Goal: Task Accomplishment & Management: Use online tool/utility

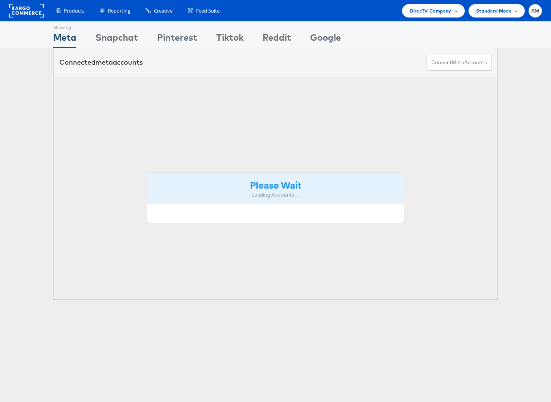
click at [422, 12] on span "DirecTV Company" at bounding box center [430, 11] width 41 height 8
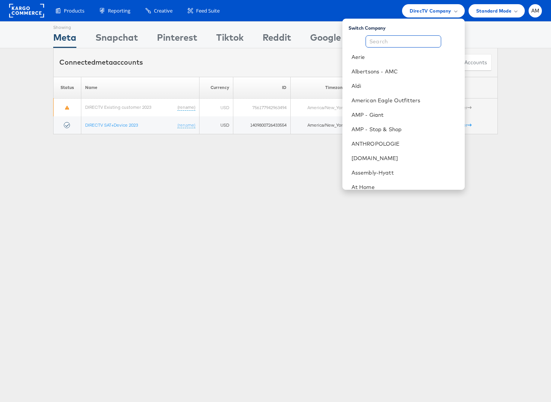
click at [403, 43] on input "text" at bounding box center [404, 41] width 76 height 12
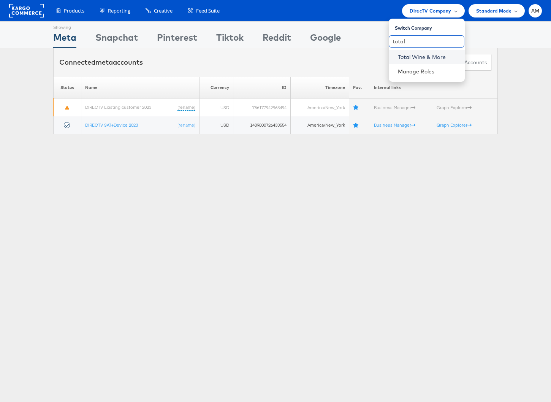
type input "total"
click at [407, 57] on link "Total Wine & More" at bounding box center [428, 57] width 61 height 8
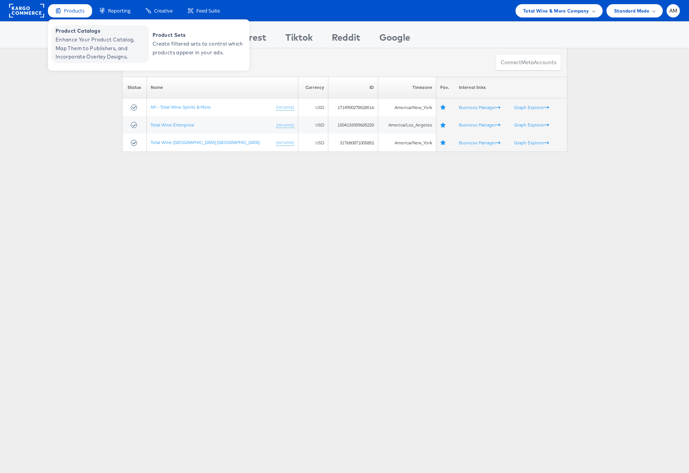
click at [73, 42] on span "Enhance Your Product Catalog, Map Them to Publishers, and Incorporate Overlay D…" at bounding box center [101, 48] width 91 height 26
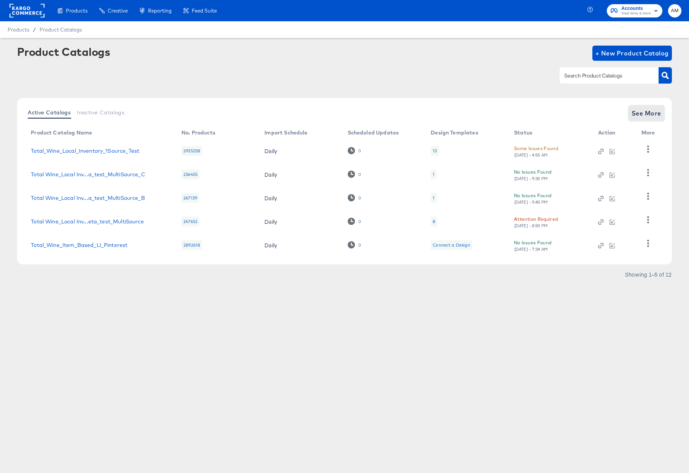
click at [639, 112] on span "See More" at bounding box center [646, 113] width 30 height 11
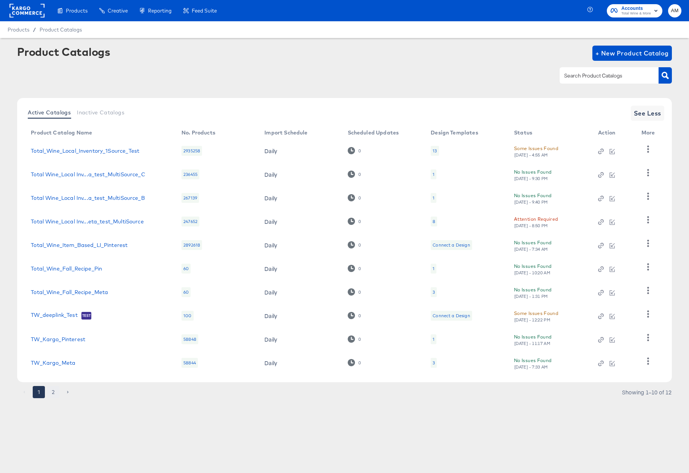
click at [51, 395] on button "2" at bounding box center [53, 392] width 12 height 12
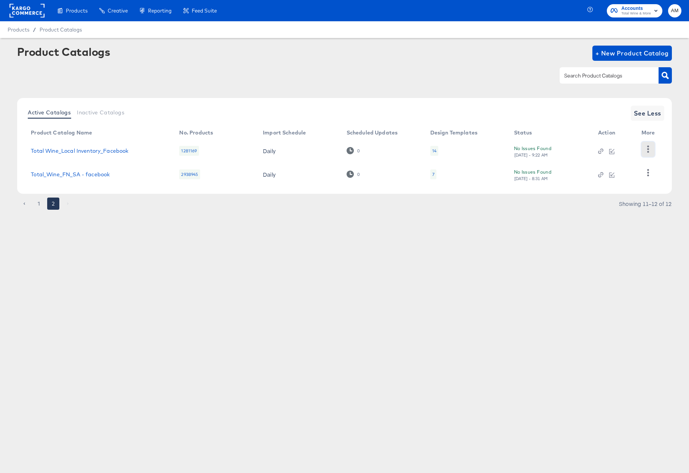
click at [651, 151] on icon "button" at bounding box center [647, 149] width 7 height 7
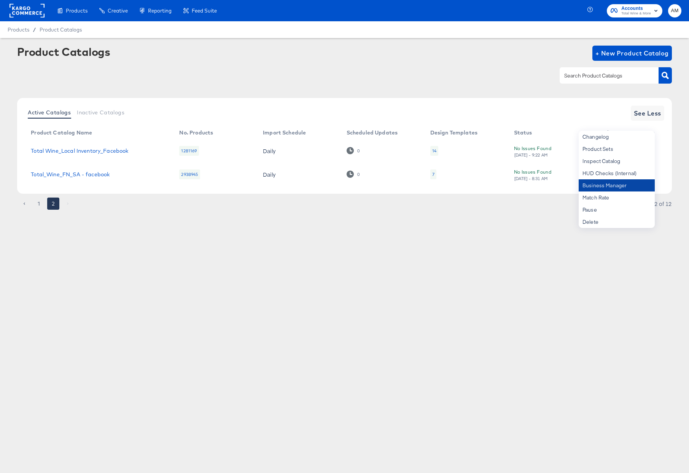
click at [622, 186] on div "Business Manager" at bounding box center [616, 185] width 76 height 12
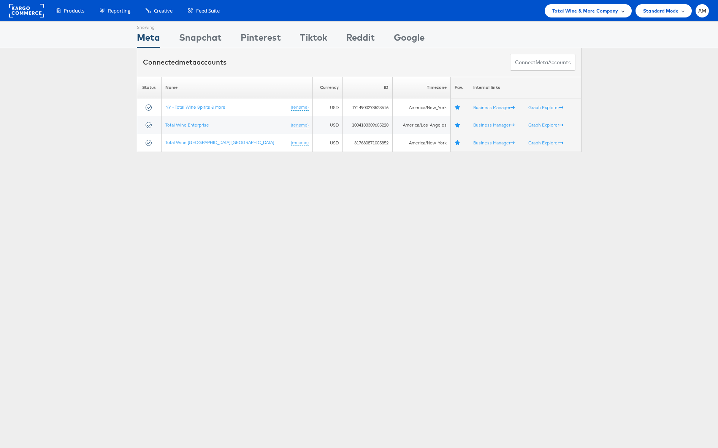
click at [577, 12] on span "Total Wine & More Company" at bounding box center [585, 11] width 66 height 8
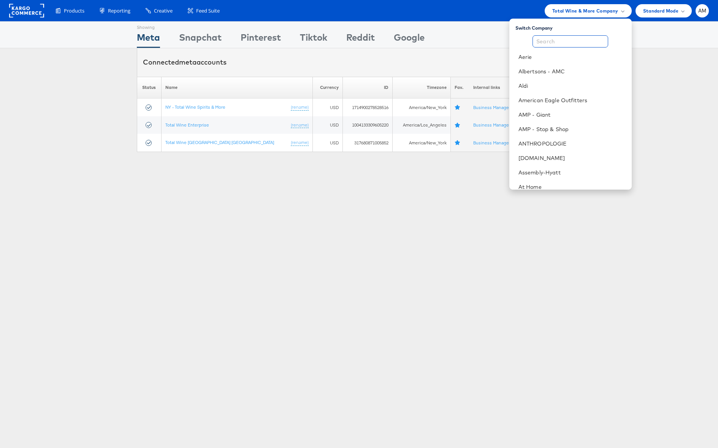
click at [554, 43] on input "text" at bounding box center [571, 41] width 76 height 12
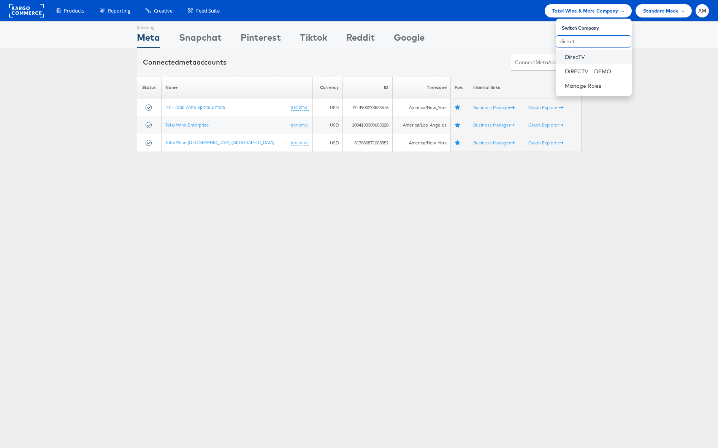
type input "direct"
click at [578, 55] on link "DirecTV" at bounding box center [595, 57] width 61 height 8
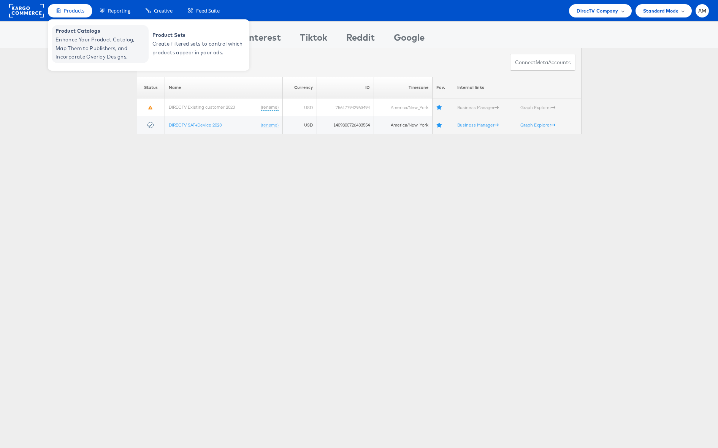
click at [79, 39] on span "Enhance Your Product Catalog, Map Them to Publishers, and Incorporate Overlay D…" at bounding box center [101, 48] width 91 height 26
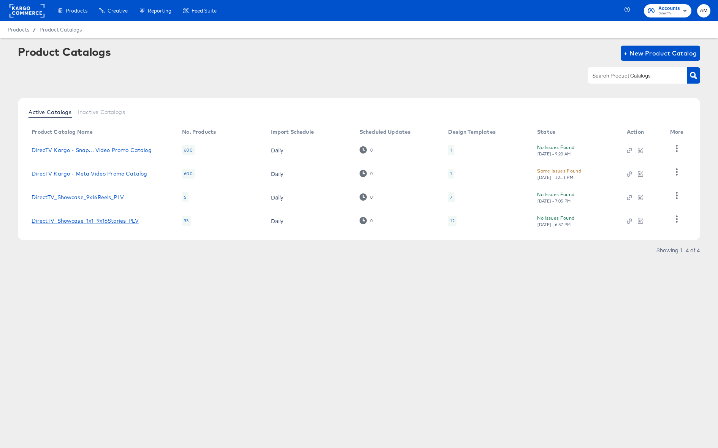
click at [119, 222] on link "DirectTV_Showcase_1x1_9x16Stories_PLV" at bounding box center [85, 221] width 107 height 6
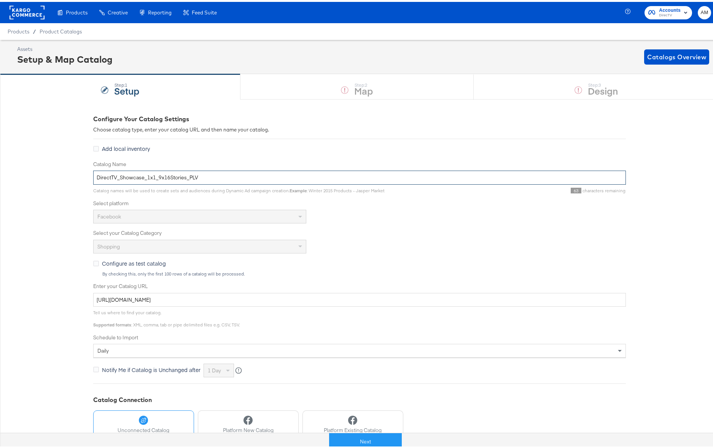
drag, startPoint x: 117, startPoint y: 177, endPoint x: 140, endPoint y: 177, distance: 23.2
click at [140, 177] on input "DirectTV_Showcase_1x1_9x16Stories_PLV" at bounding box center [359, 176] width 532 height 14
type input "DirectTV_1x1_9x16Stories_PLV"
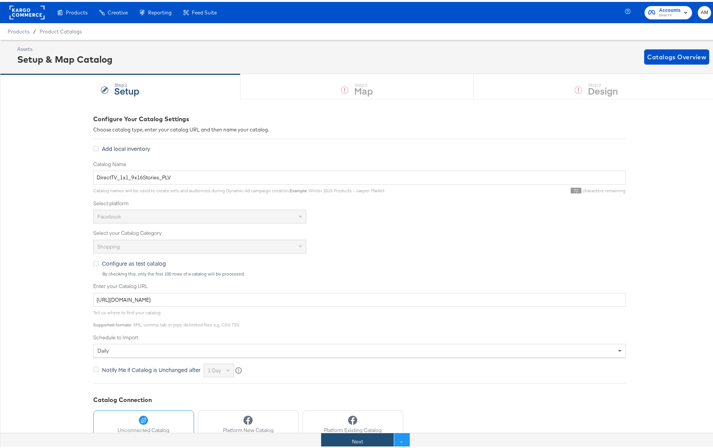
click at [368, 437] on button "Next" at bounding box center [357, 440] width 73 height 17
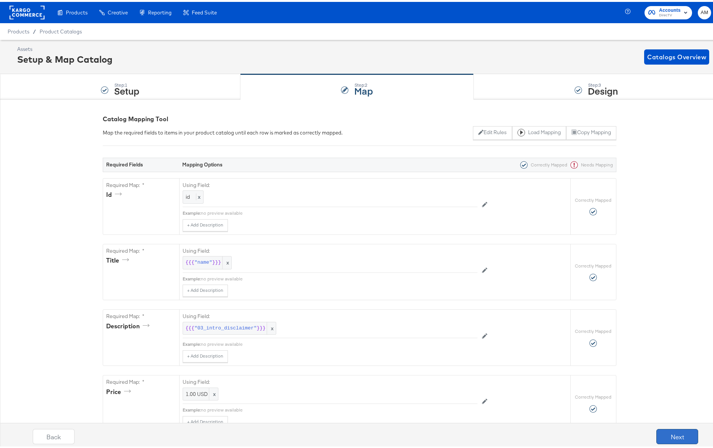
click at [662, 438] on button "Next" at bounding box center [677, 434] width 42 height 15
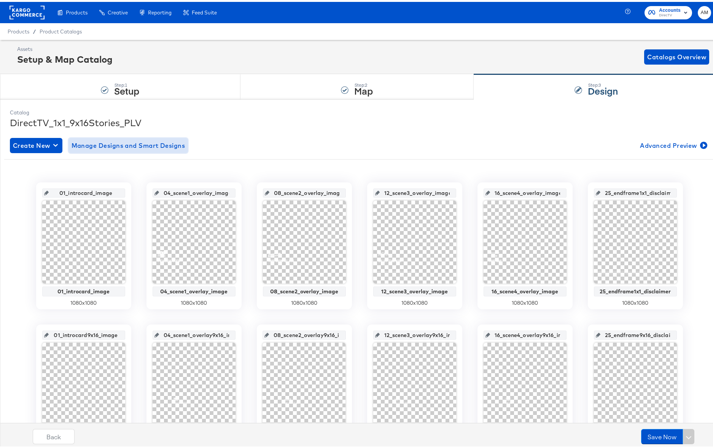
click at [135, 138] on span "Manage Designs and Smart Designs" at bounding box center [128, 143] width 114 height 11
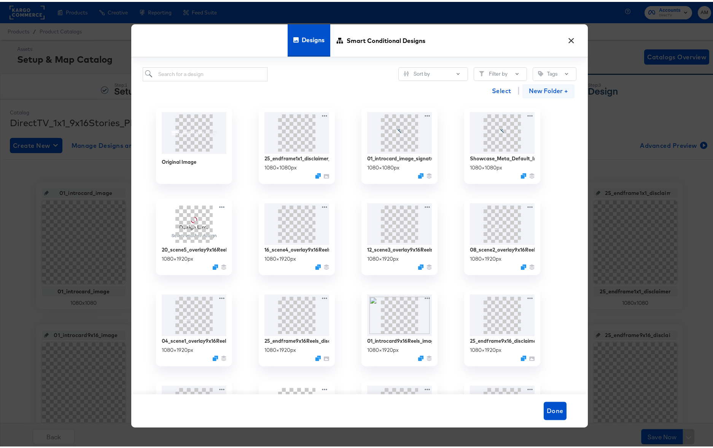
click at [533, 91] on button "New Folder +" at bounding box center [548, 90] width 52 height 14
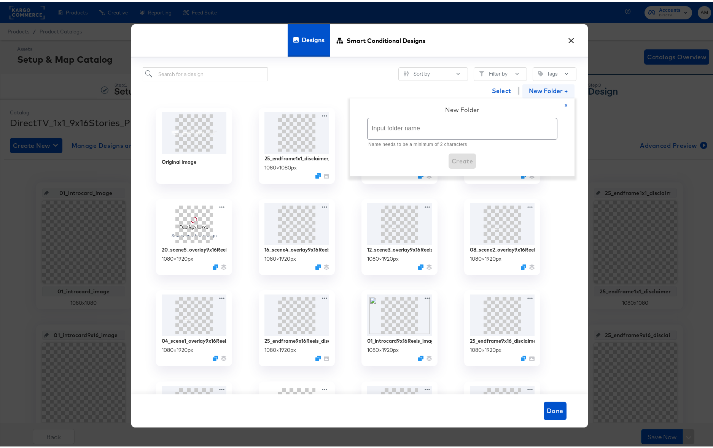
click at [464, 127] on input "text" at bounding box center [461, 126] width 189 height 21
type input "DTV Showcase"
click at [464, 151] on span "Create" at bounding box center [462, 150] width 22 height 11
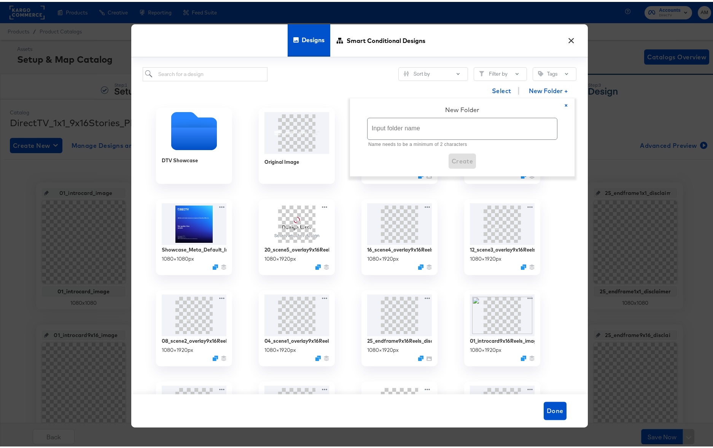
click at [340, 196] on div "Design Error Select another design 20_scene5_overlay9x16Reels_image 1080 × 1920…" at bounding box center [296, 235] width 103 height 91
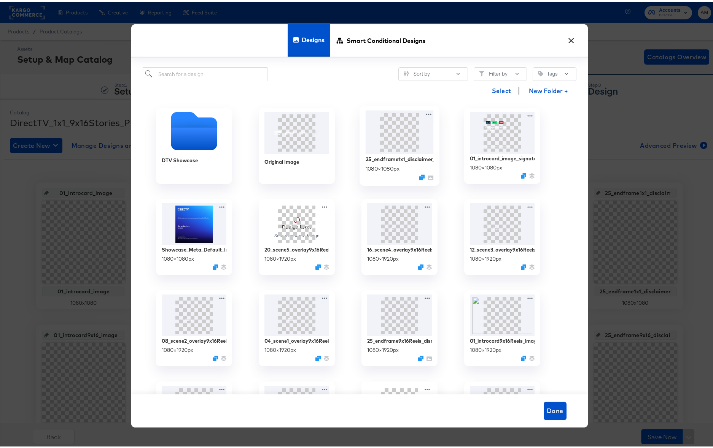
click at [396, 137] on img at bounding box center [399, 131] width 68 height 44
drag, startPoint x: 394, startPoint y: 141, endPoint x: 190, endPoint y: 137, distance: 203.5
click at [190, 137] on div "DTV Showcase Original Image 25_endframe1x1_disclaimer_signature 1080 × 1080 px …" at bounding box center [348, 417] width 411 height 639
drag, startPoint x: 402, startPoint y: 133, endPoint x: 177, endPoint y: 126, distance: 224.8
click at [176, 127] on div "DTV Showcase Original Image 25_endframe1x1_disclaimer_signature 1080 × 1080 px …" at bounding box center [348, 417] width 411 height 639
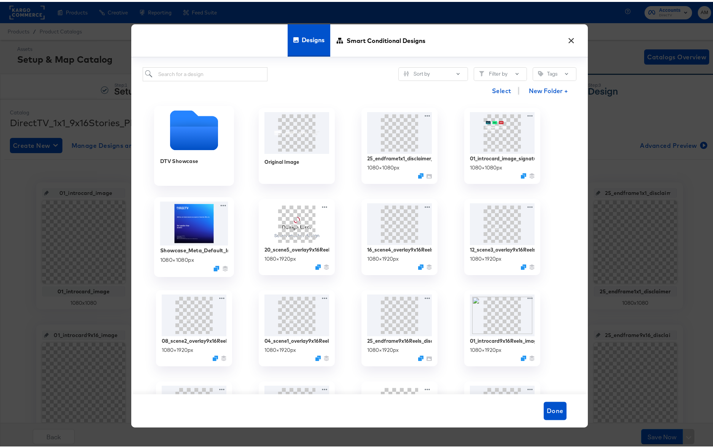
drag, startPoint x: 192, startPoint y: 220, endPoint x: 186, endPoint y: 135, distance: 84.6
click at [186, 135] on div "DTV Showcase Original Image 25_endframe1x1_disclaimer_signature 1080 × 1080 px …" at bounding box center [348, 417] width 411 height 639
click at [403, 133] on img at bounding box center [399, 131] width 68 height 44
click at [425, 113] on icon at bounding box center [427, 113] width 5 height 2
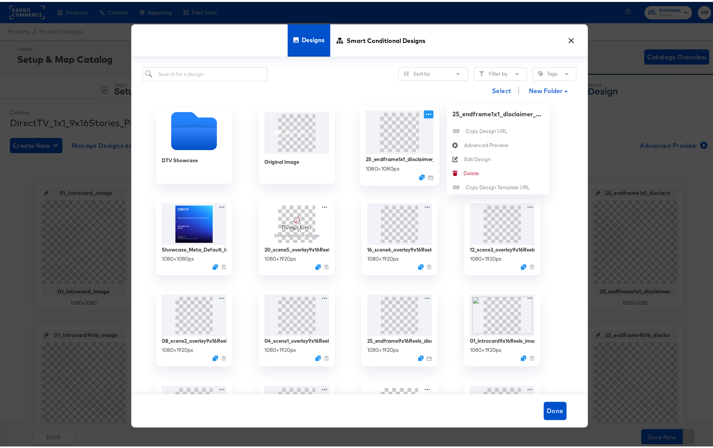
click at [425, 91] on div "Select New Folder +" at bounding box center [359, 88] width 433 height 19
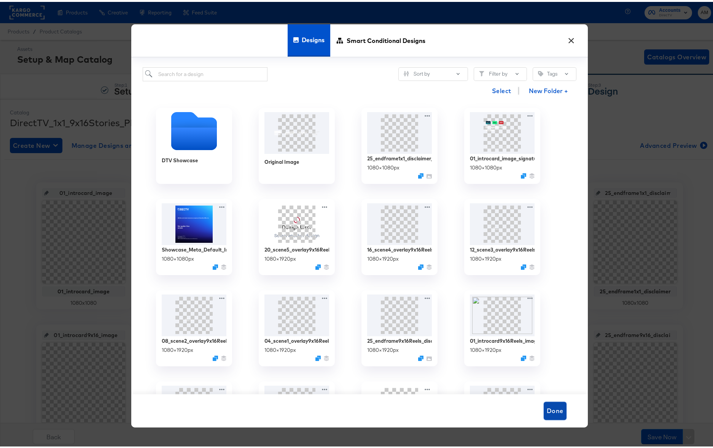
click at [549, 411] on span "Done" at bounding box center [554, 409] width 17 height 11
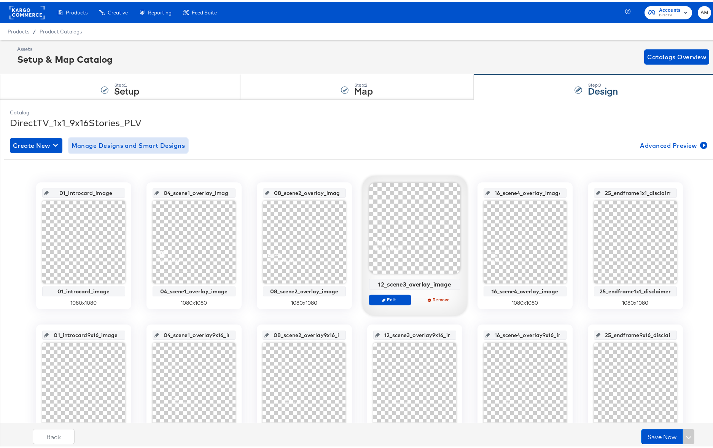
click at [141, 140] on span "Manage Designs and Smart Designs" at bounding box center [128, 143] width 114 height 11
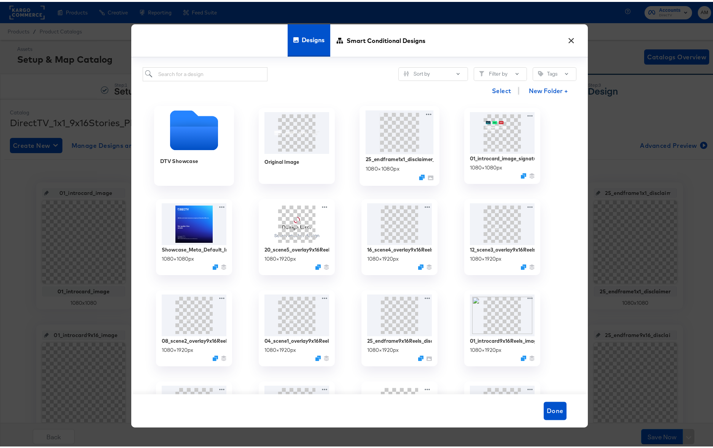
drag, startPoint x: 391, startPoint y: 141, endPoint x: 200, endPoint y: 140, distance: 191.3
click at [200, 140] on div "DTV Showcase Original Image 25_endframe1x1_disclaimer_signature 1080 × 1080 px …" at bounding box center [348, 417] width 411 height 639
click at [424, 111] on icon at bounding box center [429, 113] width 10 height 8
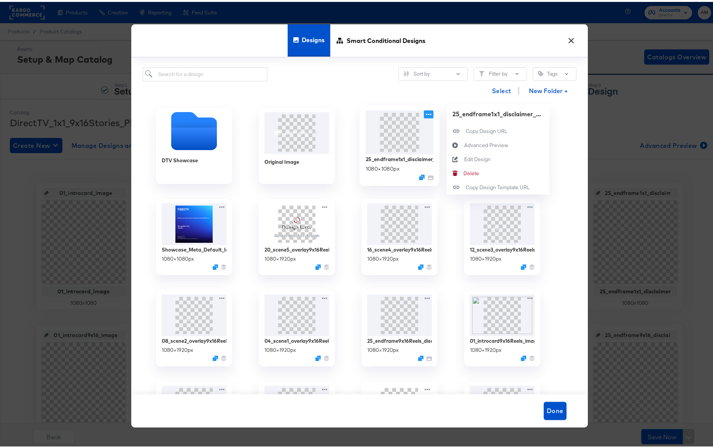
click at [424, 111] on icon at bounding box center [429, 113] width 10 height 8
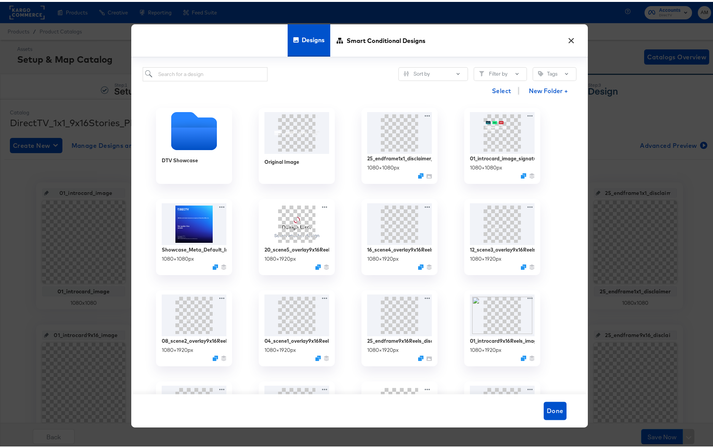
click at [569, 38] on button "×" at bounding box center [571, 37] width 14 height 14
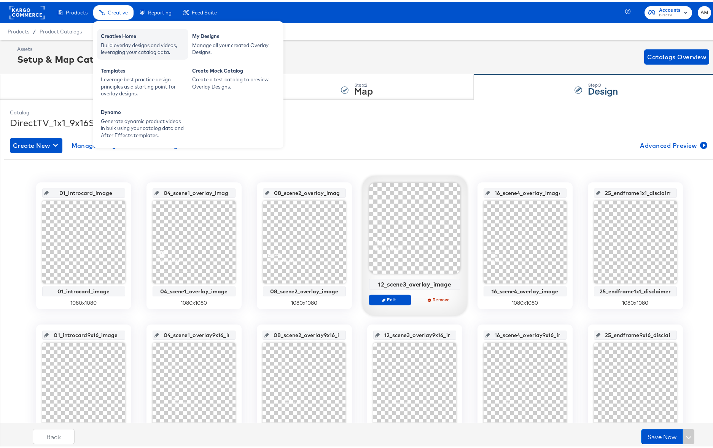
click at [122, 35] on div "Creative Home" at bounding box center [143, 35] width 84 height 9
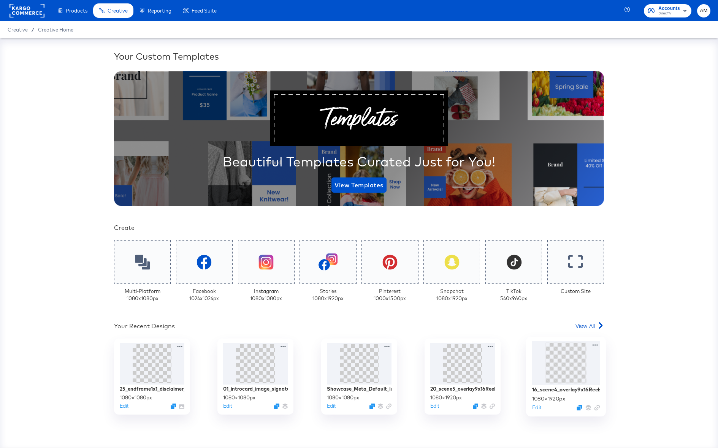
click at [588, 362] on div at bounding box center [566, 363] width 68 height 44
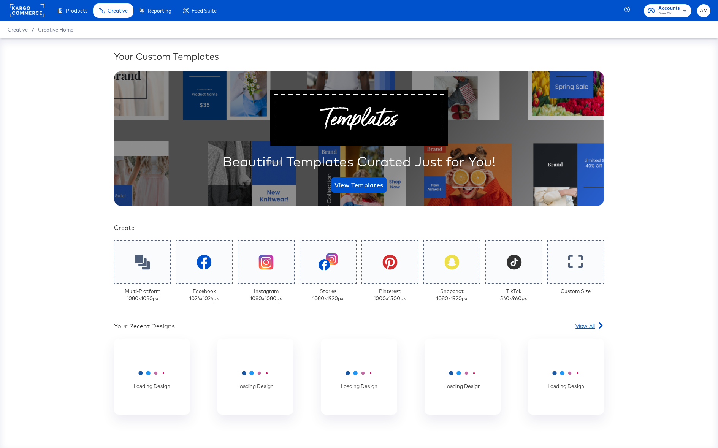
click at [580, 327] on span "View All" at bounding box center [585, 326] width 19 height 8
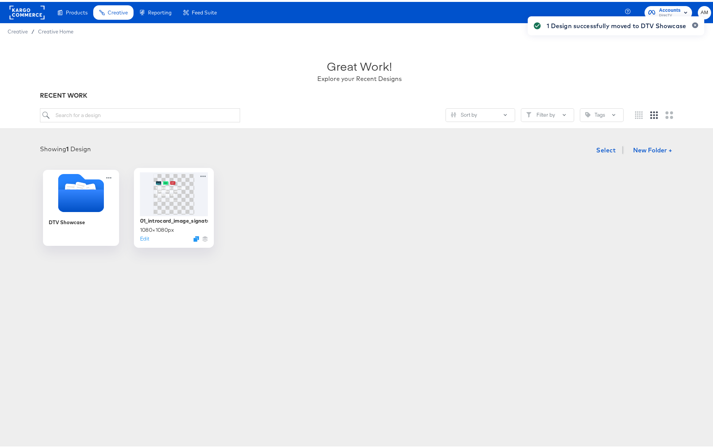
click at [636, 149] on div "1 Design successfully moved to DTV Showcase" at bounding box center [616, 210] width 192 height 407
click at [646, 147] on button "New Folder +" at bounding box center [652, 149] width 52 height 14
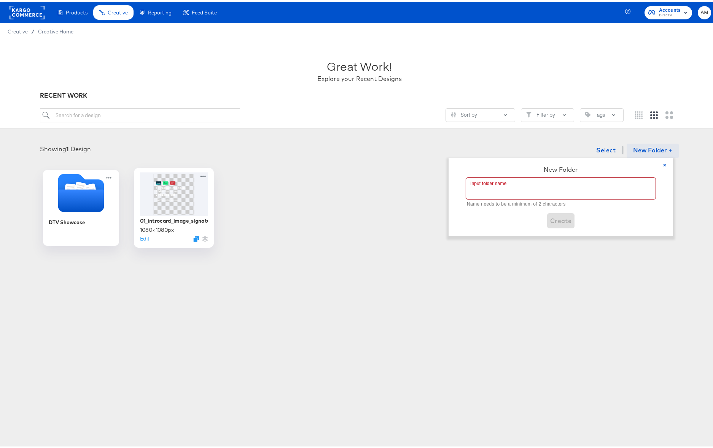
click at [508, 188] on input "text" at bounding box center [560, 186] width 189 height 21
type input "DTV SVOD"
click at [570, 212] on span "Create" at bounding box center [561, 210] width 22 height 11
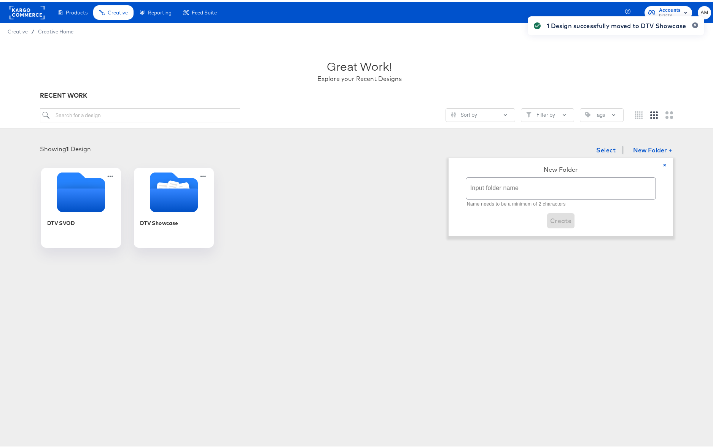
click at [79, 198] on icon "Empty folder" at bounding box center [81, 199] width 48 height 24
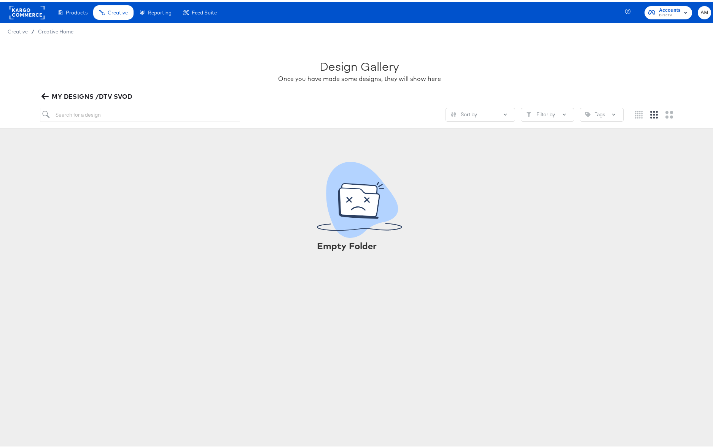
click at [43, 95] on icon "button" at bounding box center [44, 95] width 7 height 6
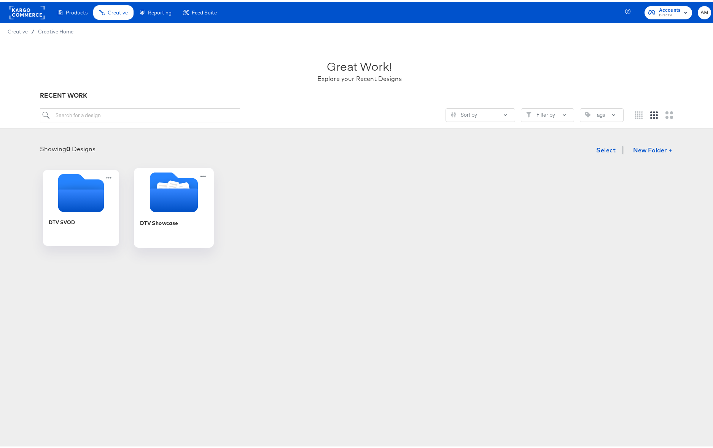
click at [152, 187] on icon "Folder" at bounding box center [173, 199] width 48 height 24
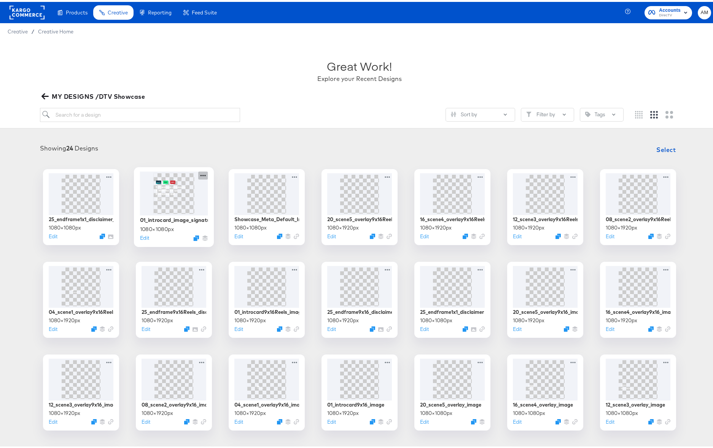
click at [200, 173] on icon at bounding box center [203, 174] width 10 height 8
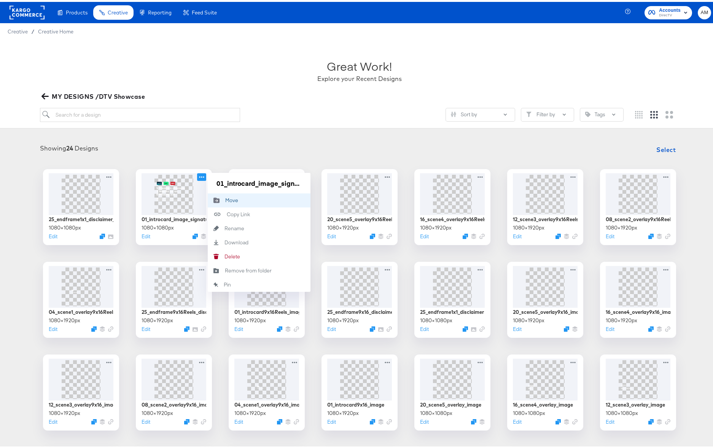
click at [216, 197] on icon "Move to folder" at bounding box center [216, 198] width 17 height 6
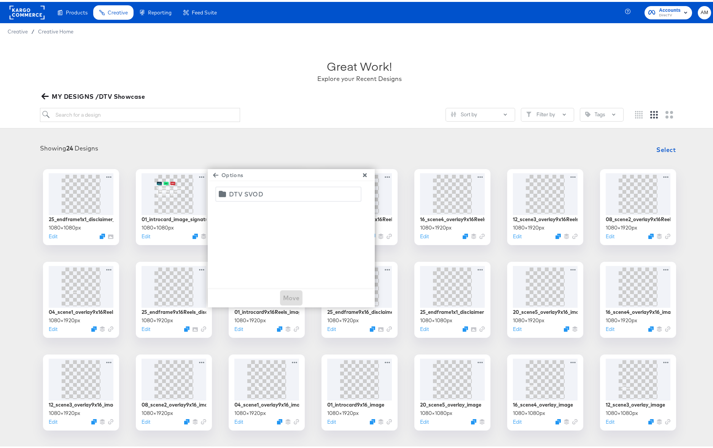
click at [241, 194] on div "DTV SVOD" at bounding box center [246, 192] width 35 height 11
click at [288, 295] on span "Move" at bounding box center [291, 296] width 17 height 11
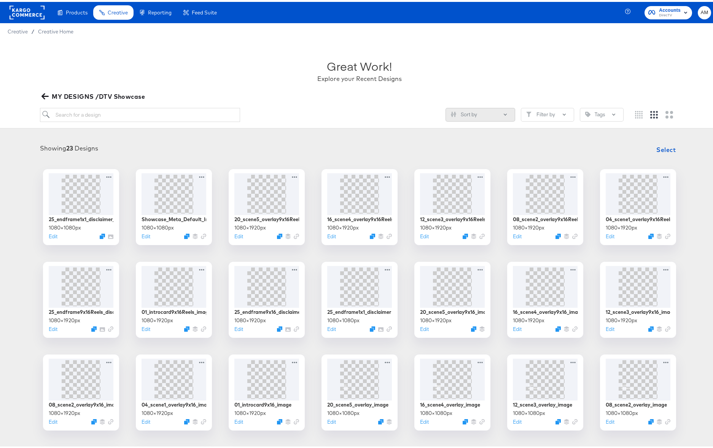
click at [492, 114] on button "Sort by" at bounding box center [480, 113] width 70 height 14
click at [471, 182] on div "Names Ascending A-Z" at bounding box center [476, 182] width 62 height 7
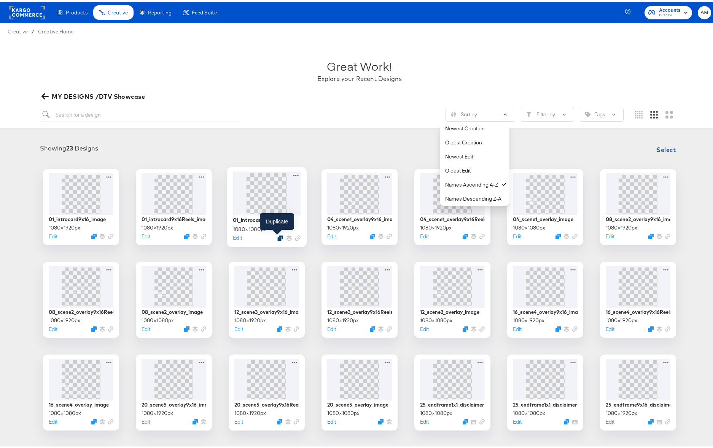
click at [277, 237] on icon "Duplicate" at bounding box center [280, 236] width 6 height 6
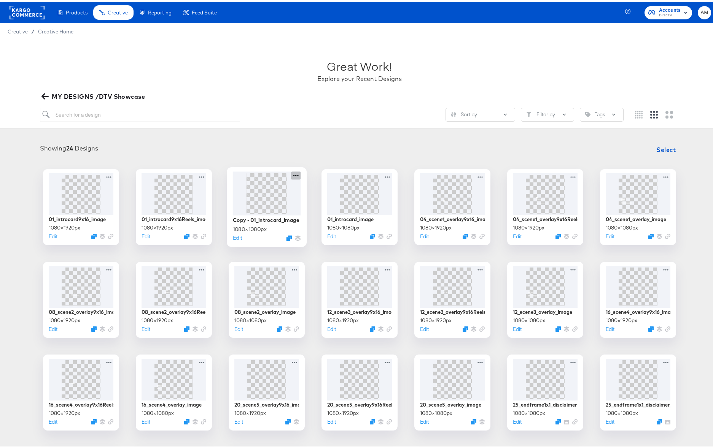
click at [293, 174] on icon at bounding box center [295, 174] width 5 height 2
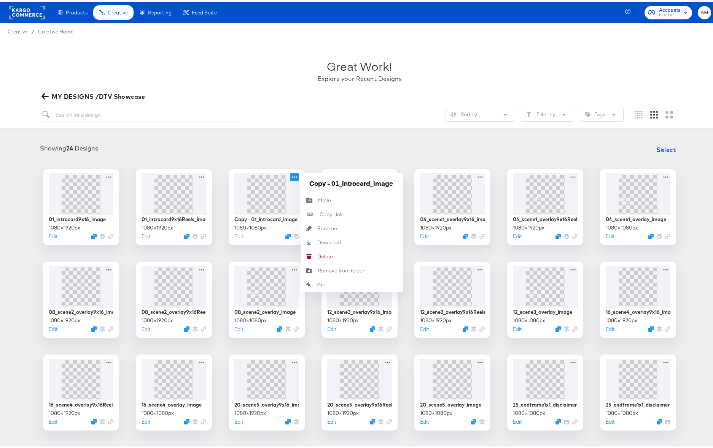
click at [267, 192] on img at bounding box center [267, 192] width 0 height 0
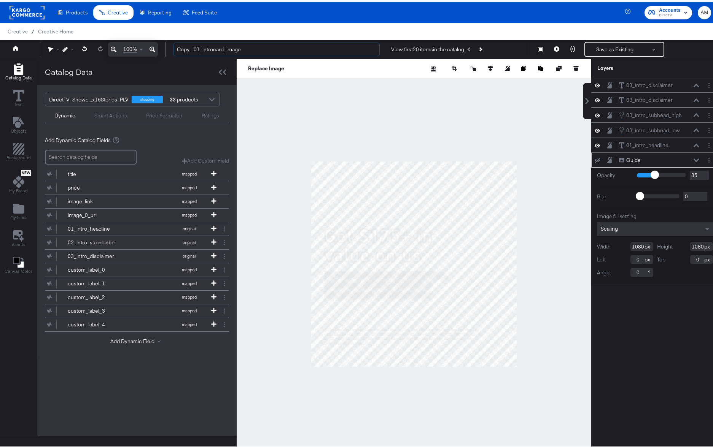
drag, startPoint x: 194, startPoint y: 46, endPoint x: 157, endPoint y: 44, distance: 37.3
click at [157, 44] on div "100% Copy - 01_introcard_image View first 20 items in the catalog Save as Exist…" at bounding box center [359, 47] width 718 height 19
click at [224, 46] on input "01_introcard_image" at bounding box center [276, 48] width 206 height 14
type input "01_introcard_image_1x1_SVOD"
click at [597, 45] on button "Save as Existing" at bounding box center [614, 48] width 59 height 14
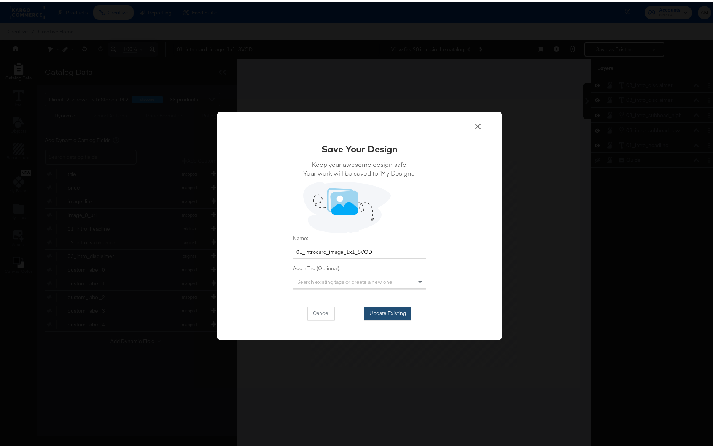
click at [383, 305] on button "Update Existing" at bounding box center [387, 312] width 47 height 14
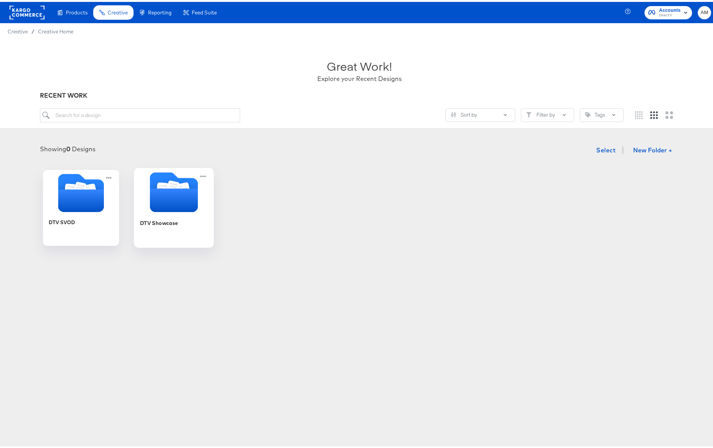
click at [168, 195] on icon "Folder" at bounding box center [173, 199] width 48 height 24
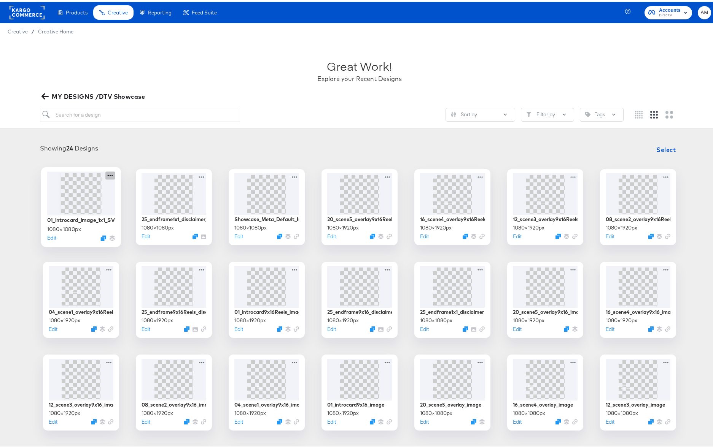
click at [110, 174] on icon at bounding box center [110, 174] width 10 height 8
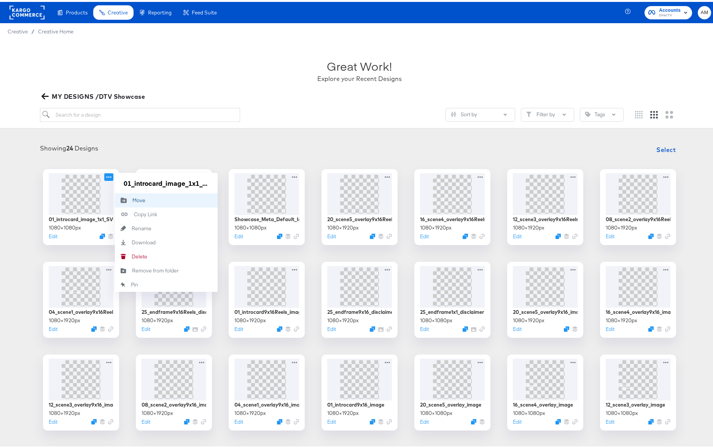
click at [132, 198] on div "Move Move" at bounding box center [132, 198] width 0 height 0
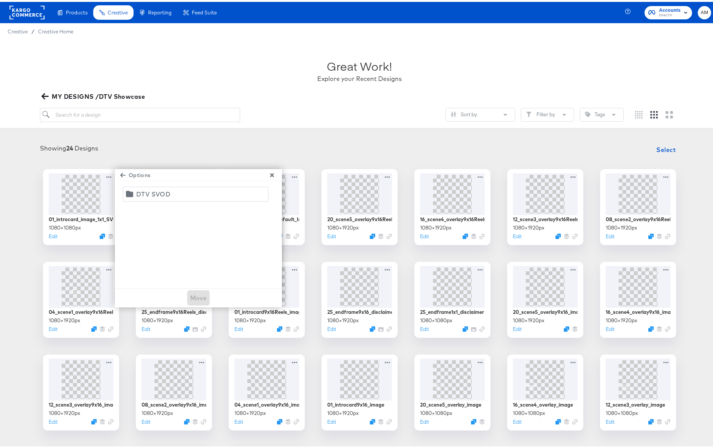
click at [179, 194] on span "DTV SVOD" at bounding box center [195, 192] width 136 height 11
click at [196, 295] on span "Move" at bounding box center [198, 296] width 17 height 11
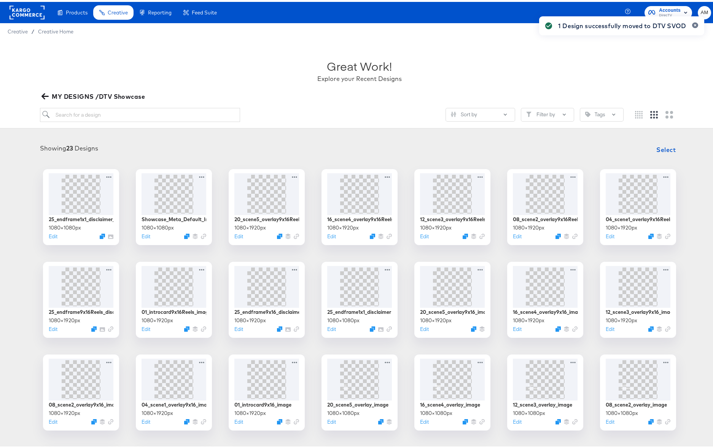
click at [62, 94] on span "MY DESIGNS /DTV Showcase" at bounding box center [94, 94] width 102 height 11
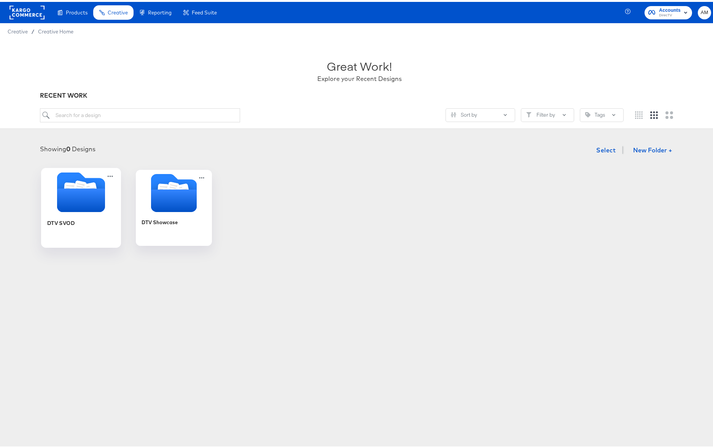
click at [84, 183] on icon "Folder" at bounding box center [90, 188] width 13 height 15
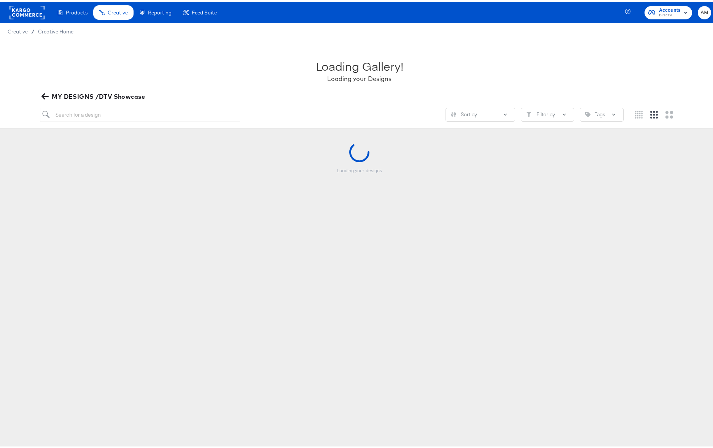
click at [84, 183] on div "Loading your designs" at bounding box center [359, 178] width 703 height 76
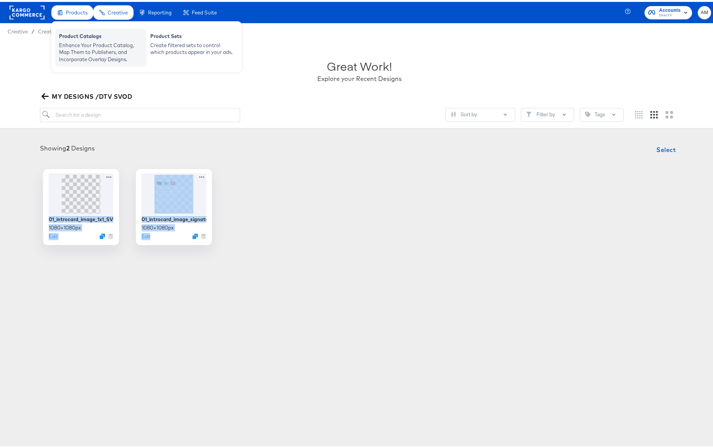
click at [78, 46] on div "Enhance Your Product Catalog, Map Them to Publishers, and Incorporate Overlay D…" at bounding box center [101, 50] width 84 height 21
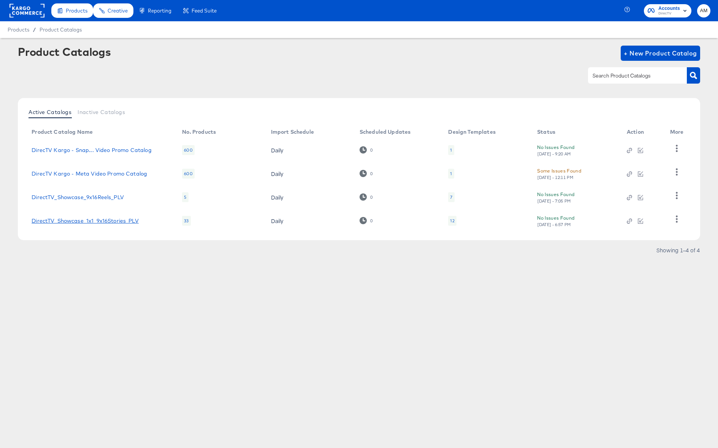
click at [120, 221] on link "DirectTV_Showcase_1x1_9x16Stories_PLV" at bounding box center [85, 221] width 107 height 6
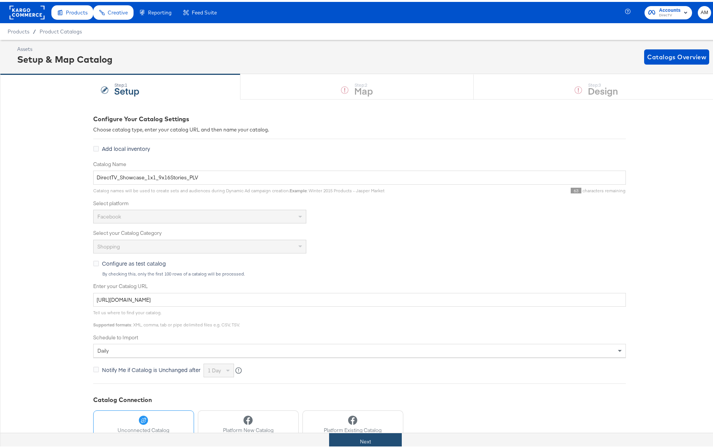
click at [381, 445] on button "Next" at bounding box center [365, 440] width 73 height 17
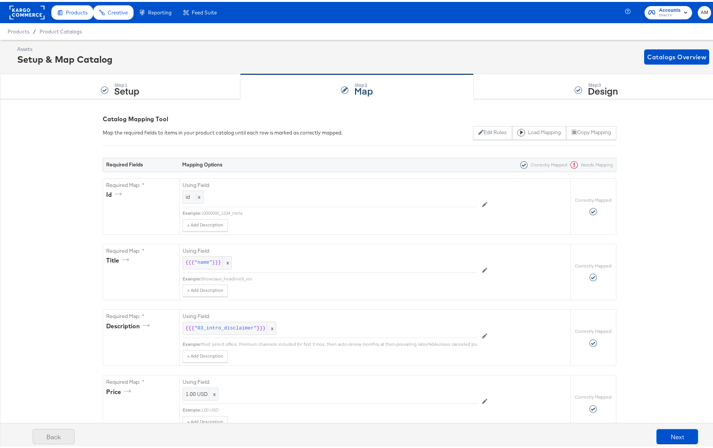
click at [47, 435] on button "Back" at bounding box center [54, 434] width 42 height 15
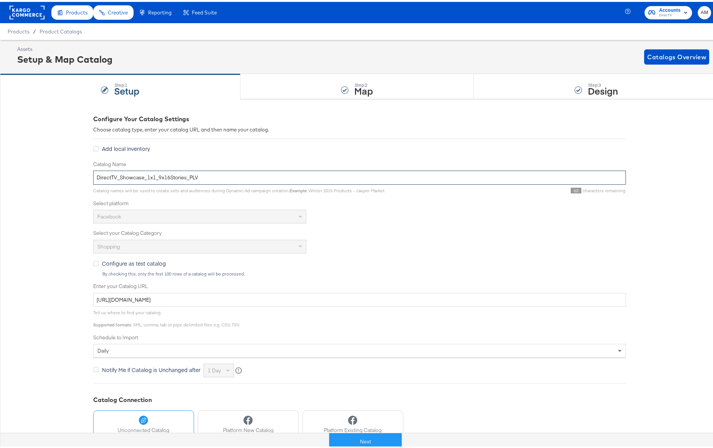
click at [141, 174] on input "DirectTV_Showcase_1x1_9x16Stories_PLV" at bounding box center [359, 176] width 532 height 14
type input "DirectTV_1x1_9x16Stories_PLV"
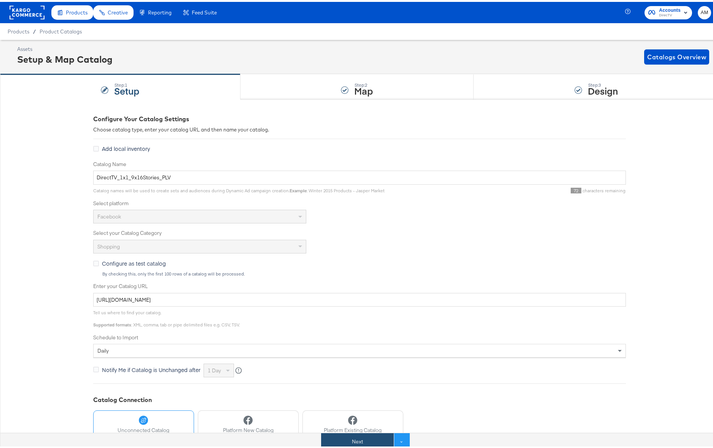
click at [353, 440] on button "Next" at bounding box center [357, 440] width 73 height 17
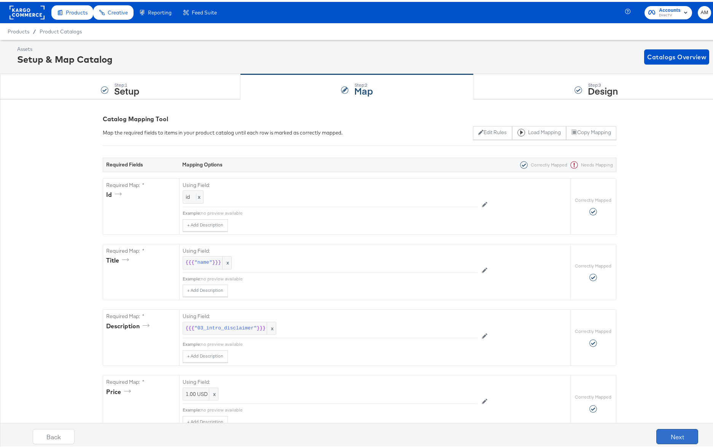
click at [664, 434] on button "Next" at bounding box center [677, 434] width 42 height 15
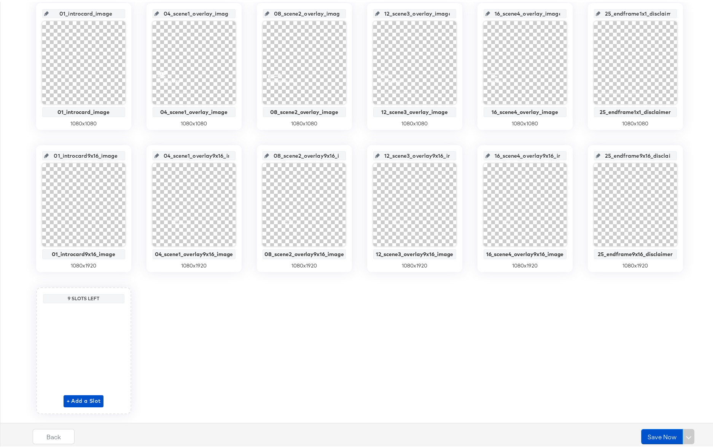
scroll to position [198, 0]
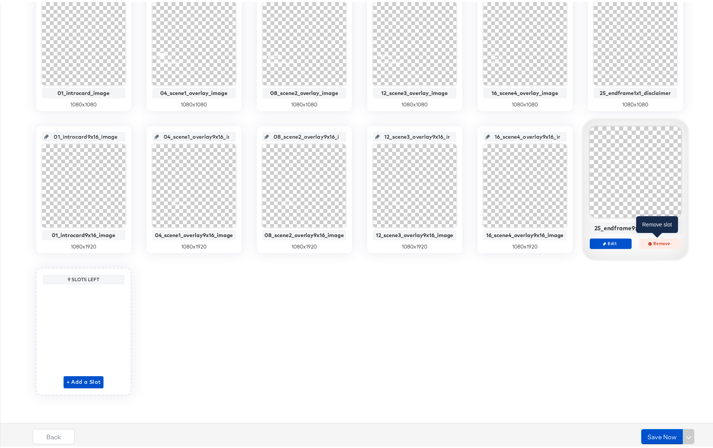
drag, startPoint x: 653, startPoint y: 241, endPoint x: 634, endPoint y: 242, distance: 19.0
click at [652, 241] on span "Remove" at bounding box center [659, 242] width 35 height 6
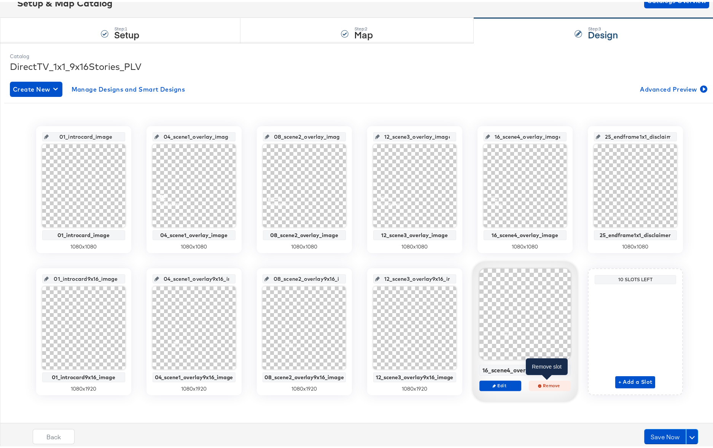
click at [547, 384] on span "Remove" at bounding box center [549, 384] width 35 height 6
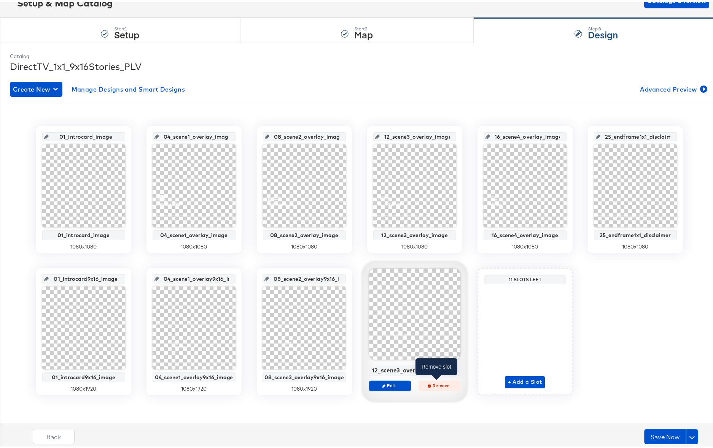
click at [428, 384] on span "Remove" at bounding box center [438, 384] width 35 height 6
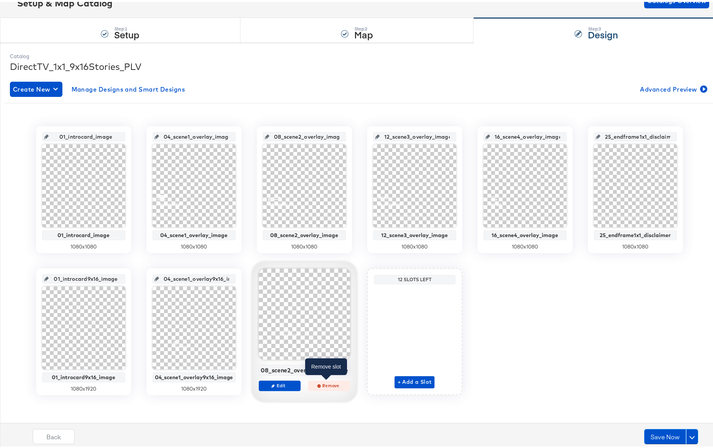
click at [317, 385] on icon "button" at bounding box center [318, 384] width 3 height 3
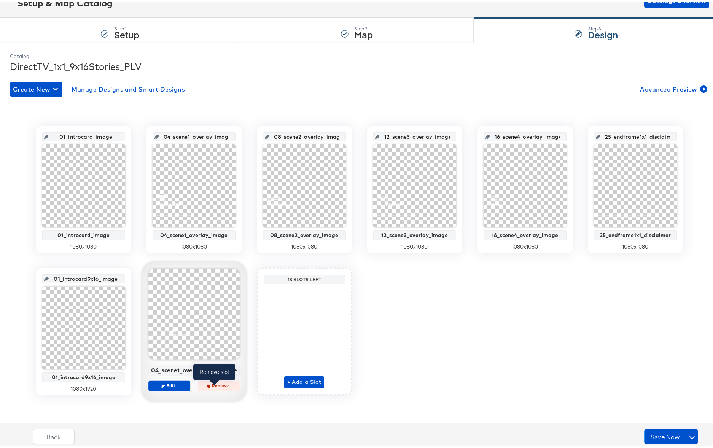
click at [213, 385] on span "Remove" at bounding box center [218, 384] width 35 height 6
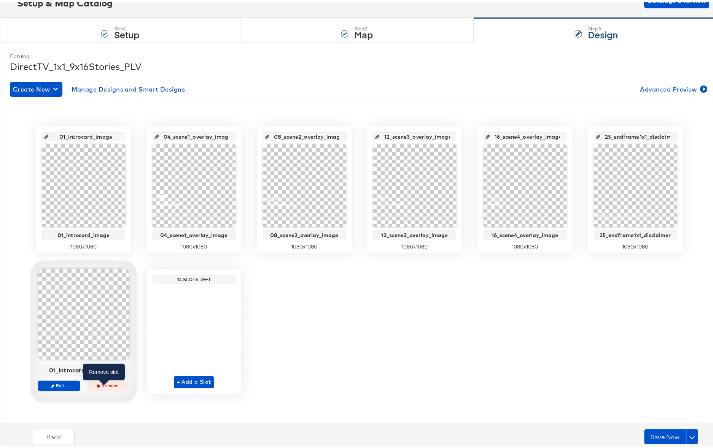
click at [100, 388] on button "Remove" at bounding box center [108, 384] width 42 height 11
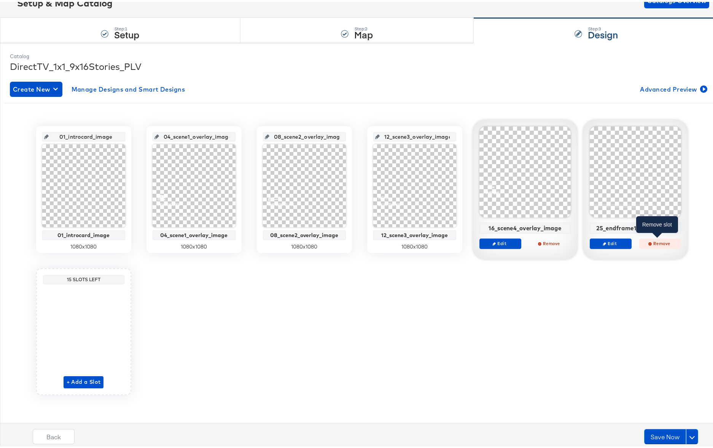
drag, startPoint x: 652, startPoint y: 243, endPoint x: 619, endPoint y: 243, distance: 33.5
click at [652, 243] on span "Remove" at bounding box center [659, 242] width 35 height 6
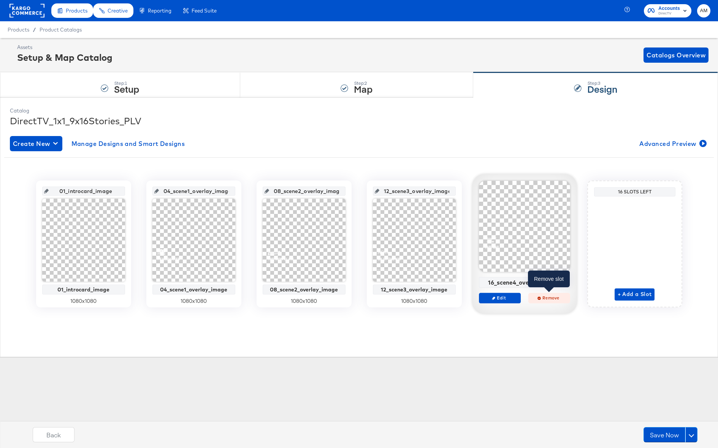
click at [549, 296] on span "Remove" at bounding box center [549, 298] width 35 height 6
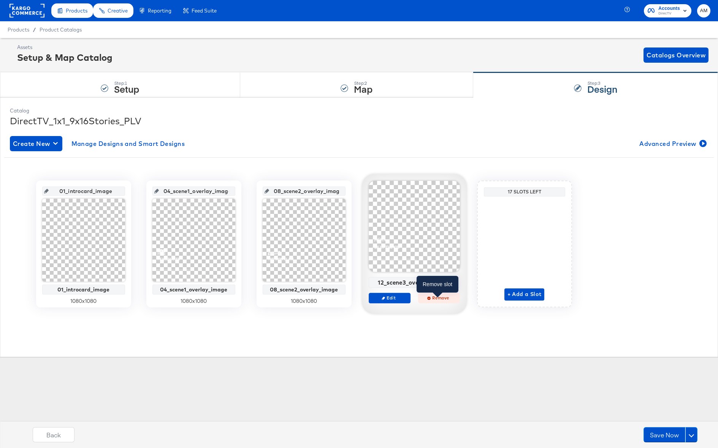
click at [443, 302] on button "Remove" at bounding box center [439, 298] width 42 height 11
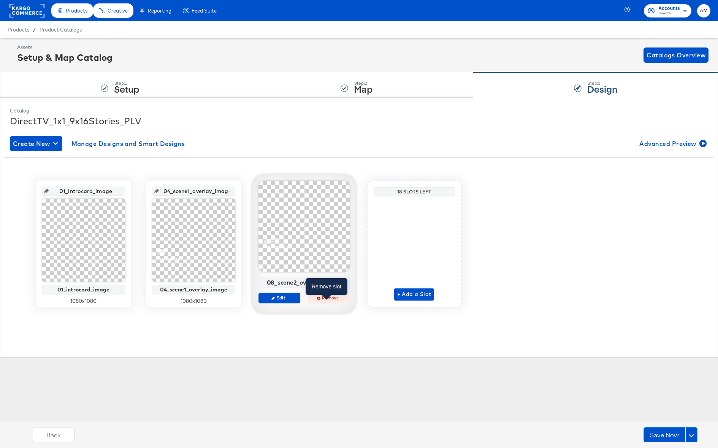
drag, startPoint x: 335, startPoint y: 301, endPoint x: 308, endPoint y: 299, distance: 26.7
click at [334, 302] on button "Remove" at bounding box center [329, 298] width 42 height 11
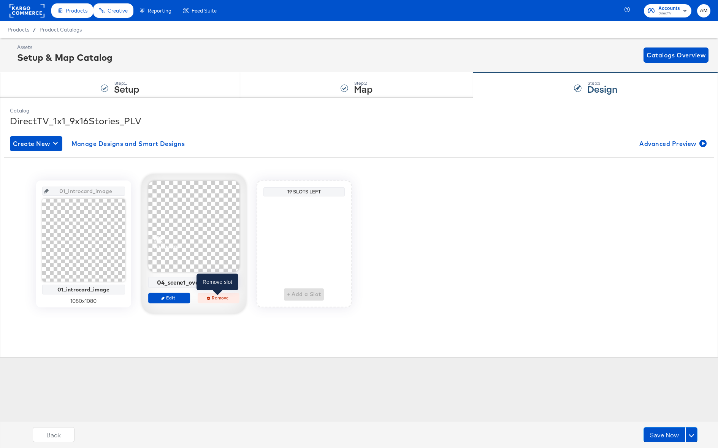
click at [220, 301] on button "Remove" at bounding box center [218, 298] width 42 height 11
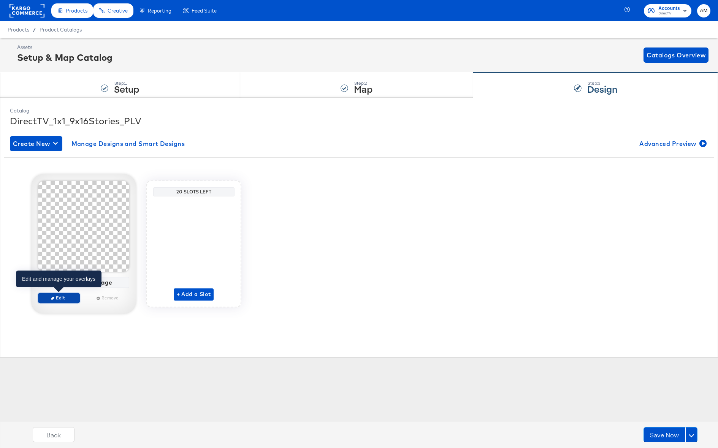
click at [57, 300] on span "Edit" at bounding box center [58, 298] width 35 height 6
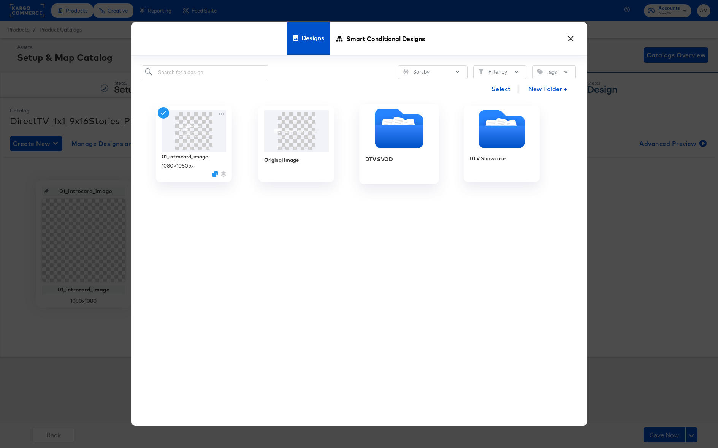
click at [411, 130] on icon "Folder" at bounding box center [399, 137] width 48 height 24
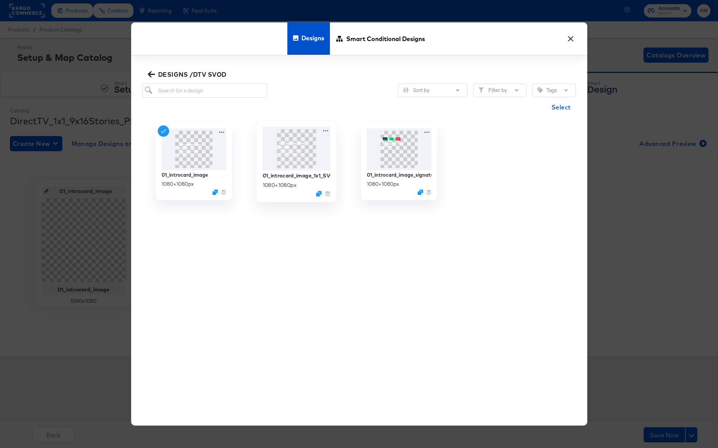
click at [307, 150] on img at bounding box center [296, 149] width 68 height 44
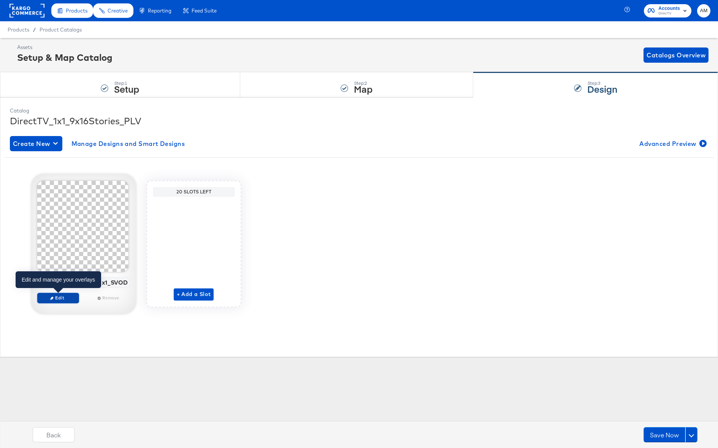
click at [53, 298] on icon "button" at bounding box center [51, 298] width 3 height 3
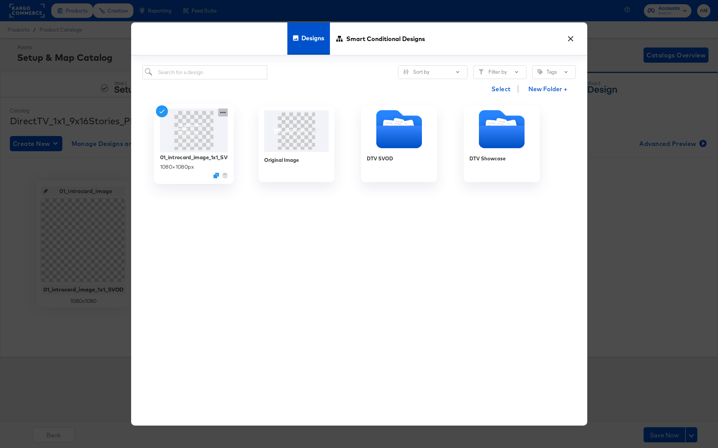
click at [219, 114] on icon at bounding box center [223, 113] width 10 height 8
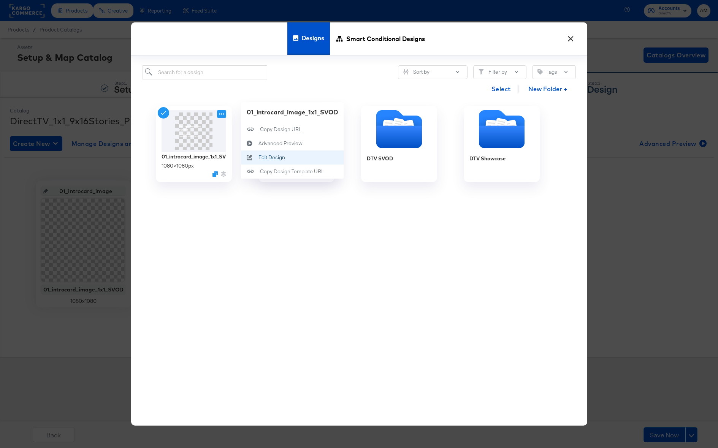
click at [258, 158] on div "Edit Design Edit Design" at bounding box center [258, 158] width 0 height 0
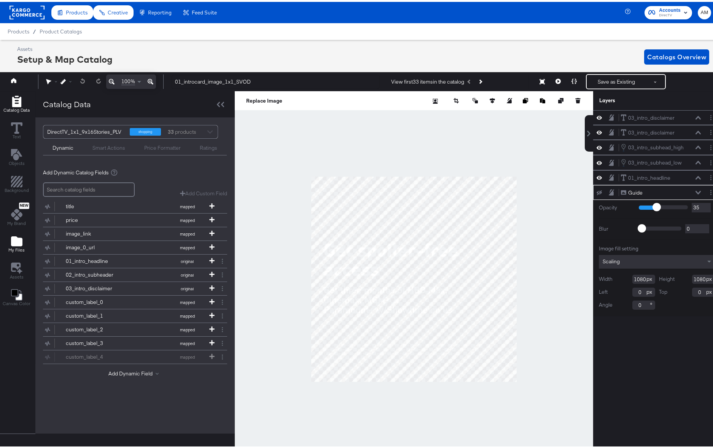
click at [11, 240] on icon "Add Files" at bounding box center [16, 240] width 11 height 10
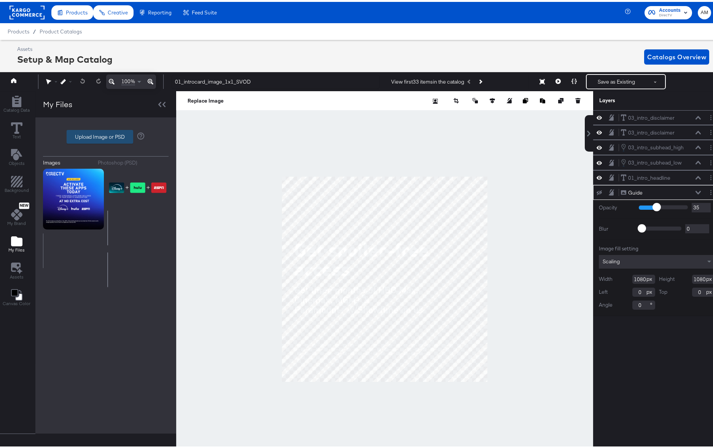
click at [76, 137] on label "Upload Image or PSD" at bounding box center [100, 135] width 66 height 13
click at [106, 135] on input "Upload Image or PSD" at bounding box center [106, 135] width 0 height 0
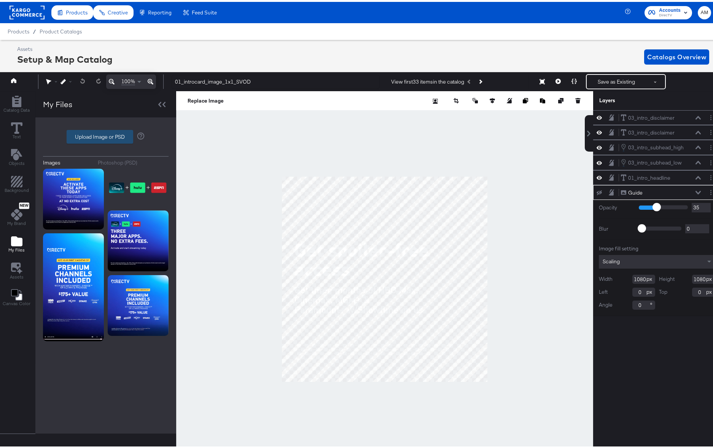
click at [81, 135] on label "Upload Image or PSD" at bounding box center [100, 135] width 66 height 13
click at [106, 135] on input "Upload Image or PSD" at bounding box center [106, 135] width 0 height 0
type input "C:\fakepath\META_Infeed_SVOD_guide..png"
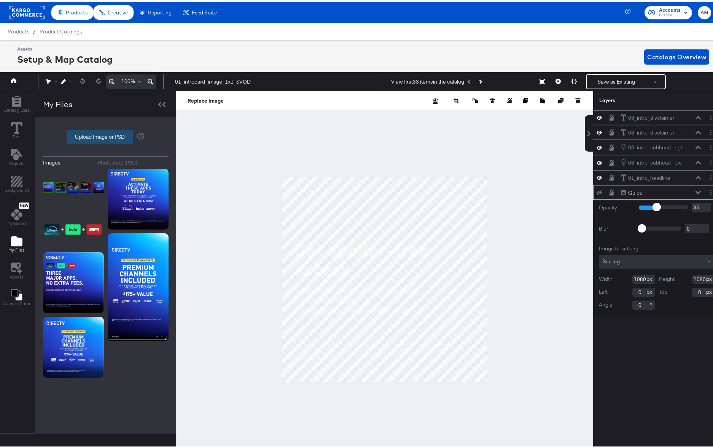
click at [97, 133] on label "Upload Image or PSD" at bounding box center [100, 135] width 66 height 13
click at [106, 135] on input "Upload Image or PSD" at bounding box center [106, 135] width 0 height 0
type input "C:\fakepath\IG_Reels_SVOD_guide.png"
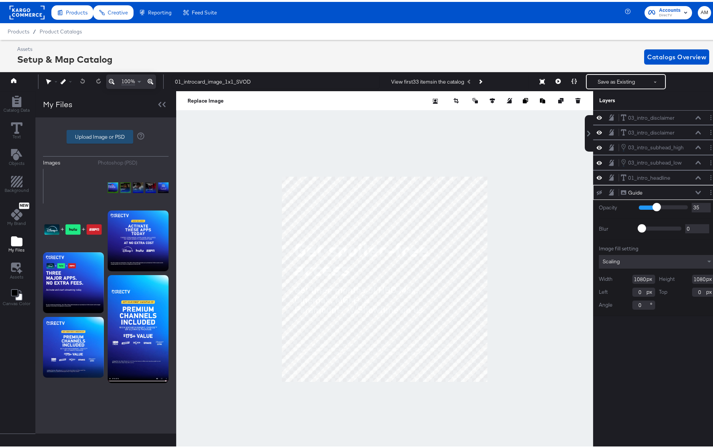
click at [89, 133] on label "Upload Image or PSD" at bounding box center [100, 135] width 66 height 13
click at [106, 135] on input "Upload Image or PSD" at bounding box center [106, 135] width 0 height 0
type input "C:\fakepath\Snapchat_SVOD_guide.png"
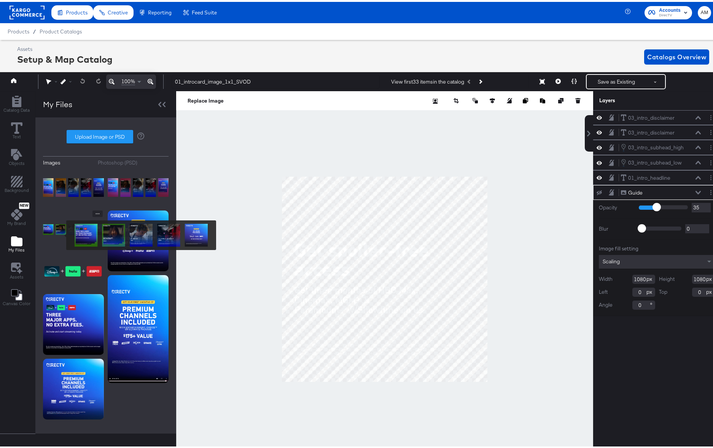
click at [61, 233] on img at bounding box center [73, 228] width 61 height 38
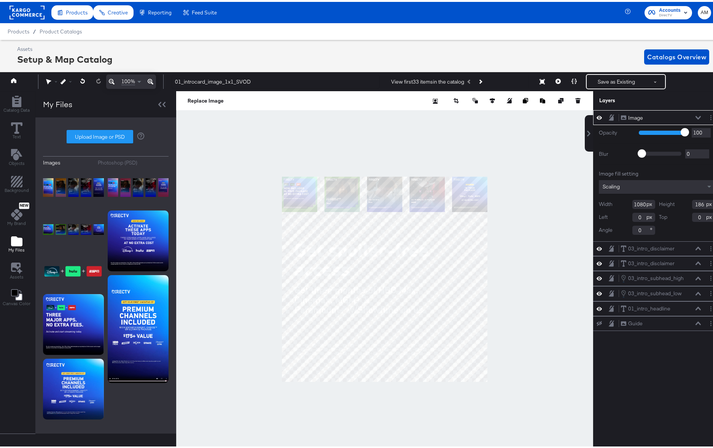
click at [693, 202] on input "186" at bounding box center [703, 202] width 23 height 9
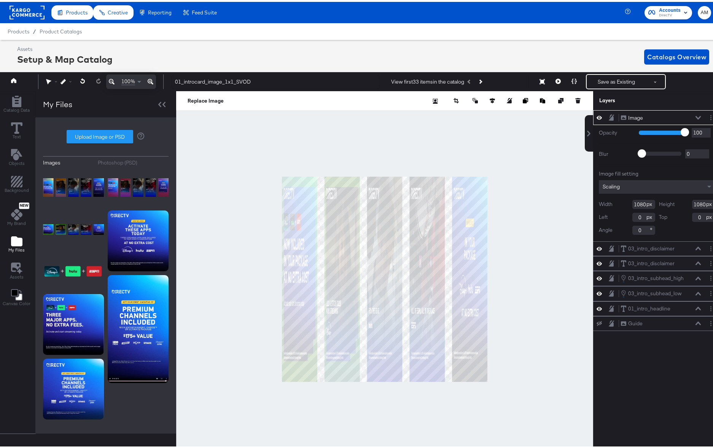
type input "1080"
click at [635, 203] on input "1080" at bounding box center [643, 202] width 23 height 9
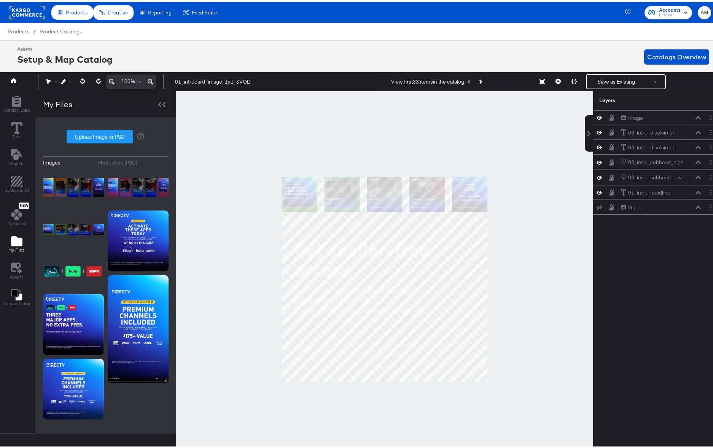
scroll to position [0, 2]
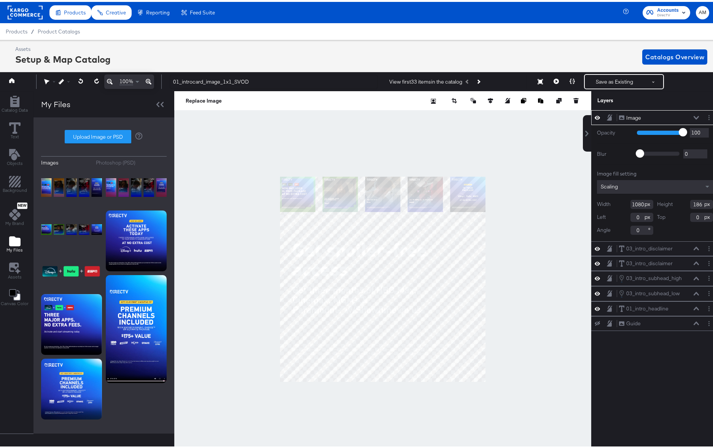
click at [716, 424] on html "Products Products Product Catalogs Enhance Your Product Catalog, Map Them to Pu…" at bounding box center [357, 224] width 718 height 448
type input "3459"
type input "595"
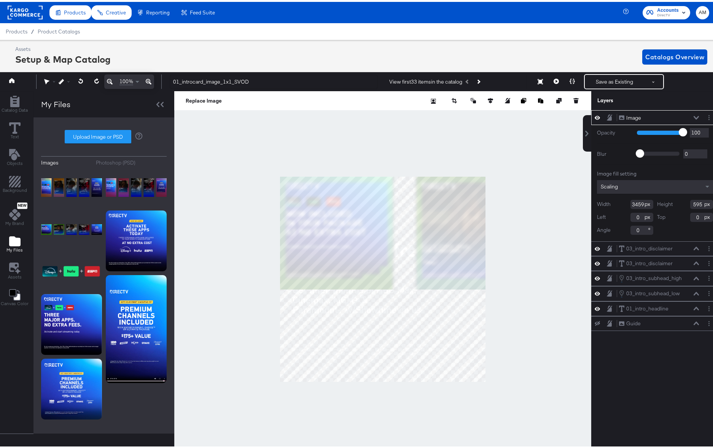
type input "5396"
type input "924"
type input "-1937"
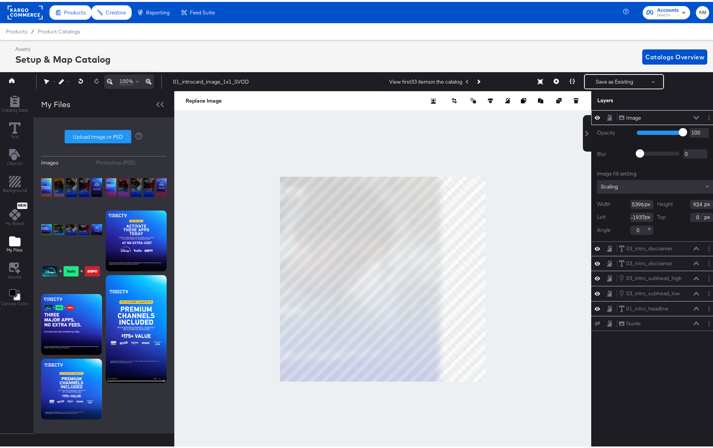
click at [0, 448] on html "Products Products Product Catalogs Enhance Your Product Catalog, Map Them to Pu…" at bounding box center [357, 224] width 718 height 448
type input "6328"
type input "1080"
click at [506, 283] on div at bounding box center [382, 277] width 417 height 376
type input "-1982"
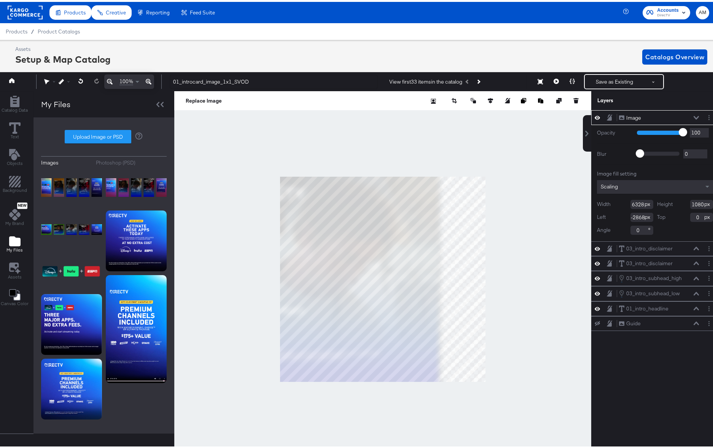
type input "-14"
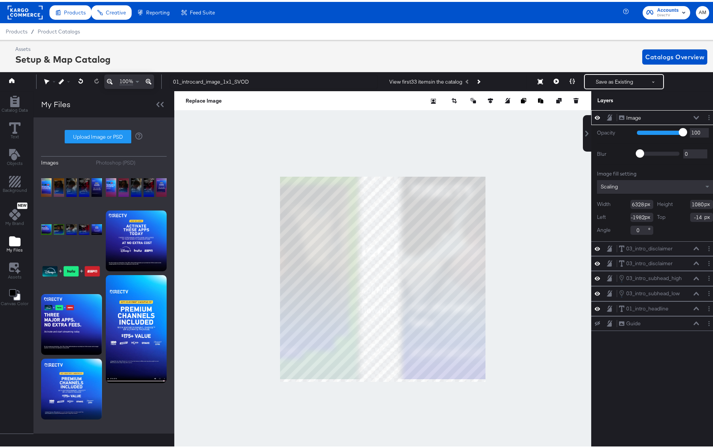
click at [527, 286] on div at bounding box center [382, 277] width 417 height 376
type input "-1198"
type input "34"
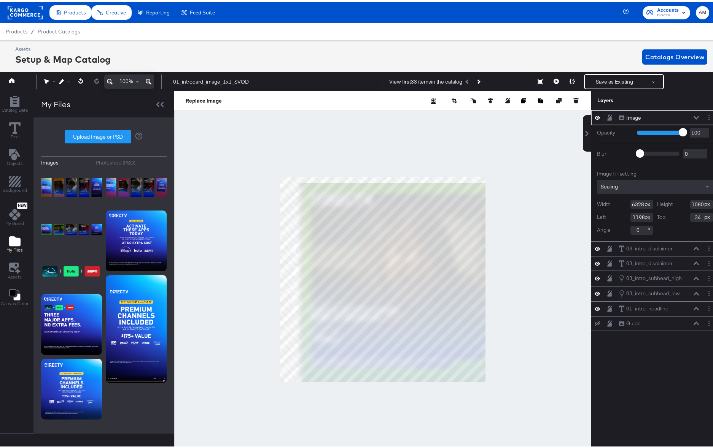
type input "-536"
type input "38"
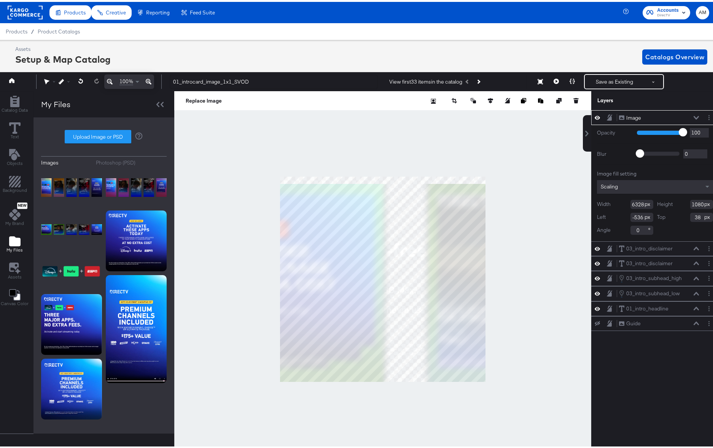
type input "156"
type input "58"
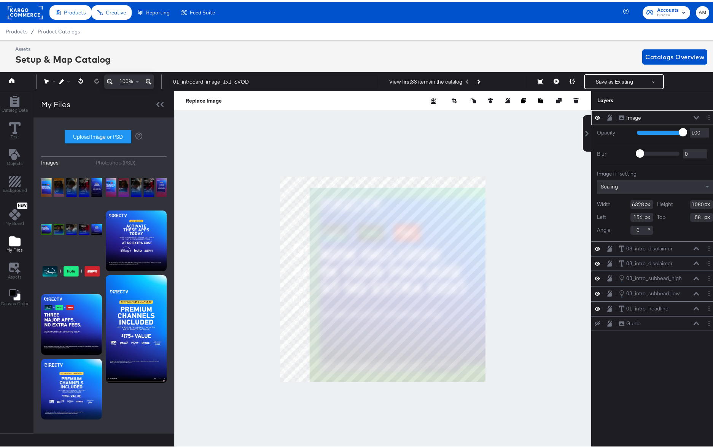
type input "40"
type input "52"
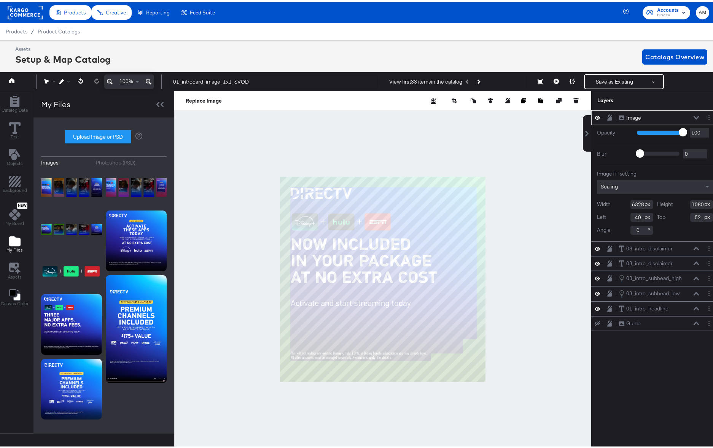
type input "0"
click at [705, 116] on button "Layer Options" at bounding box center [709, 116] width 8 height 8
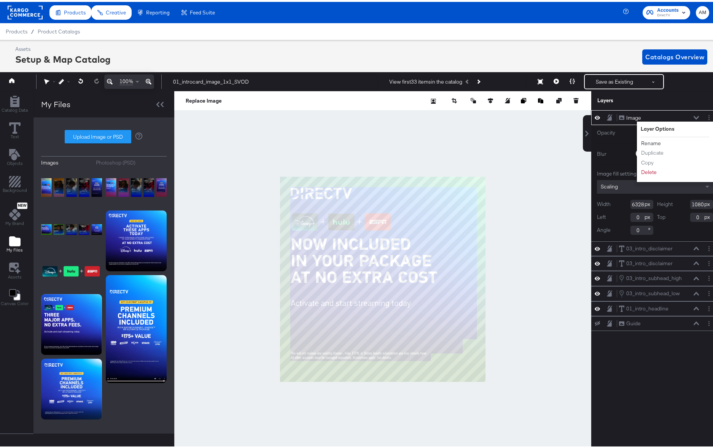
click at [646, 141] on button "Rename" at bounding box center [650, 142] width 21 height 8
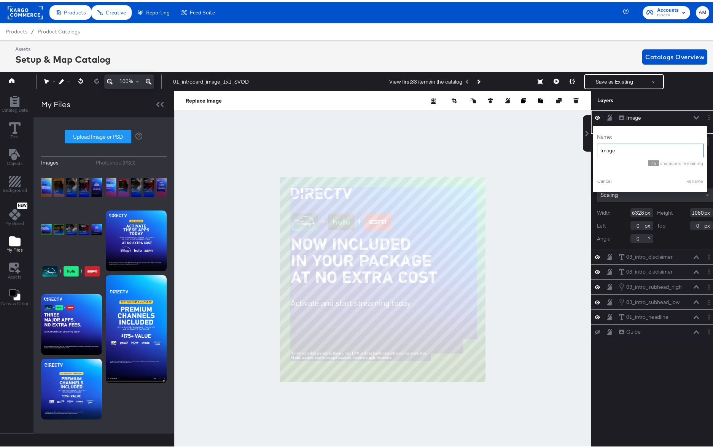
drag, startPoint x: 617, startPoint y: 149, endPoint x: 547, endPoint y: 145, distance: 70.4
click at [551, 108] on div "Catalog Data Text Objects Background New My Brand My Files Assets Canvas Color …" at bounding box center [357, 98] width 722 height 19
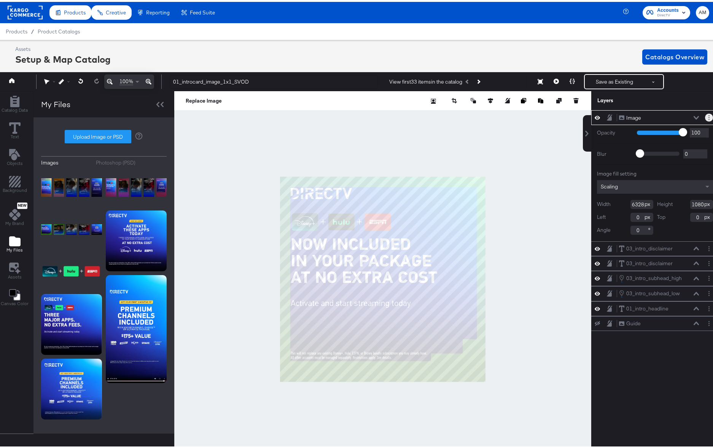
click at [705, 117] on button "Layer Options" at bounding box center [709, 116] width 8 height 8
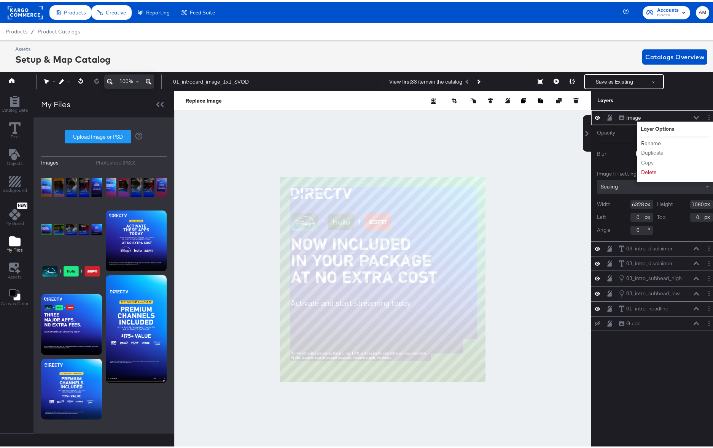
click at [643, 141] on button "Rename" at bounding box center [650, 142] width 21 height 8
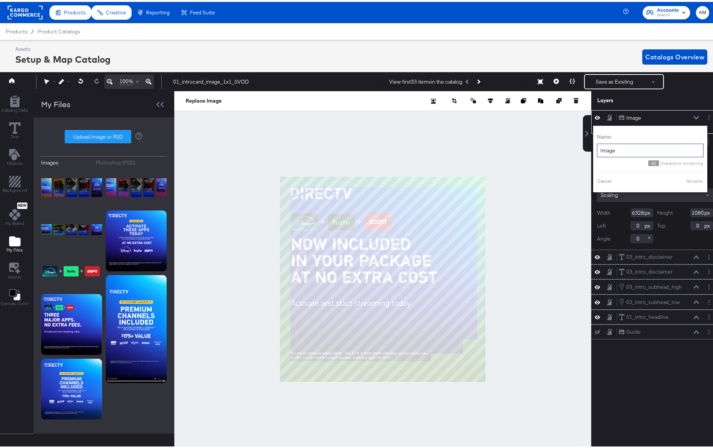
click at [601, 149] on input "Image" at bounding box center [650, 149] width 106 height 14
type input "Guide"
click at [681, 179] on button "Rename" at bounding box center [684, 179] width 17 height 7
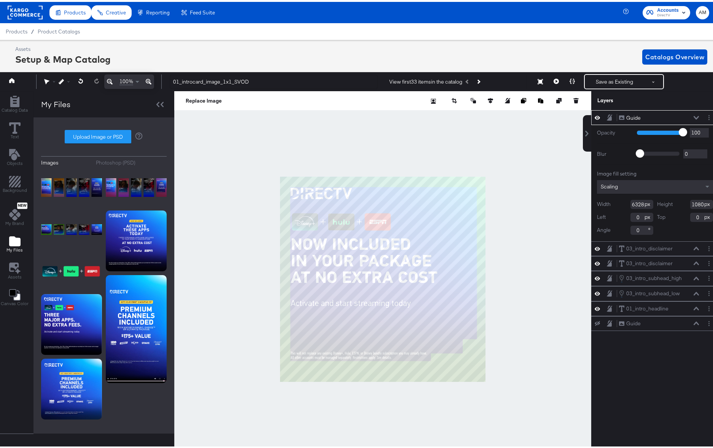
click at [693, 117] on icon at bounding box center [695, 116] width 5 height 4
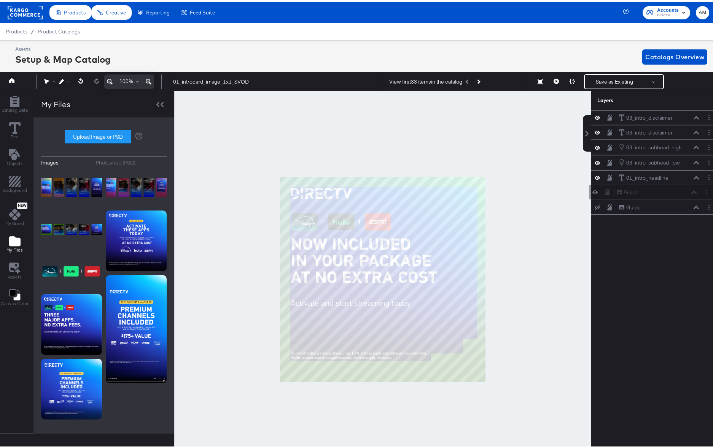
drag, startPoint x: 611, startPoint y: 118, endPoint x: 614, endPoint y: 196, distance: 78.0
click at [614, 196] on div "Guide Guide 03_intro_disclaimer 03_intro_disclaimer 03_intro_disclaimer 03_intr…" at bounding box center [654, 160] width 127 height 105
click at [705, 208] on button "Layer Options" at bounding box center [709, 206] width 8 height 8
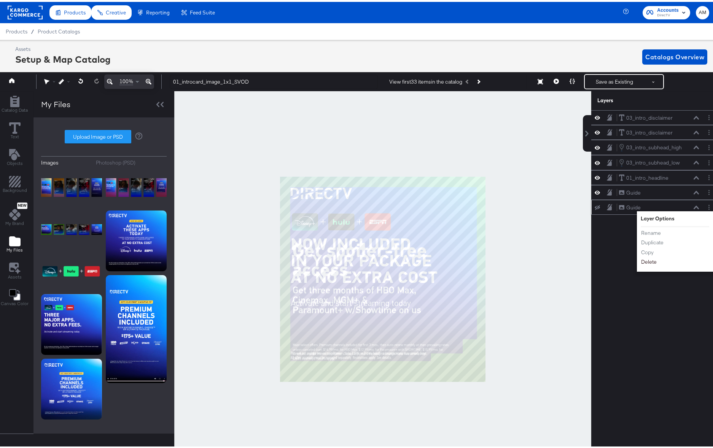
click at [645, 261] on button "Delete" at bounding box center [648, 261] width 16 height 8
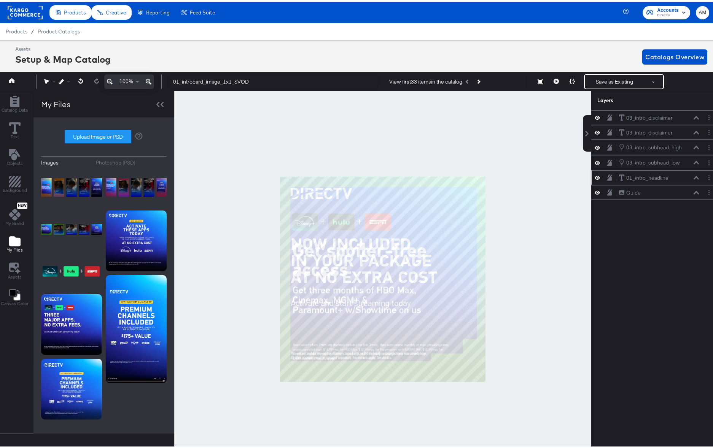
click at [673, 176] on div "01_intro_headline 01_intro_headline" at bounding box center [658, 176] width 81 height 8
click at [594, 192] on icon at bounding box center [596, 190] width 5 height 6
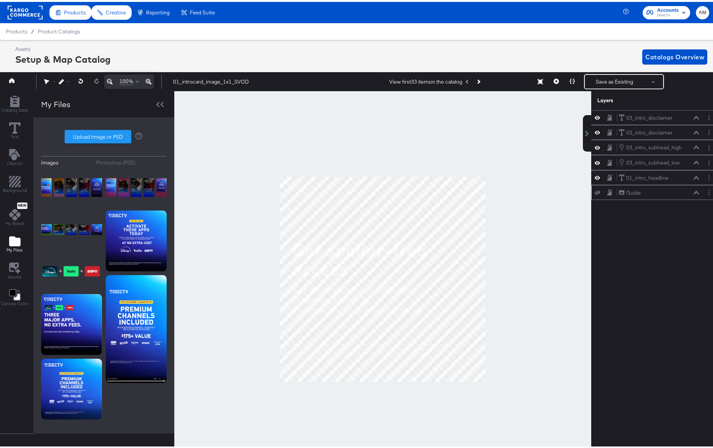
click at [594, 192] on icon at bounding box center [596, 191] width 5 height 5
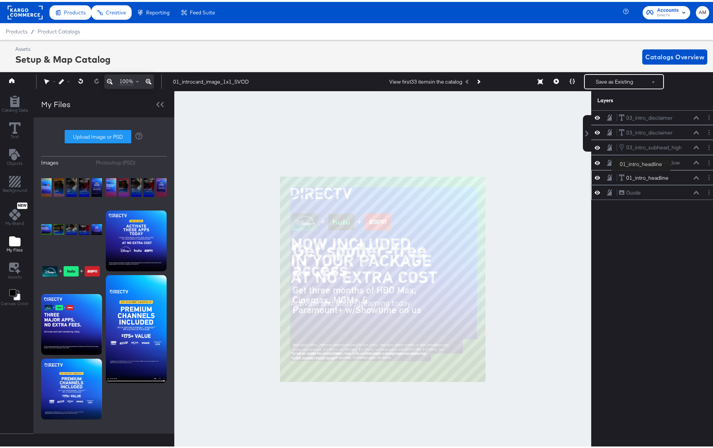
click at [640, 175] on div "01_intro_headline" at bounding box center [647, 176] width 42 height 7
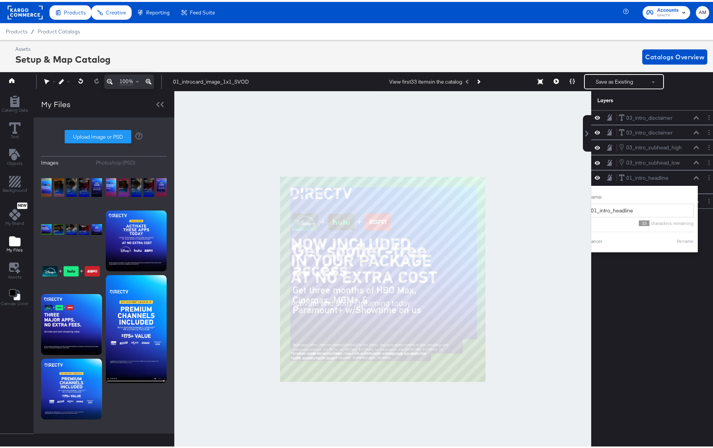
click at [629, 286] on div "03_intro_disclaimer 03_intro_disclaimer 03_intro_disclaimer 03_intro_disclaimer…" at bounding box center [654, 282] width 127 height 348
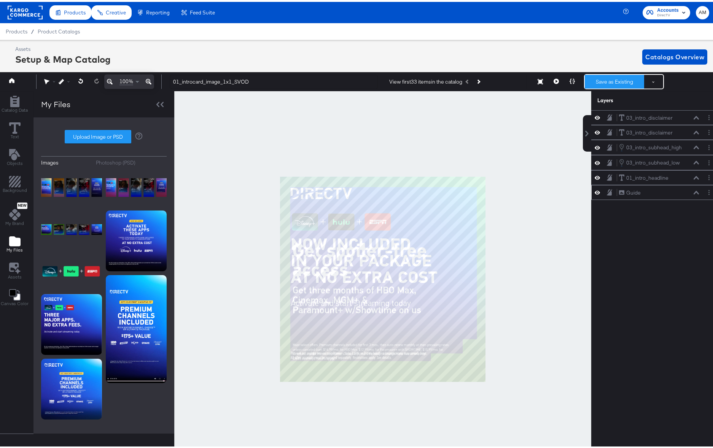
click at [600, 80] on button "Save as Existing" at bounding box center [613, 80] width 59 height 14
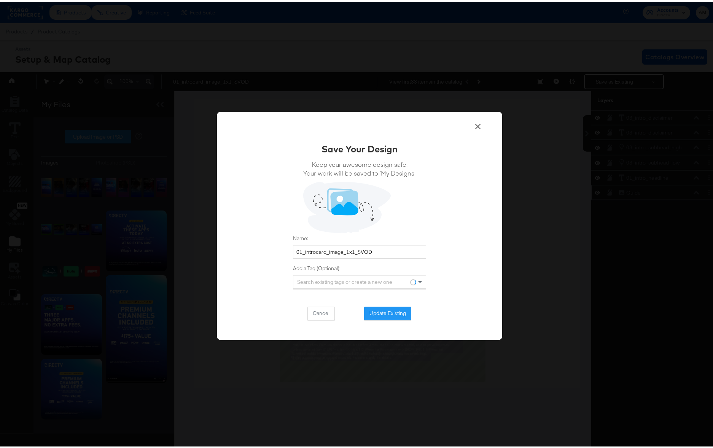
click at [383, 312] on button "Update Existing" at bounding box center [387, 312] width 47 height 14
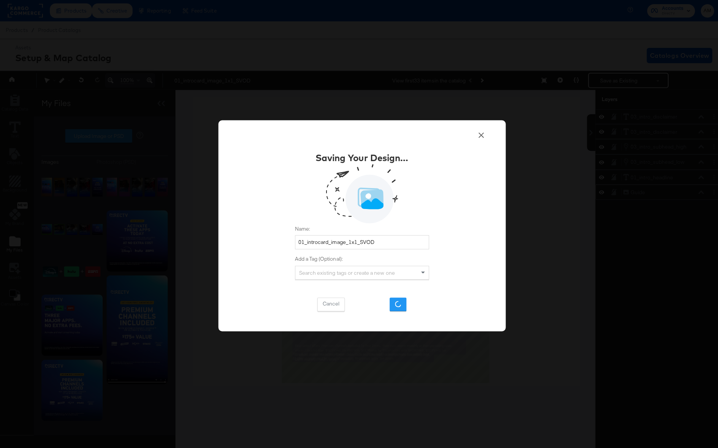
scroll to position [0, 0]
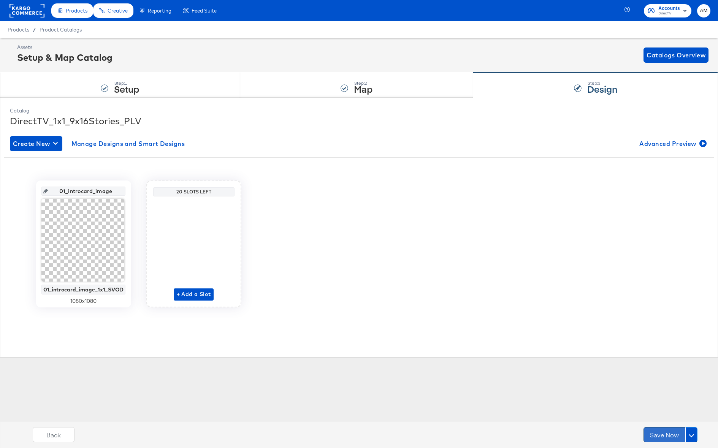
click at [660, 435] on button "Save Now" at bounding box center [665, 434] width 42 height 15
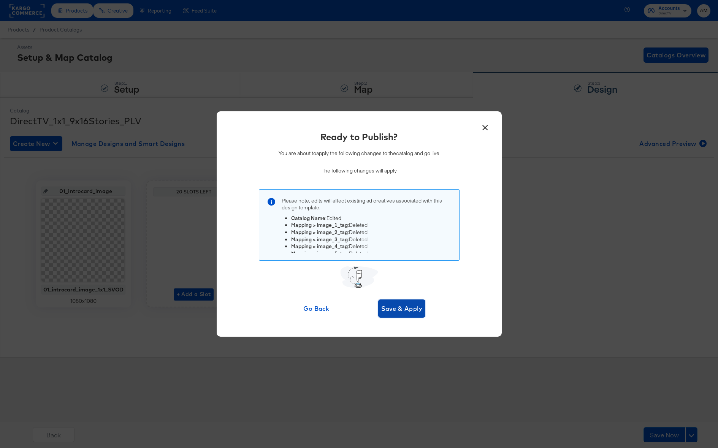
click at [398, 308] on span "Save & Apply" at bounding box center [401, 308] width 41 height 11
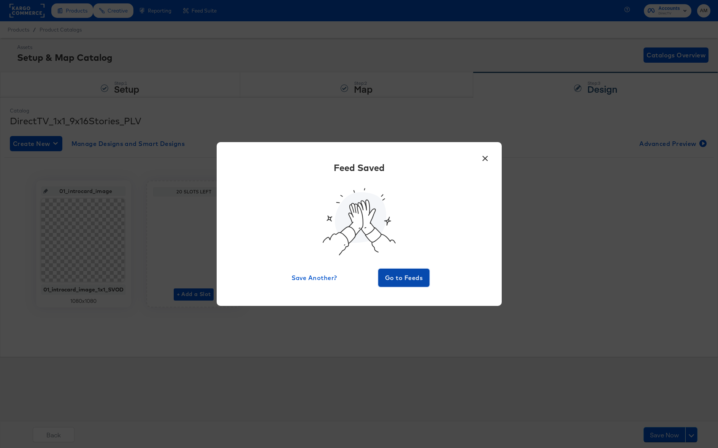
click at [401, 273] on button "Go to Feeds" at bounding box center [404, 278] width 52 height 18
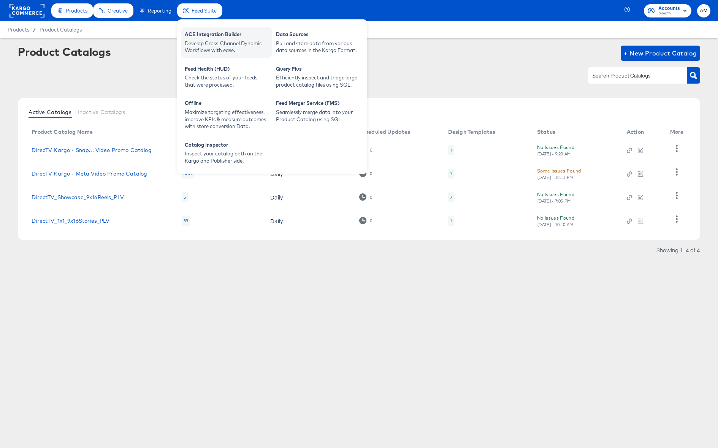
click at [199, 44] on div "Develop Cross-Channel Dynamic Workflows with ease." at bounding box center [227, 47] width 84 height 14
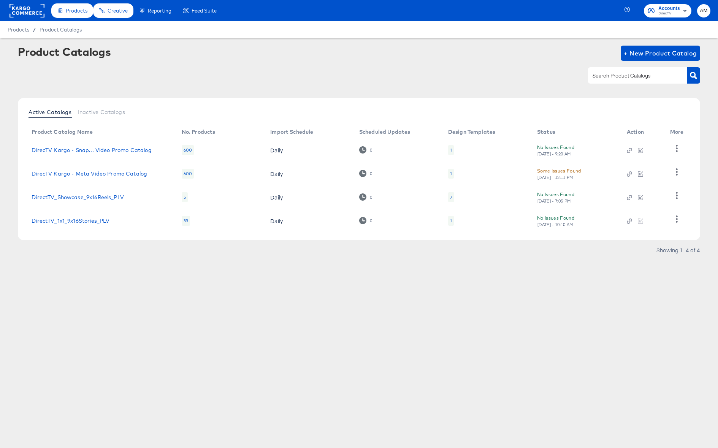
click at [16, 14] on rect at bounding box center [27, 11] width 35 height 14
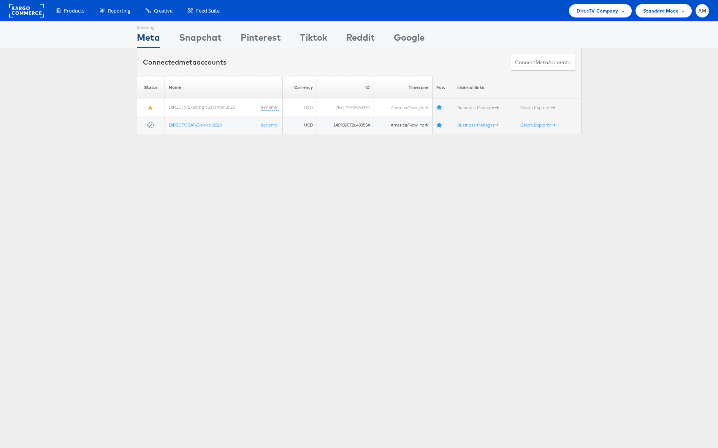
click at [597, 13] on span "DirecTV Company" at bounding box center [597, 11] width 41 height 8
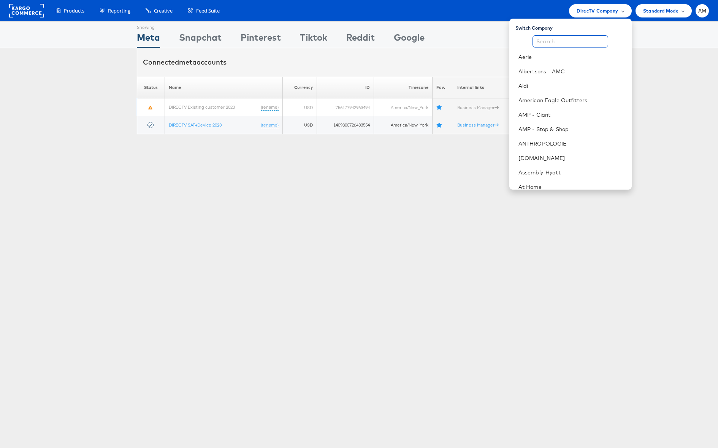
drag, startPoint x: 580, startPoint y: 40, endPoint x: 584, endPoint y: 44, distance: 6.2
click at [579, 40] on input "text" at bounding box center [571, 41] width 76 height 12
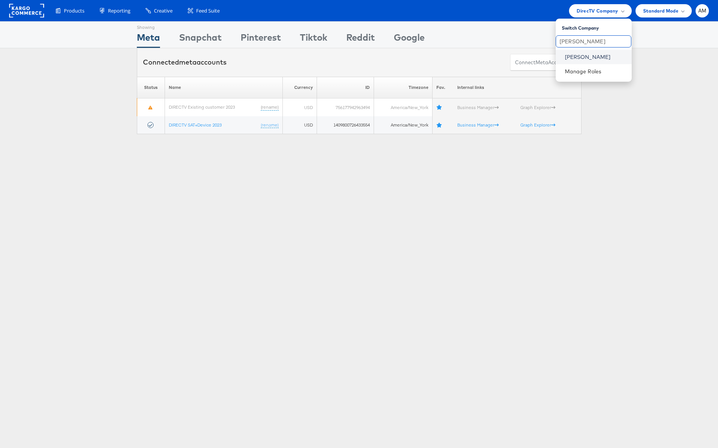
type input "belk"
click at [571, 58] on link "Belk" at bounding box center [595, 57] width 61 height 8
click at [39, 13] on rect at bounding box center [26, 11] width 35 height 14
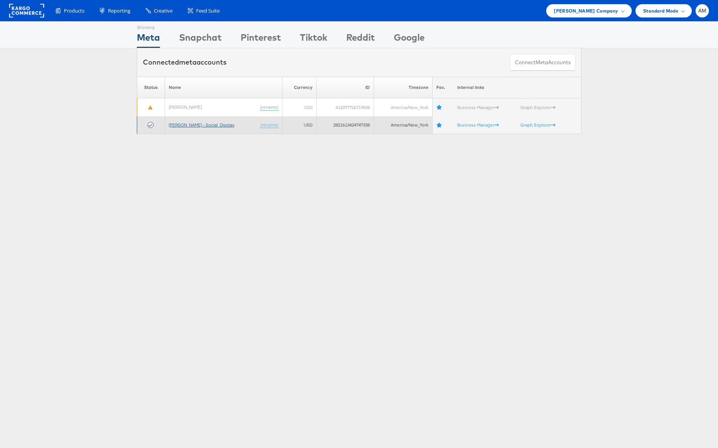
click at [199, 126] on link "Belk - Social_Display" at bounding box center [202, 125] width 66 height 6
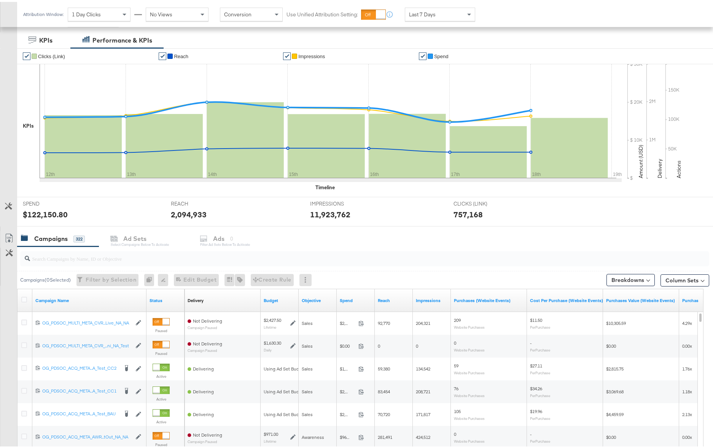
scroll to position [196, 0]
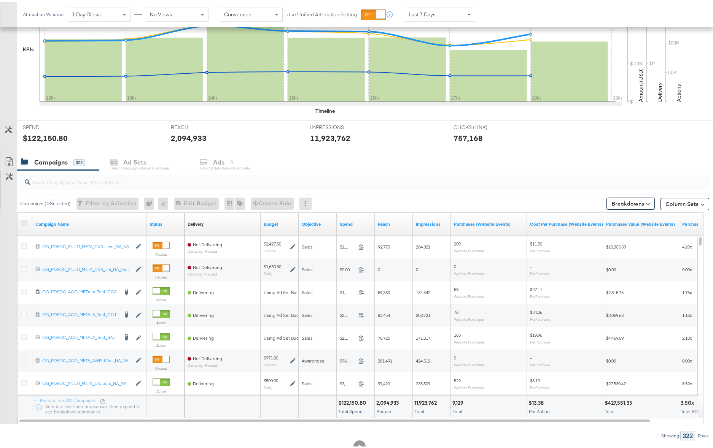
click at [25, 221] on icon at bounding box center [24, 222] width 6 height 6
click at [0, 0] on input "checkbox" at bounding box center [0, 0] width 0 height 0
click at [246, 160] on div "Ads for 322 Campaigns" at bounding box center [253, 160] width 73 height 9
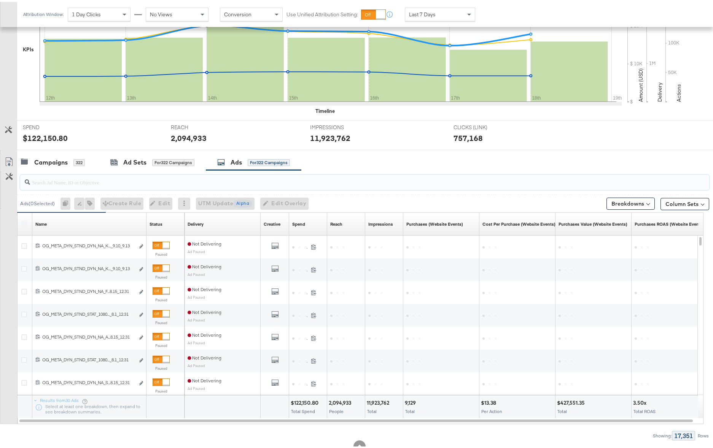
click at [51, 182] on input "search" at bounding box center [338, 177] width 616 height 15
paste input "2821613424747338"
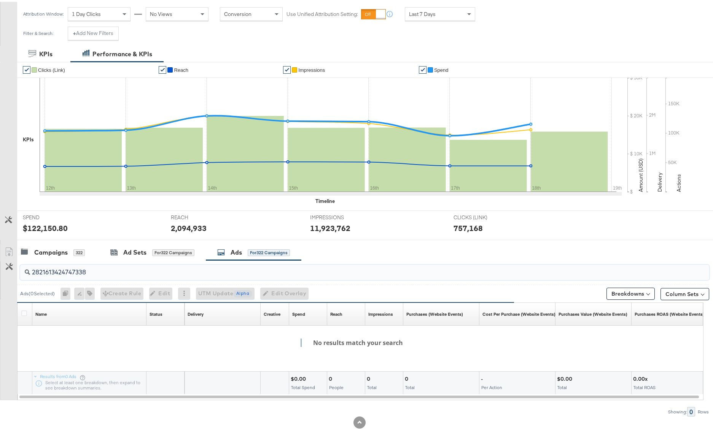
scroll to position [0, 0]
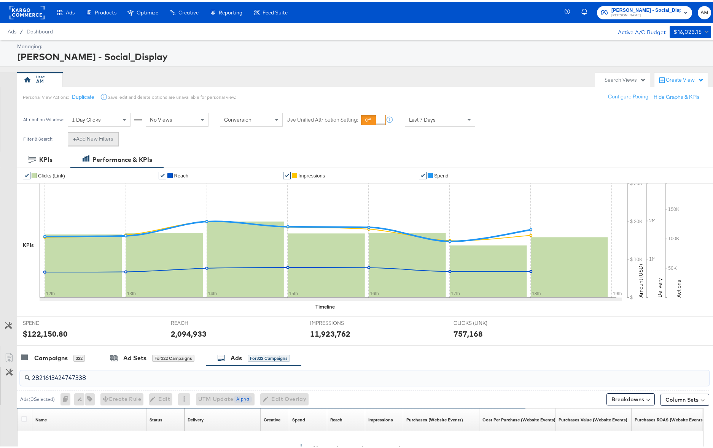
type input "2821613424747338"
click at [80, 139] on button "+ Add New Filters" at bounding box center [93, 137] width 51 height 14
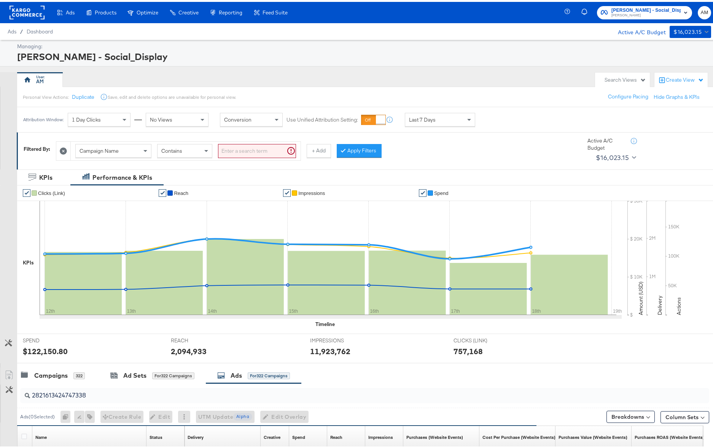
click at [121, 149] on div "Campaign Name" at bounding box center [113, 149] width 75 height 13
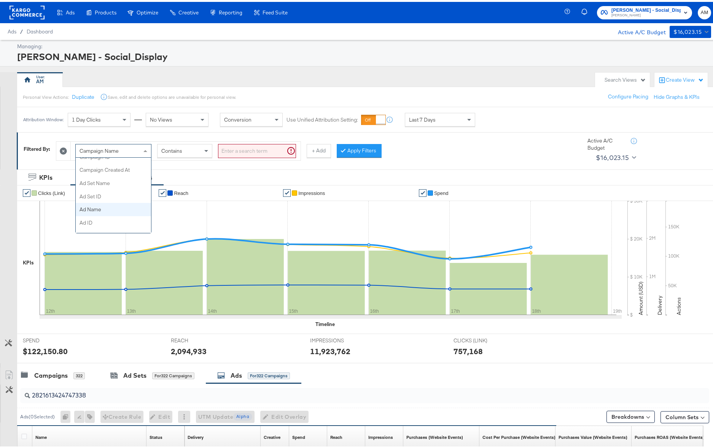
scroll to position [87, 0]
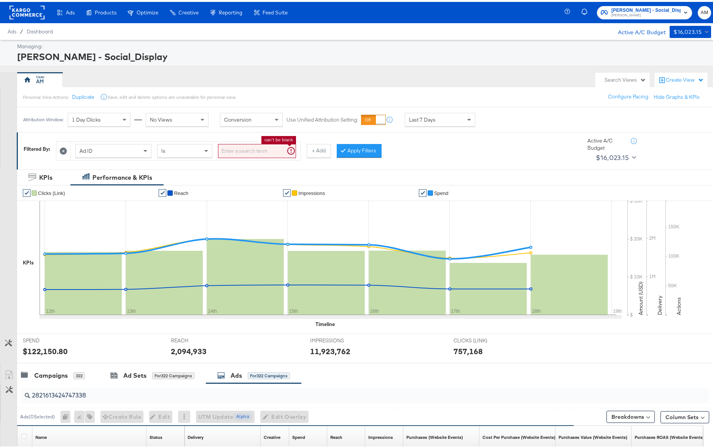
click at [242, 151] on input "search" at bounding box center [257, 149] width 78 height 14
paste input "2821613424747338"
type input "2821613424747338"
click at [348, 151] on button "Apply Filters" at bounding box center [346, 149] width 45 height 14
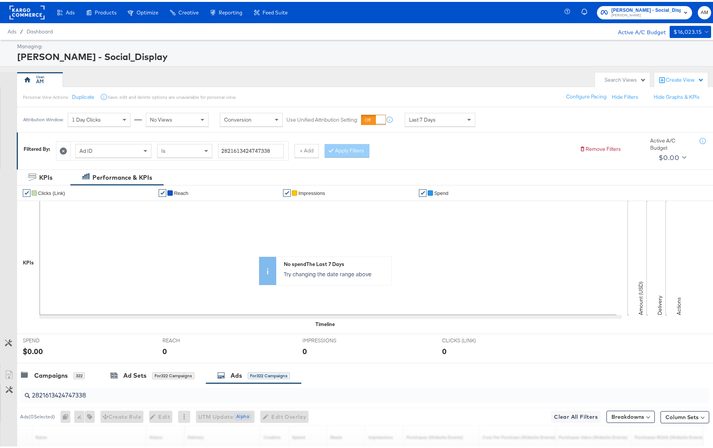
scroll to position [123, 0]
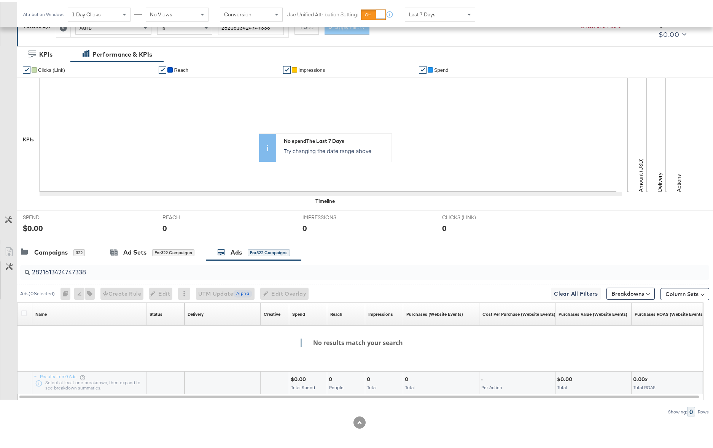
drag, startPoint x: 96, startPoint y: 272, endPoint x: -34, endPoint y: 264, distance: 129.9
click at [0, 264] on html "Ads Products Optimize Creative Reporting Feed Suite Belk - Social_Display Belk …" at bounding box center [359, 101] width 718 height 448
click at [45, 249] on div "Campaigns" at bounding box center [50, 250] width 33 height 9
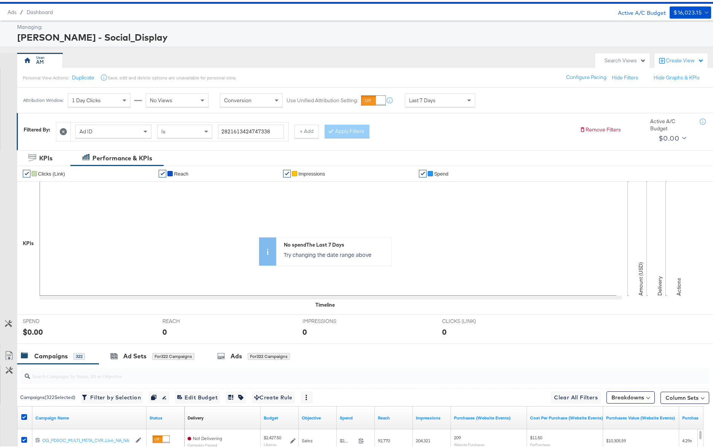
scroll to position [21, 0]
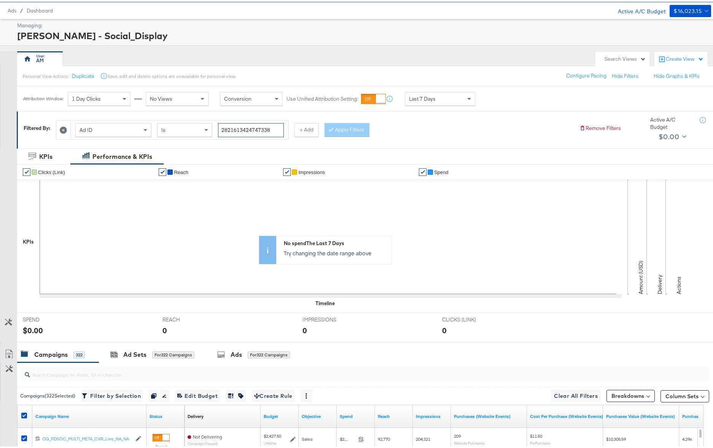
click at [243, 129] on input "2821613424747338" at bounding box center [251, 128] width 66 height 14
paste input "120231402304190171"
type input "120231402304190171"
click at [342, 125] on button "Apply Filters" at bounding box center [346, 128] width 45 height 14
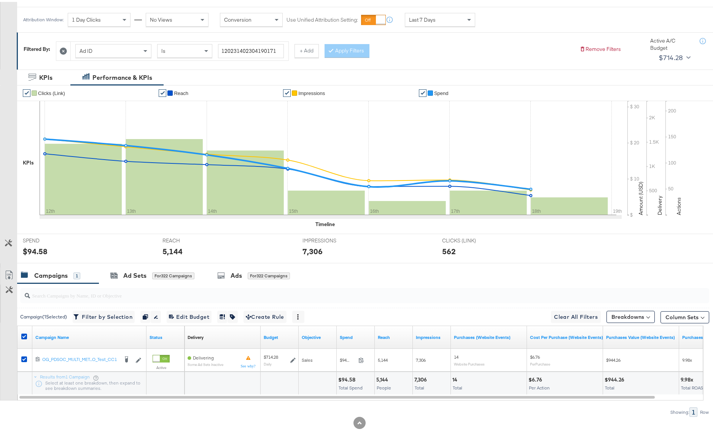
scroll to position [100, 0]
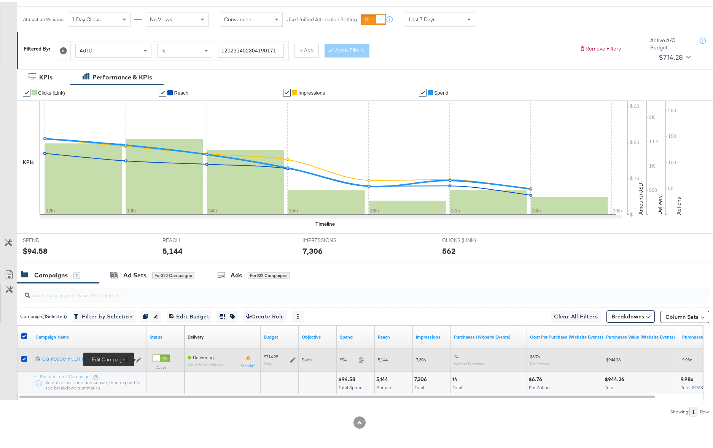
click at [139, 359] on icon at bounding box center [138, 358] width 5 height 5
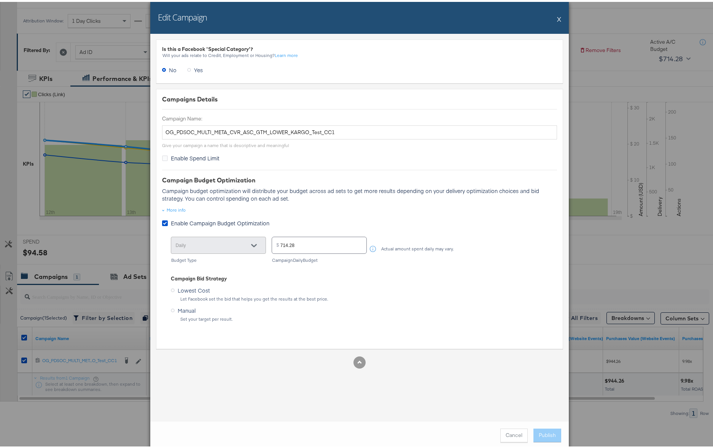
scroll to position [99, 0]
click at [513, 435] on button "Cancel" at bounding box center [513, 434] width 27 height 14
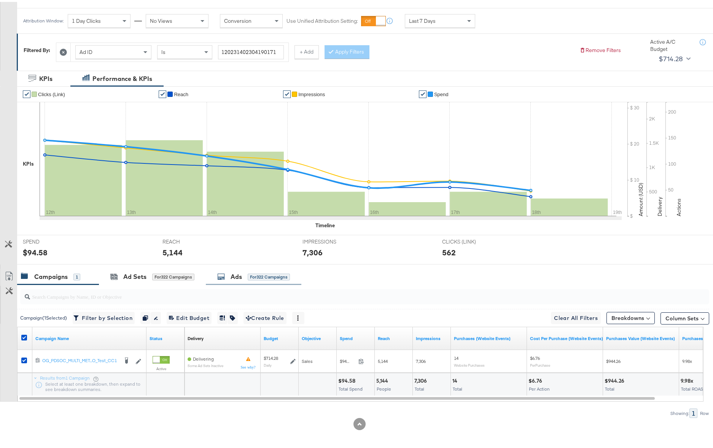
click at [240, 276] on div "Ads" at bounding box center [235, 275] width 11 height 9
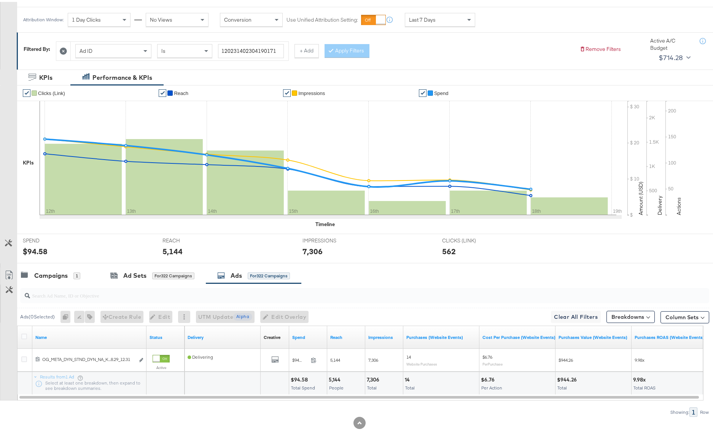
scroll to position [100, 0]
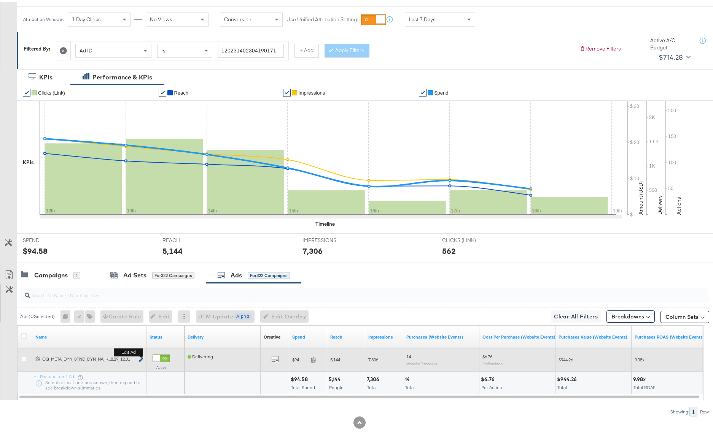
click at [140, 358] on icon "link" at bounding box center [141, 358] width 4 height 4
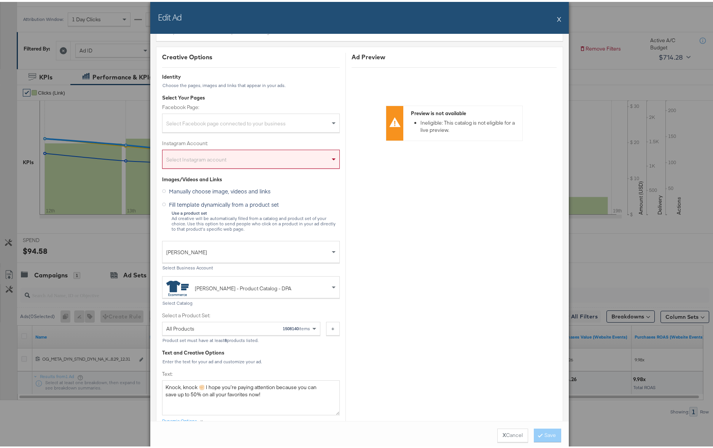
scroll to position [0, 0]
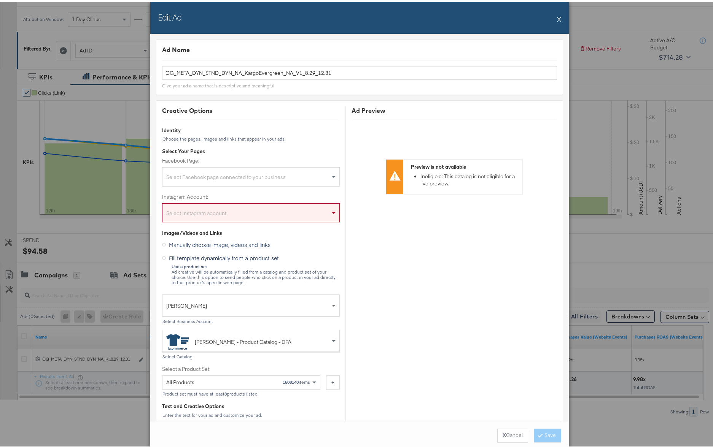
click at [332, 303] on span at bounding box center [334, 304] width 4 height 3
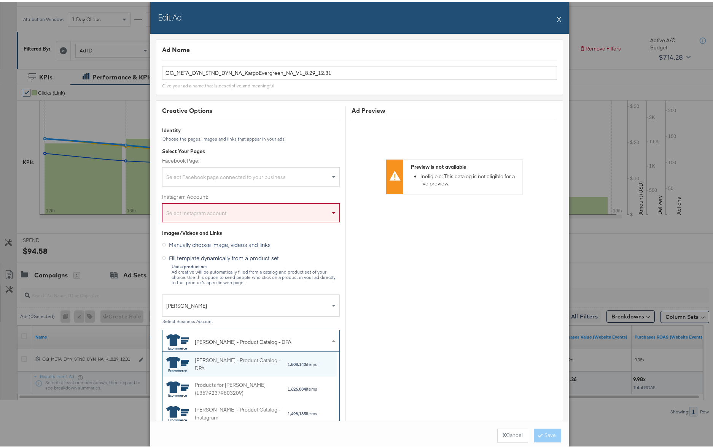
click at [330, 337] on span at bounding box center [335, 339] width 10 height 21
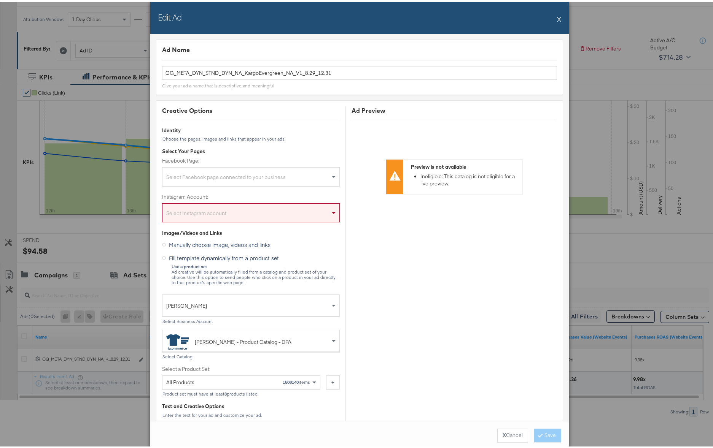
drag, startPoint x: 557, startPoint y: 18, endPoint x: 547, endPoint y: 15, distance: 9.9
click at [557, 18] on button "X" at bounding box center [559, 17] width 4 height 15
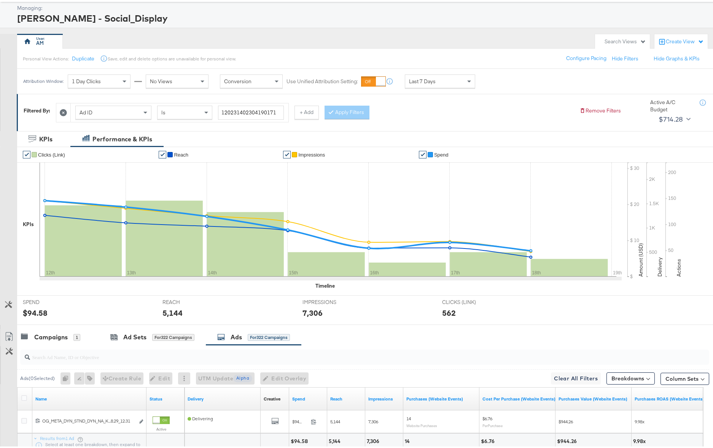
scroll to position [0, 0]
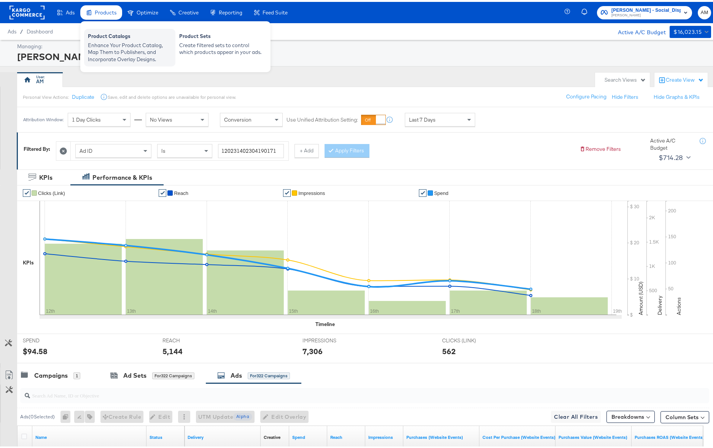
click at [108, 37] on div "Product Catalogs" at bounding box center [130, 35] width 84 height 9
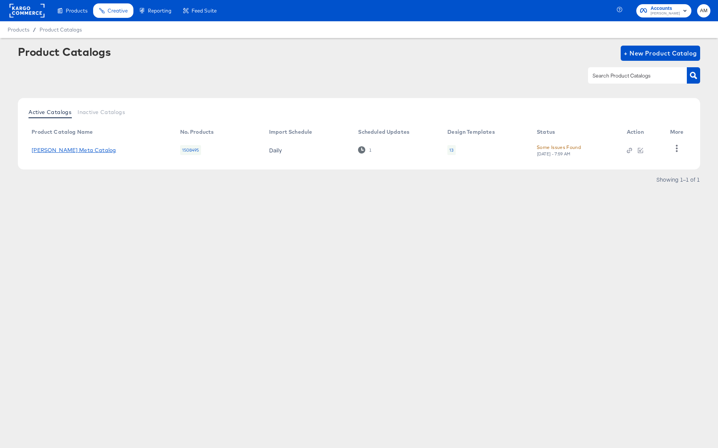
click at [74, 151] on link "Belk Meta Catalog" at bounding box center [74, 150] width 84 height 6
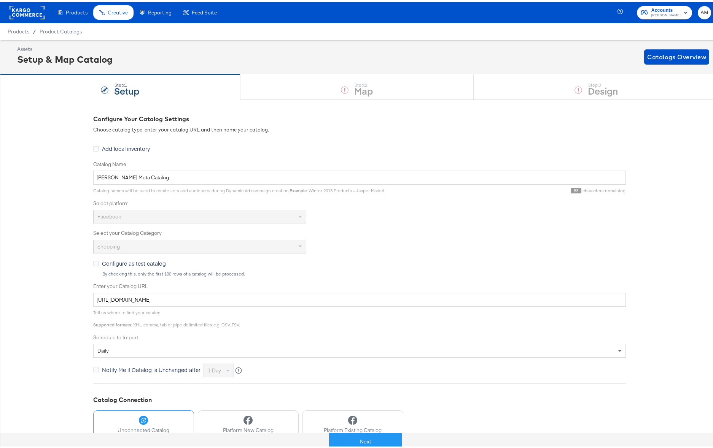
click at [31, 11] on rect at bounding box center [27, 11] width 35 height 14
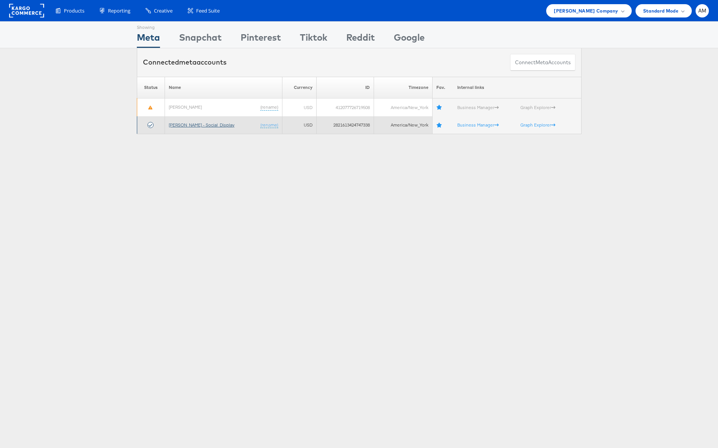
click at [194, 127] on link "[PERSON_NAME] - Social_Display" at bounding box center [202, 125] width 66 height 6
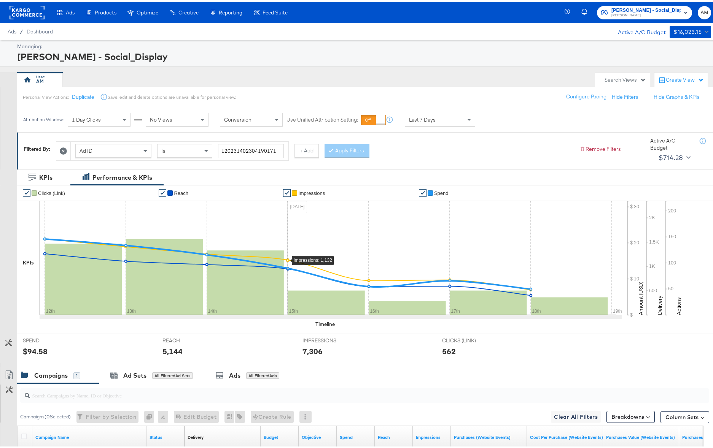
scroll to position [100, 0]
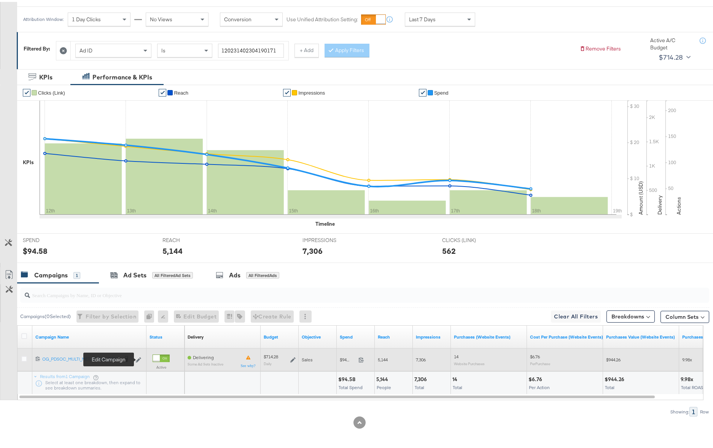
click at [139, 359] on icon at bounding box center [138, 358] width 5 height 5
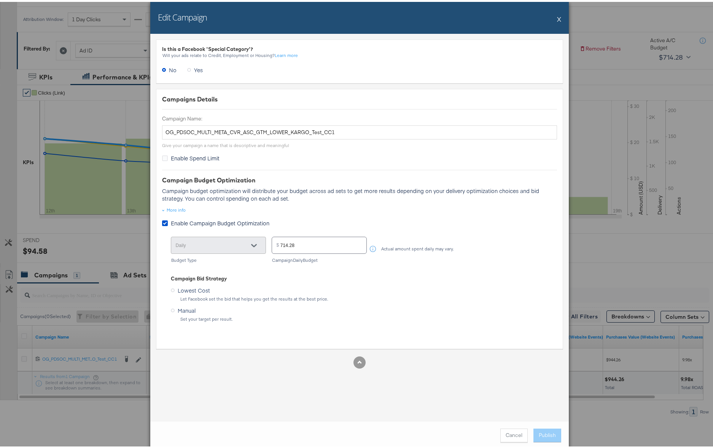
click at [557, 16] on button "X" at bounding box center [559, 17] width 4 height 15
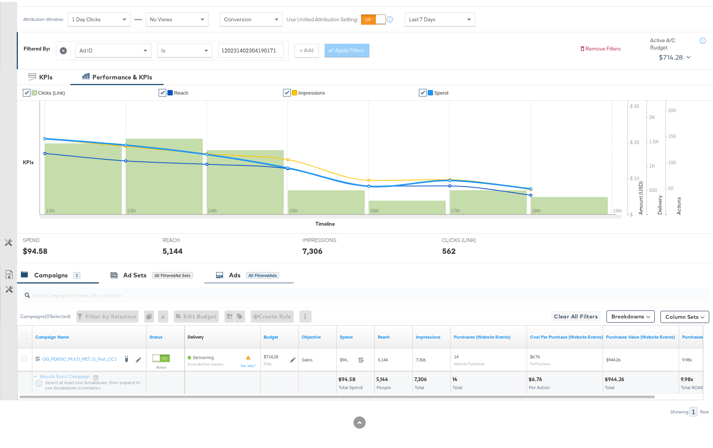
click at [250, 281] on div "Ads All Filtered Ads" at bounding box center [248, 273] width 89 height 16
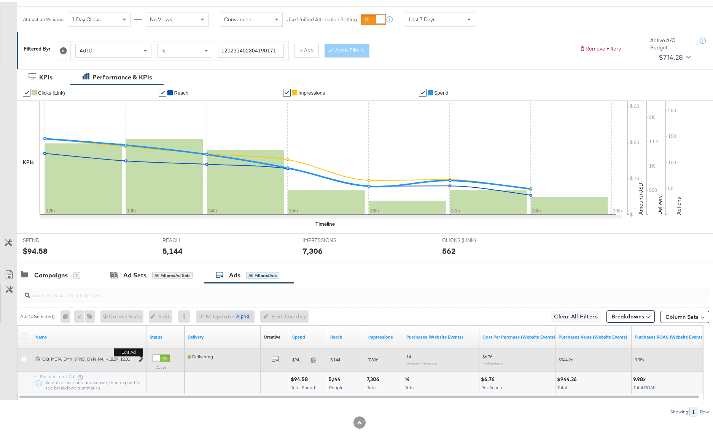
click at [141, 358] on icon "link" at bounding box center [141, 358] width 4 height 4
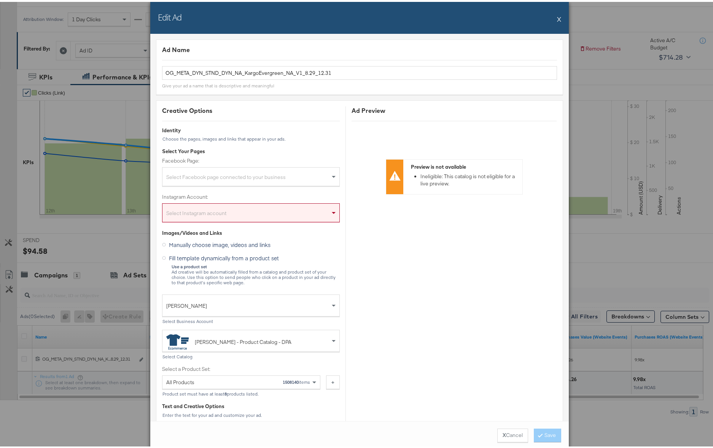
scroll to position [0, 0]
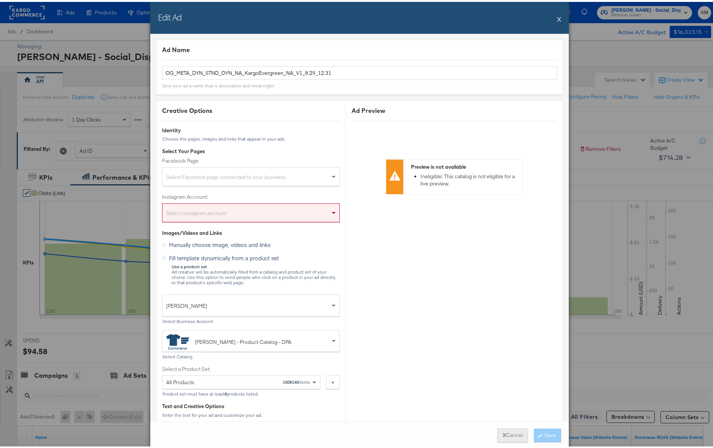
click at [504, 431] on button "X Cancel" at bounding box center [512, 434] width 31 height 14
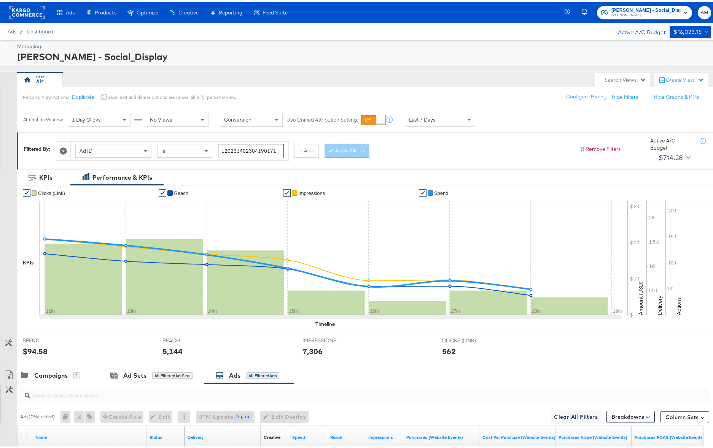
click at [238, 150] on input "120231402304190171" at bounding box center [251, 149] width 66 height 14
paste input "99566027"
click at [349, 150] on button "Apply Filters" at bounding box center [346, 149] width 45 height 14
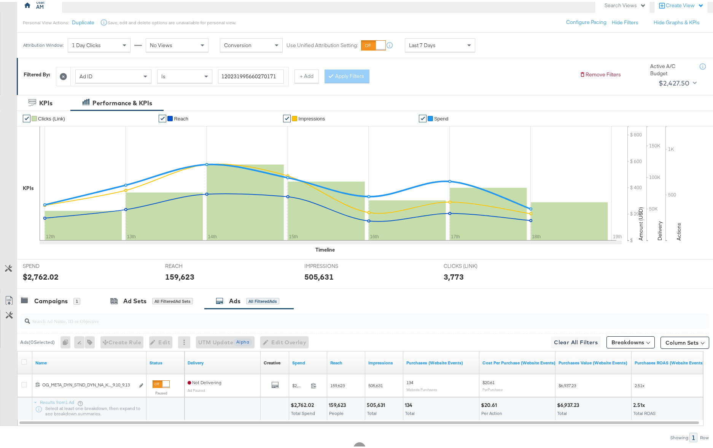
scroll to position [100, 0]
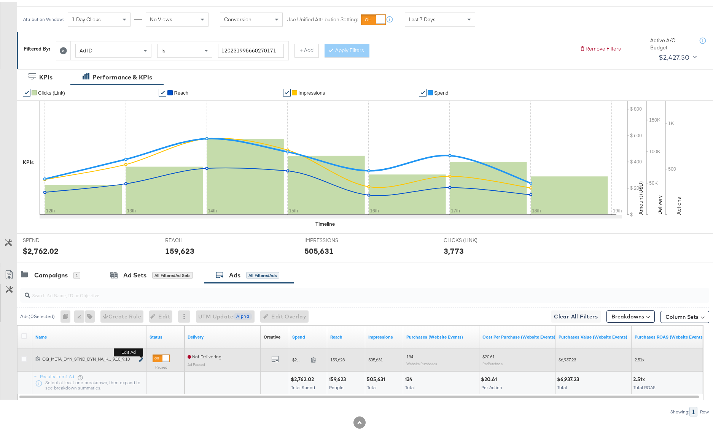
click at [141, 357] on icon "link" at bounding box center [141, 358] width 4 height 4
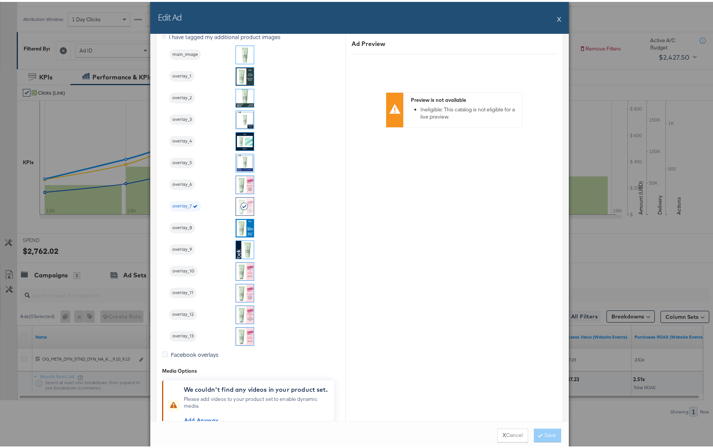
scroll to position [770, 0]
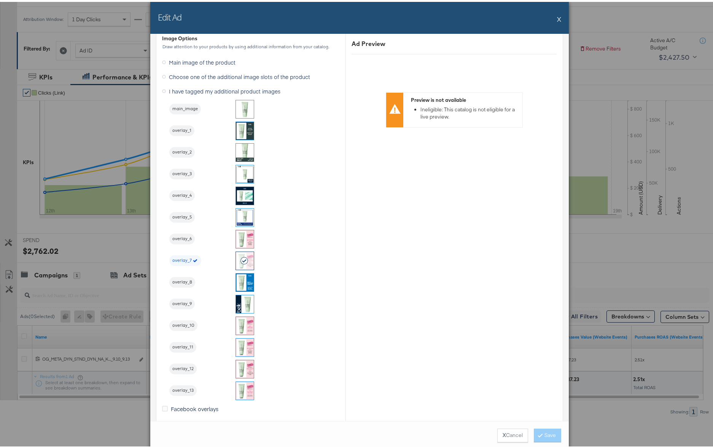
click at [557, 17] on button "X" at bounding box center [559, 17] width 4 height 15
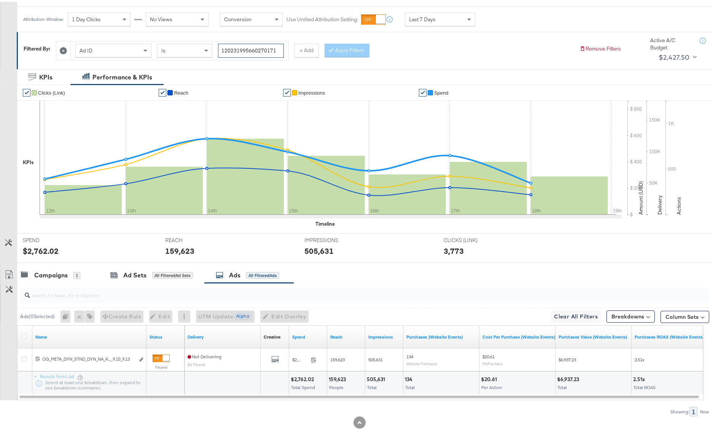
click at [276, 49] on input "120231995660270171" at bounding box center [251, 49] width 66 height 14
click at [191, 52] on div "Is" at bounding box center [184, 48] width 54 height 13
click at [275, 49] on input "120231995660270171" at bounding box center [251, 49] width 66 height 14
click at [304, 48] on button "+ Add" at bounding box center [306, 49] width 24 height 14
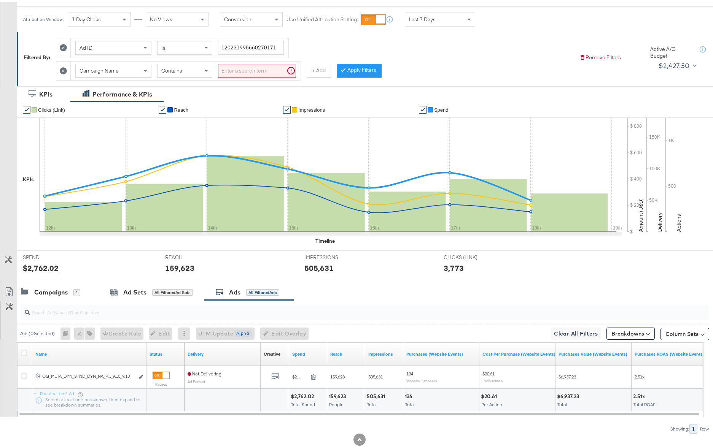
click at [184, 72] on div "Contains" at bounding box center [184, 68] width 54 height 13
click at [109, 66] on span "Campaign Name" at bounding box center [98, 68] width 39 height 7
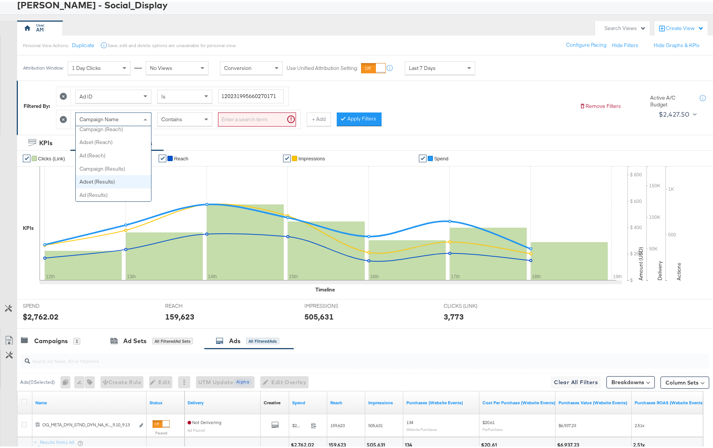
scroll to position [52, 0]
click at [238, 94] on input "120231995660270171" at bounding box center [251, 94] width 66 height 14
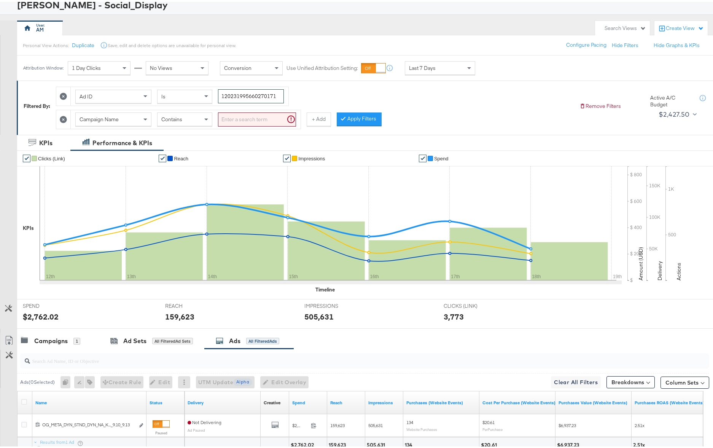
click at [238, 94] on input "120231995660270171" at bounding box center [251, 94] width 66 height 14
paste input "6"
click at [64, 117] on icon at bounding box center [63, 117] width 7 height 7
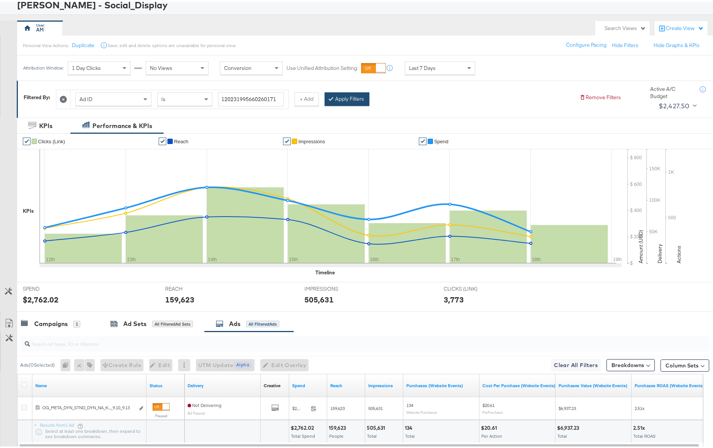
click at [348, 97] on button "Apply Filters" at bounding box center [346, 97] width 45 height 14
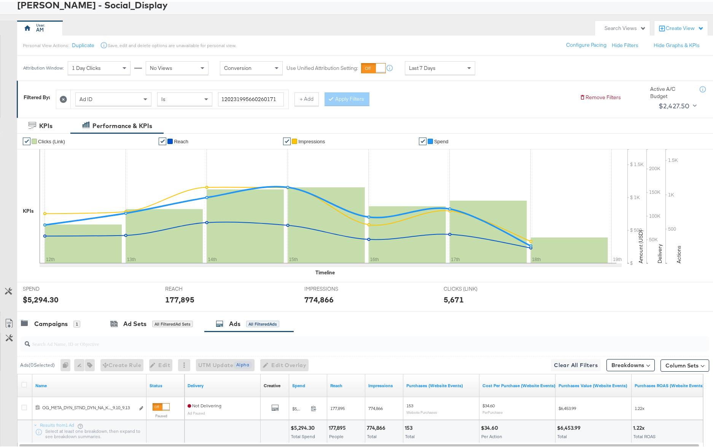
click at [246, 278] on div "✔ Clicks (Link) ✔ Reach ✔ Impressions ✔ Spend KPIs 12th 13th 14th 15th 16th 17t…" at bounding box center [367, 206] width 701 height 149
click at [237, 320] on div "Ads" at bounding box center [234, 322] width 11 height 9
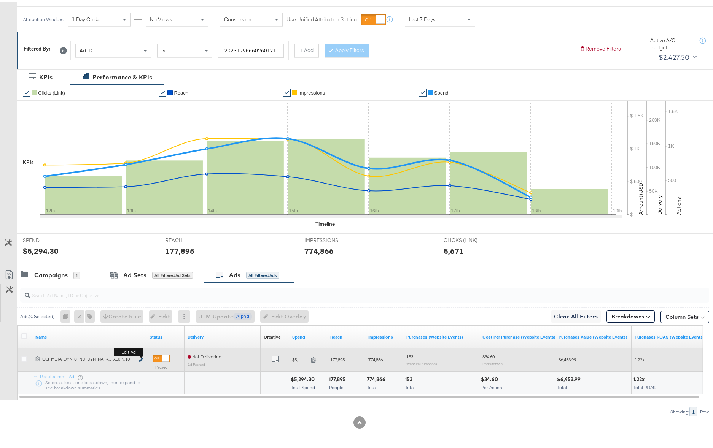
click at [138, 358] on div "Edit ad" at bounding box center [139, 358] width 9 height 8
click at [141, 359] on icon "link" at bounding box center [141, 358] width 4 height 4
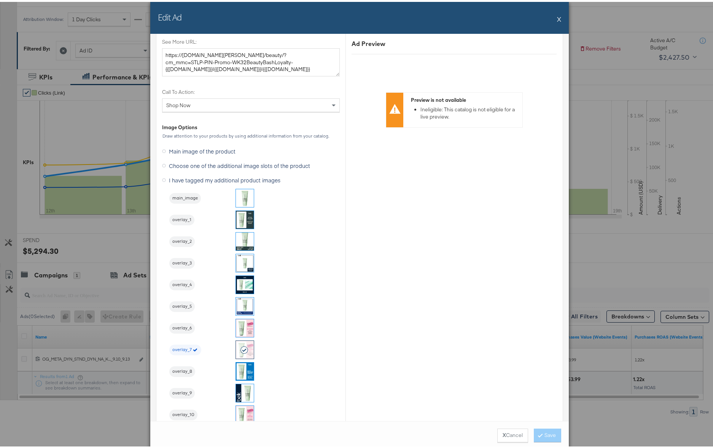
scroll to position [993, 0]
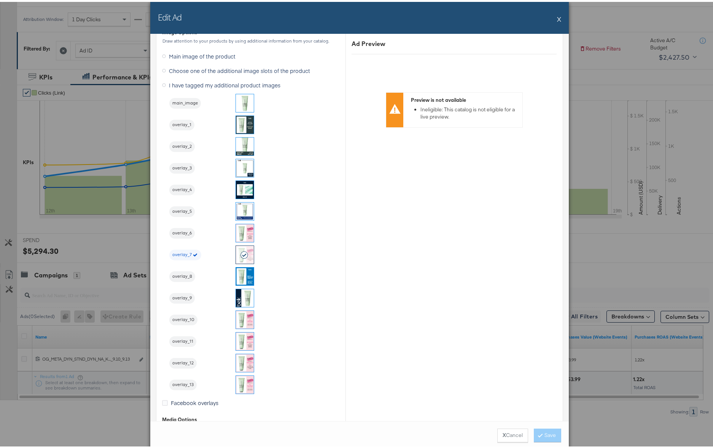
click at [557, 17] on button "X" at bounding box center [559, 17] width 4 height 15
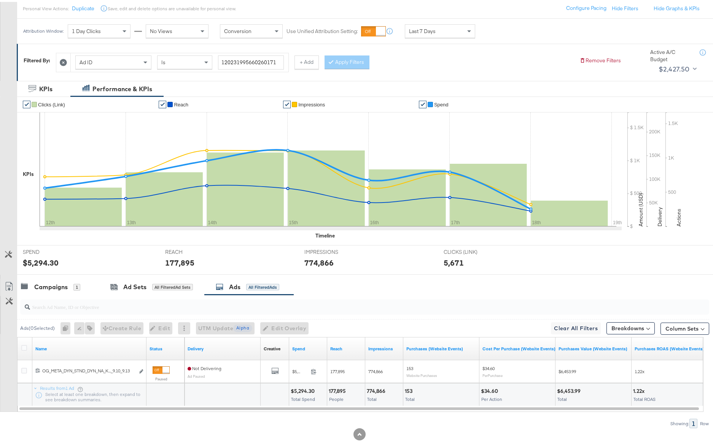
scroll to position [3, 0]
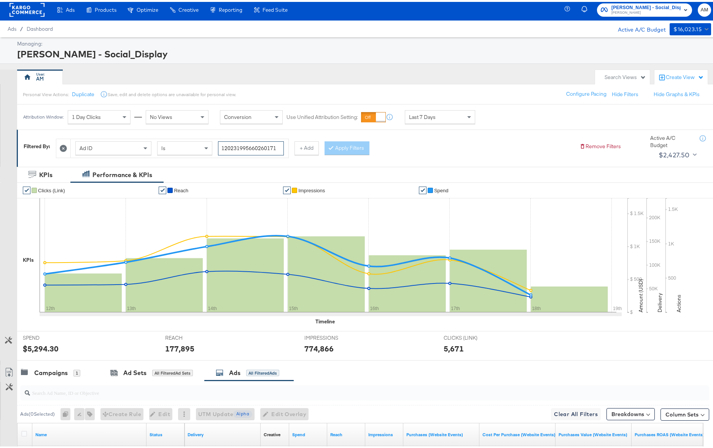
click at [246, 143] on input "120231995660260171" at bounding box center [251, 147] width 66 height 14
paste input "4"
click at [337, 148] on button "Apply Filters" at bounding box center [346, 147] width 45 height 14
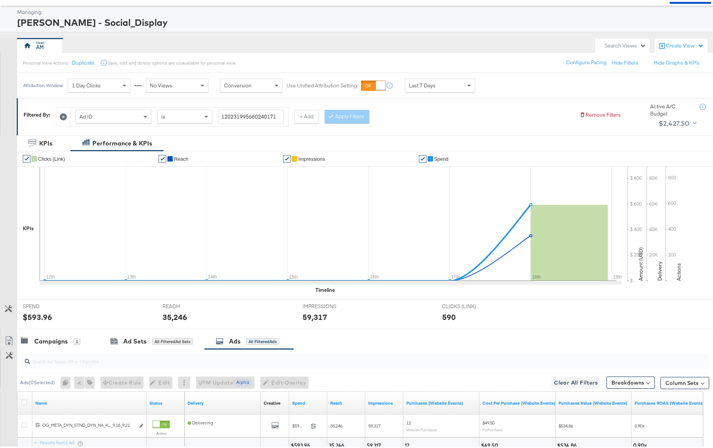
scroll to position [34, 0]
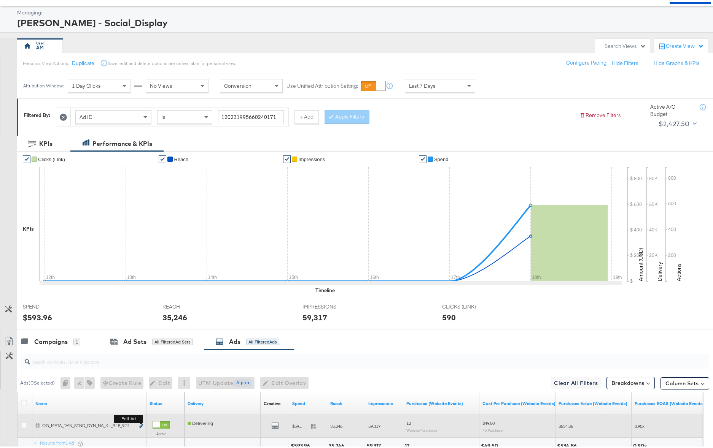
click at [143, 424] on button "Edit ad" at bounding box center [141, 425] width 5 height 8
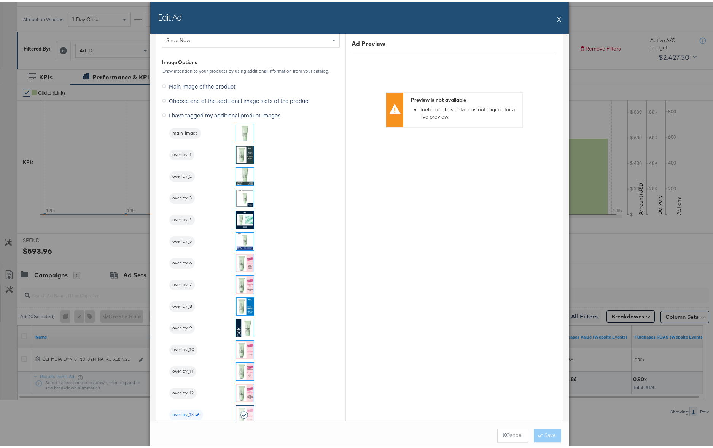
scroll to position [1104, 0]
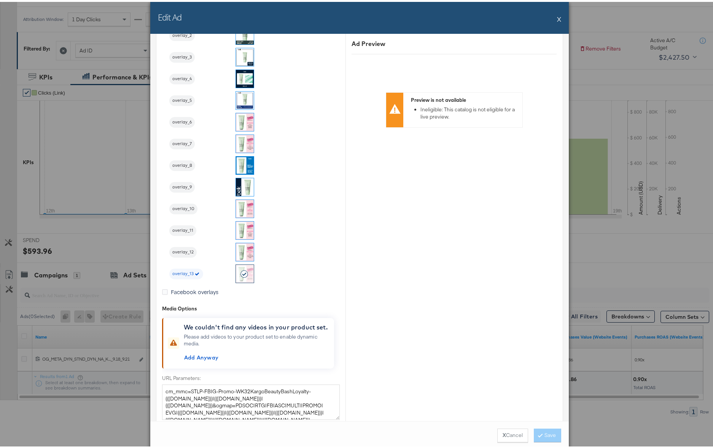
click at [557, 17] on button "X" at bounding box center [559, 17] width 4 height 15
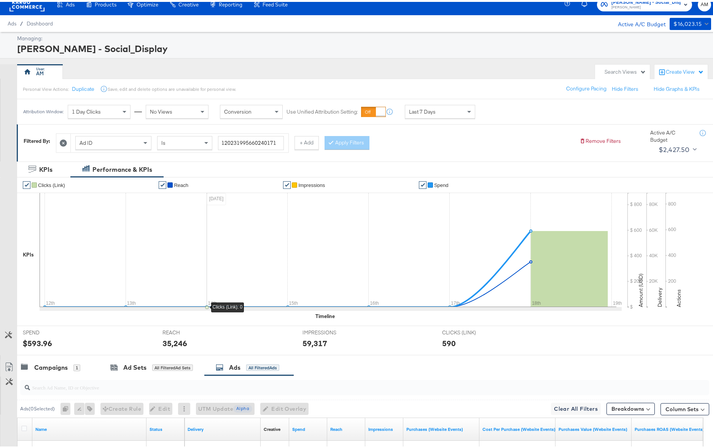
scroll to position [0, 0]
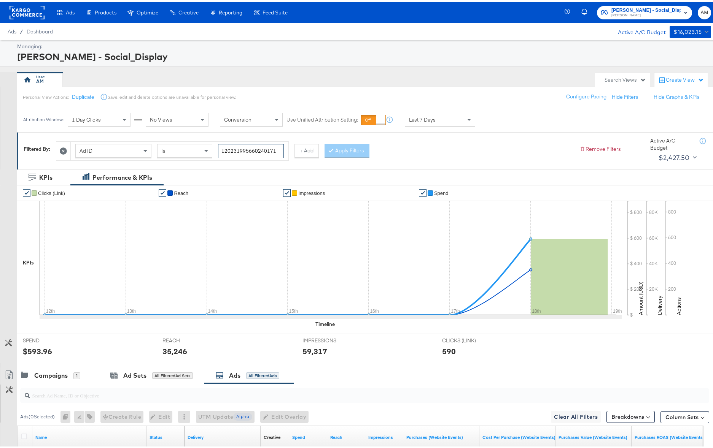
click at [243, 149] on input "120231995660240171" at bounding box center [251, 149] width 66 height 14
paste input "30"
type input "120231995660300171"
click at [338, 151] on button "Apply Filters" at bounding box center [346, 149] width 45 height 14
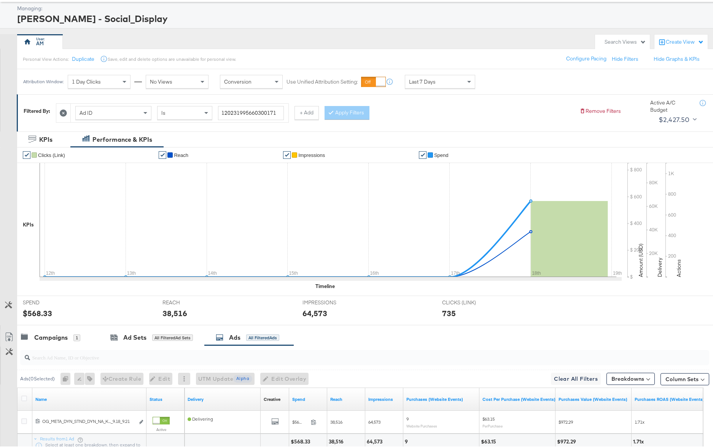
scroll to position [100, 0]
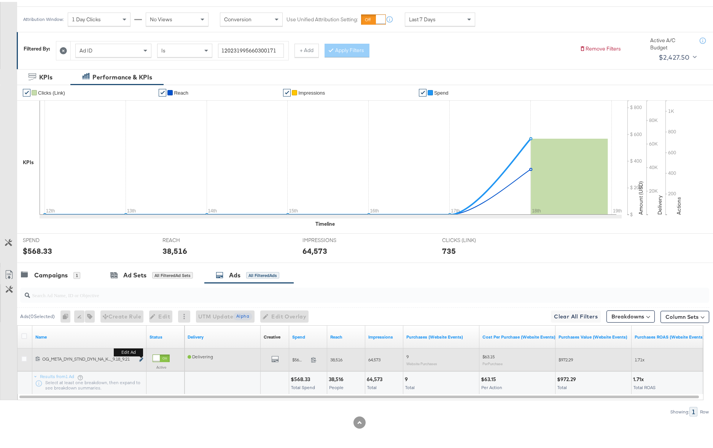
click at [141, 358] on icon "link" at bounding box center [141, 358] width 4 height 4
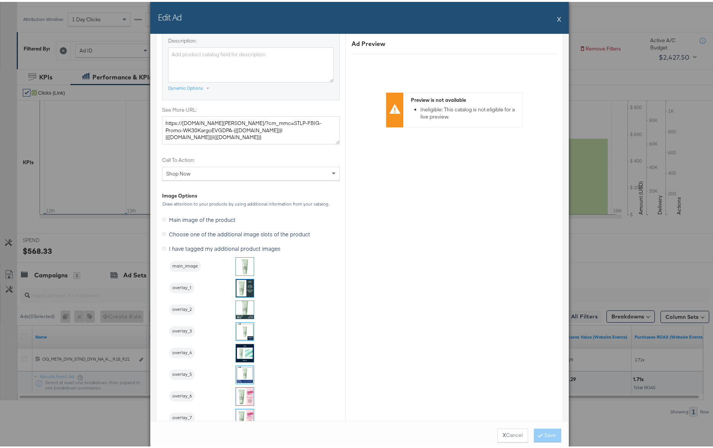
scroll to position [506, 0]
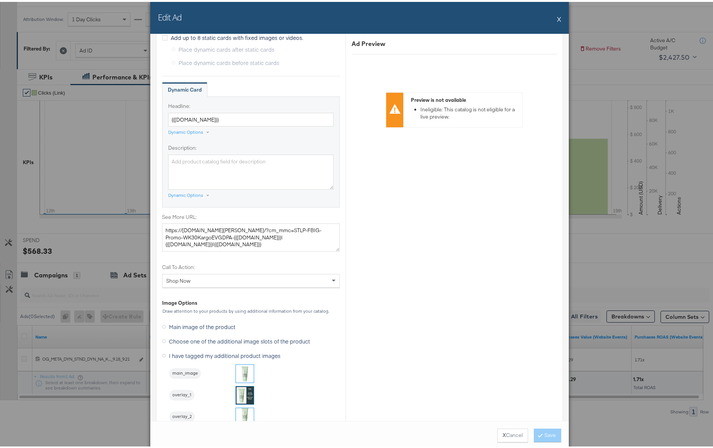
click at [557, 17] on button "X" at bounding box center [559, 17] width 4 height 15
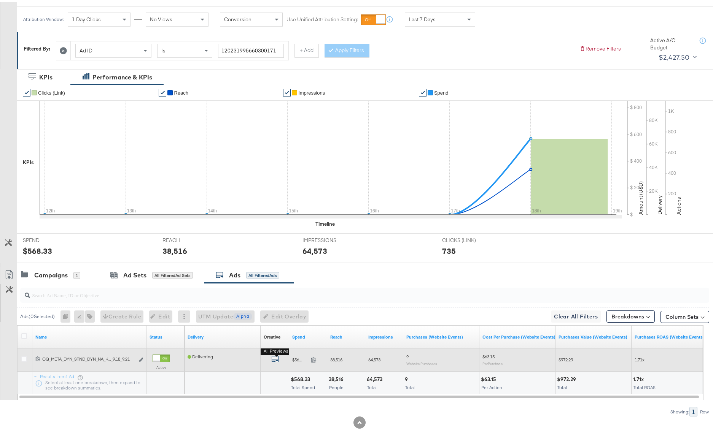
click at [273, 357] on icon "default" at bounding box center [275, 358] width 8 height 8
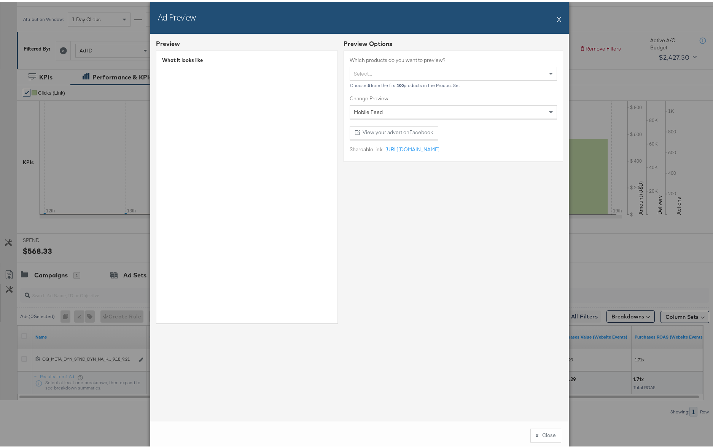
click at [557, 17] on button "X" at bounding box center [559, 17] width 4 height 15
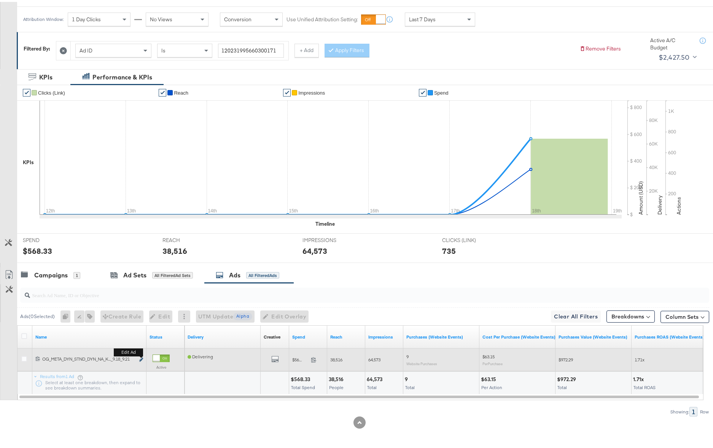
click at [141, 359] on icon "link" at bounding box center [141, 358] width 4 height 4
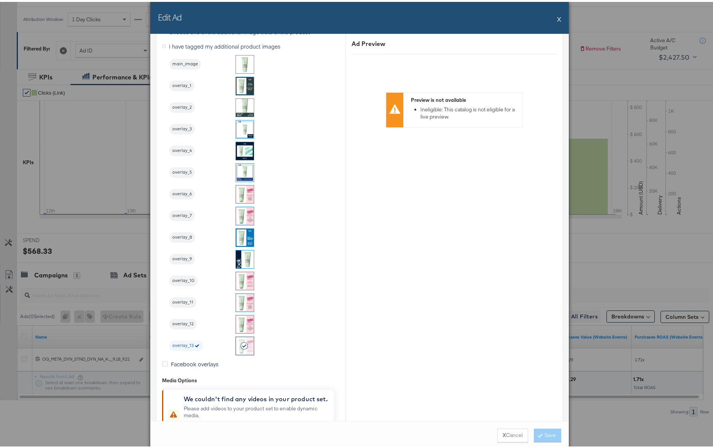
scroll to position [778, 0]
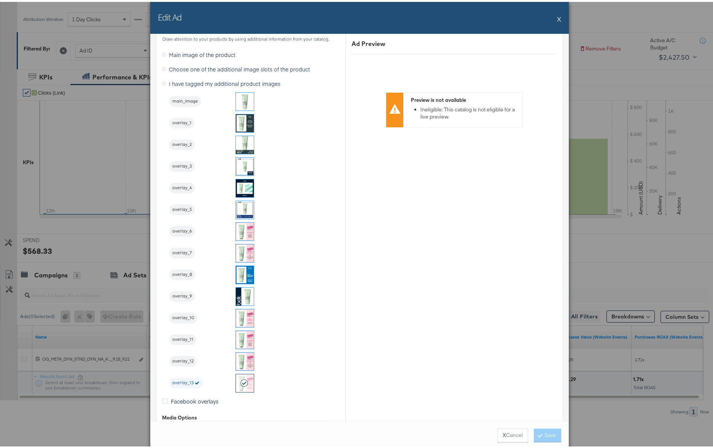
click at [557, 19] on button "X" at bounding box center [559, 17] width 4 height 15
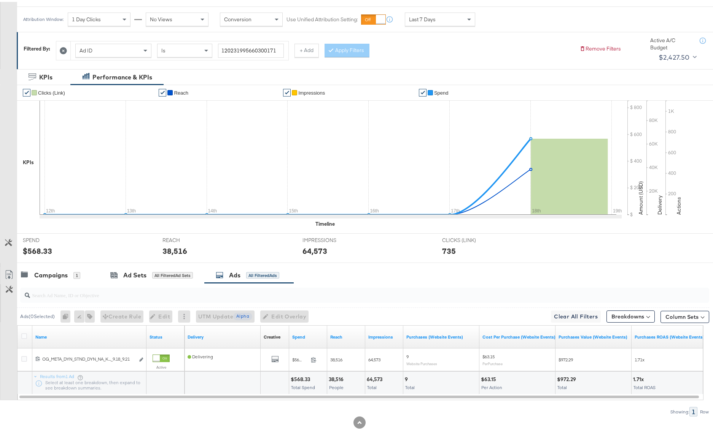
scroll to position [0, 0]
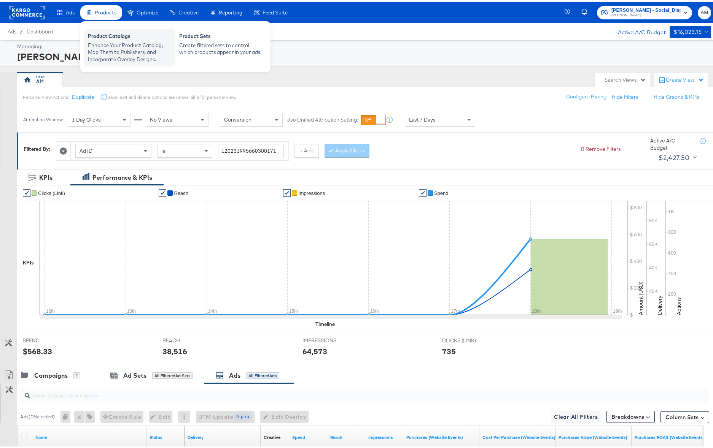
click at [110, 50] on div "Enhance Your Product Catalog, Map Them to Publishers, and Incorporate Overlay D…" at bounding box center [130, 50] width 84 height 21
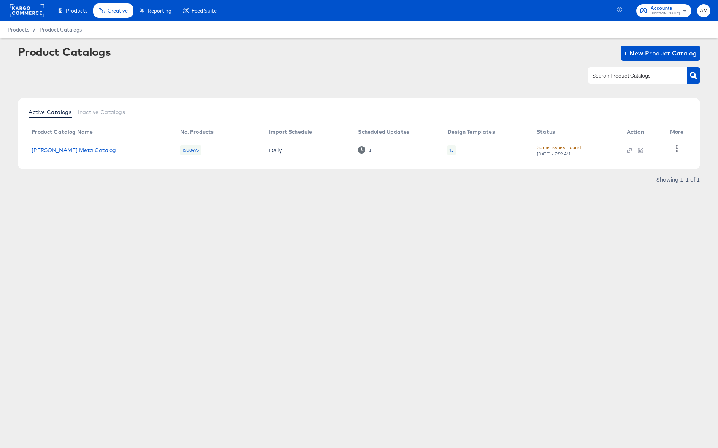
click at [451, 151] on div "13" at bounding box center [451, 150] width 4 height 6
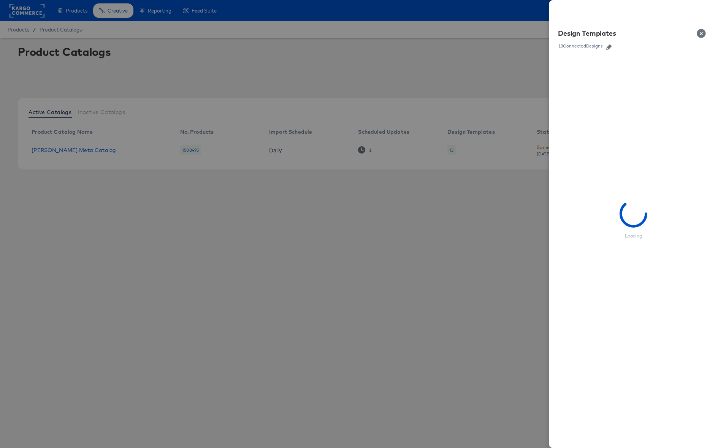
click at [613, 46] on button "button" at bounding box center [608, 46] width 11 height 5
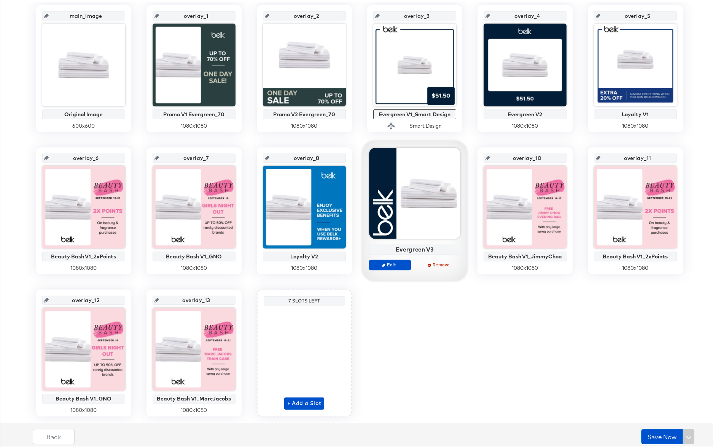
scroll to position [183, 0]
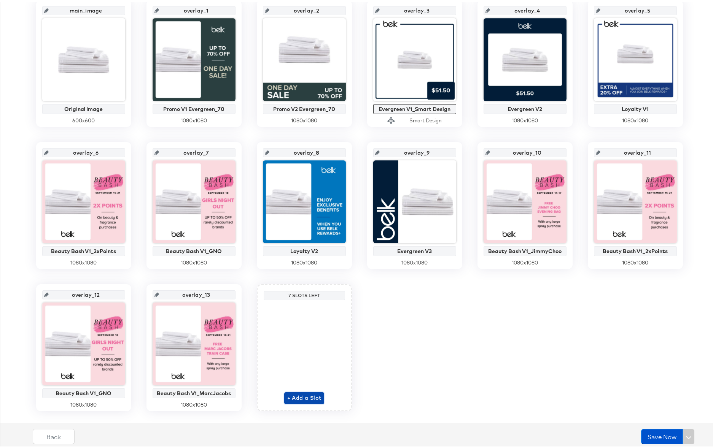
click at [305, 396] on span "+ Add a Slot" at bounding box center [304, 397] width 34 height 10
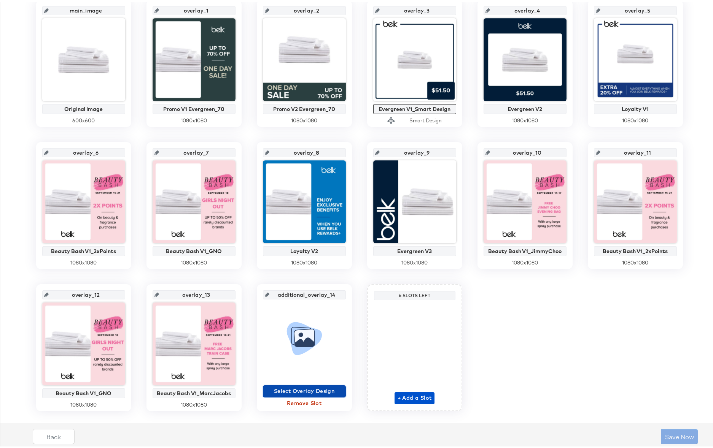
click at [300, 392] on span "Select Overlay Design" at bounding box center [304, 390] width 77 height 10
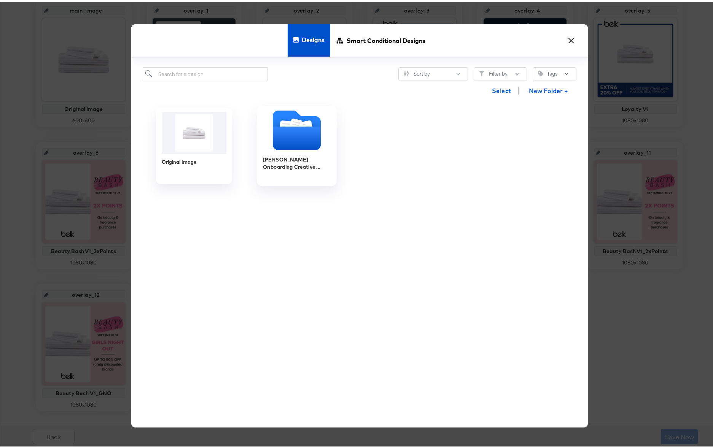
click at [274, 136] on icon "Folder" at bounding box center [296, 137] width 48 height 24
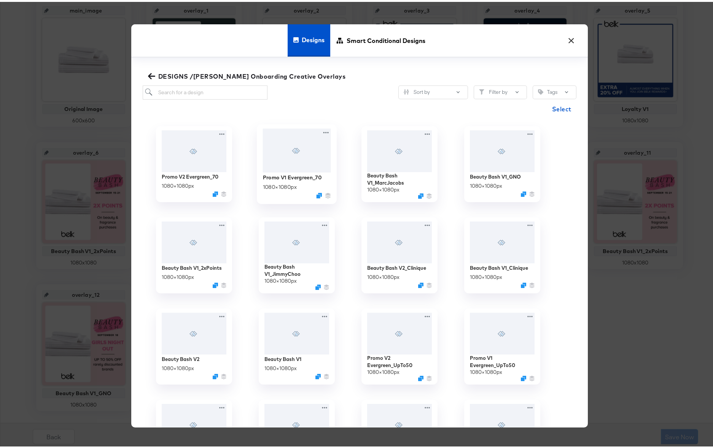
click at [291, 156] on div at bounding box center [296, 149] width 68 height 44
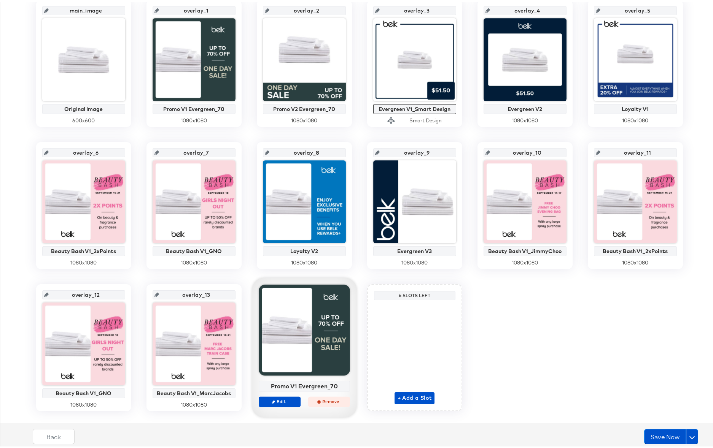
click at [324, 400] on span "Remove" at bounding box center [328, 400] width 35 height 6
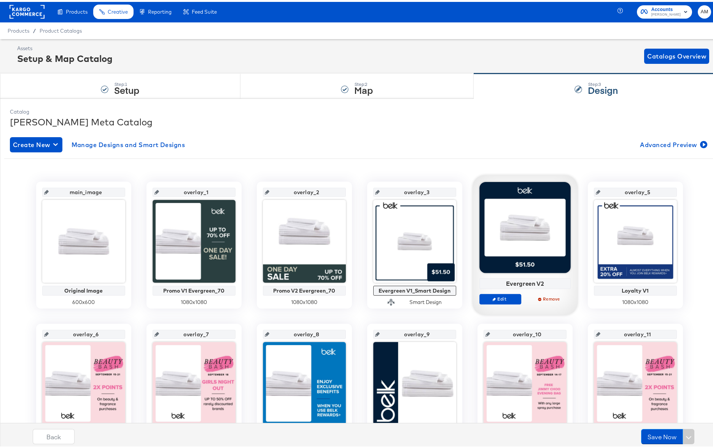
scroll to position [0, 0]
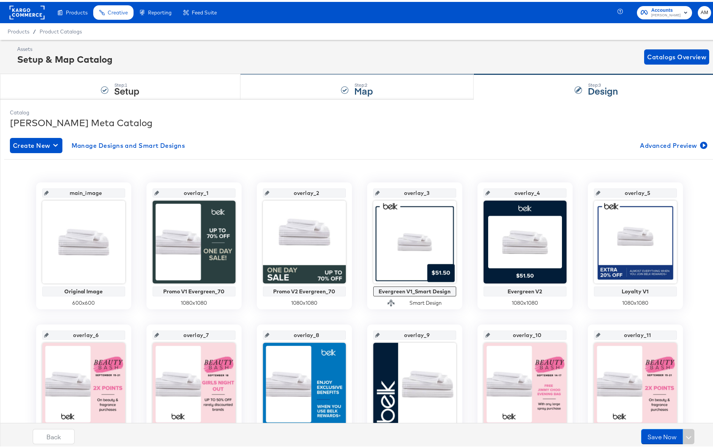
click at [370, 95] on div "Step: 2 Map" at bounding box center [356, 85] width 233 height 25
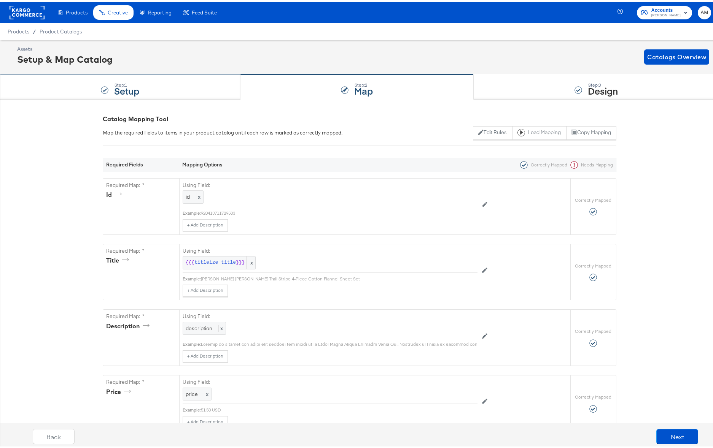
click at [135, 96] on div "Step: 1 Setup" at bounding box center [120, 85] width 240 height 25
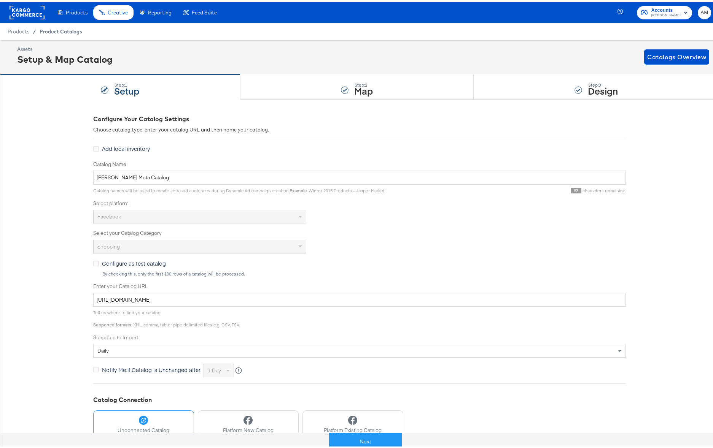
click at [47, 29] on span "Product Catalogs" at bounding box center [61, 30] width 43 height 6
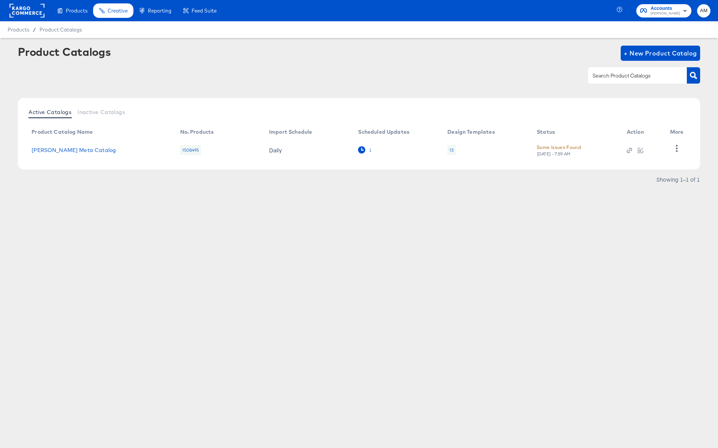
click at [369, 150] on div "1" at bounding box center [370, 150] width 3 height 5
click at [361, 150] on icon at bounding box center [361, 149] width 7 height 7
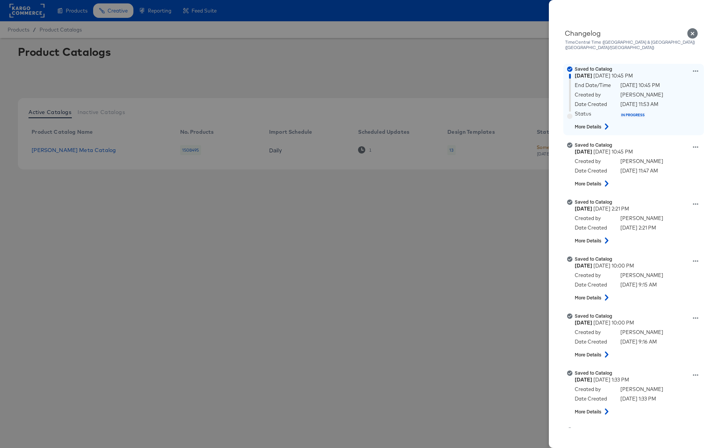
click at [584, 124] on strong "More Details" at bounding box center [588, 127] width 27 height 6
click at [609, 124] on icon at bounding box center [606, 127] width 9 height 6
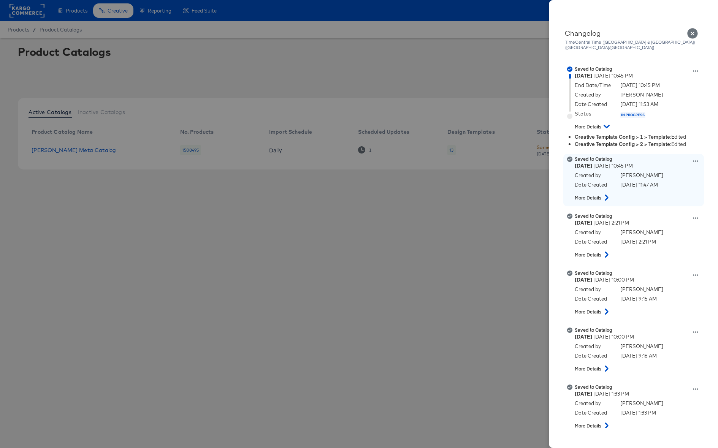
click at [606, 195] on icon at bounding box center [606, 198] width 9 height 6
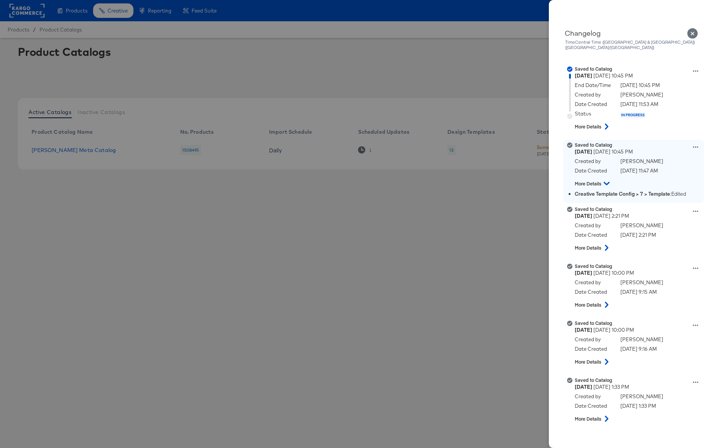
click at [605, 182] on icon at bounding box center [607, 183] width 6 height 3
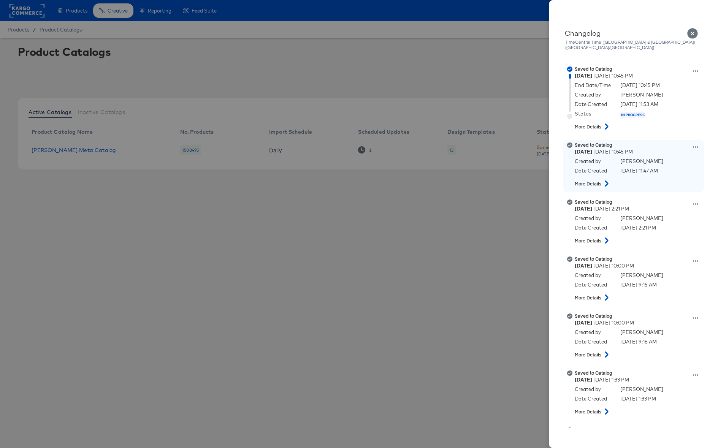
click at [607, 181] on icon at bounding box center [606, 184] width 3 height 6
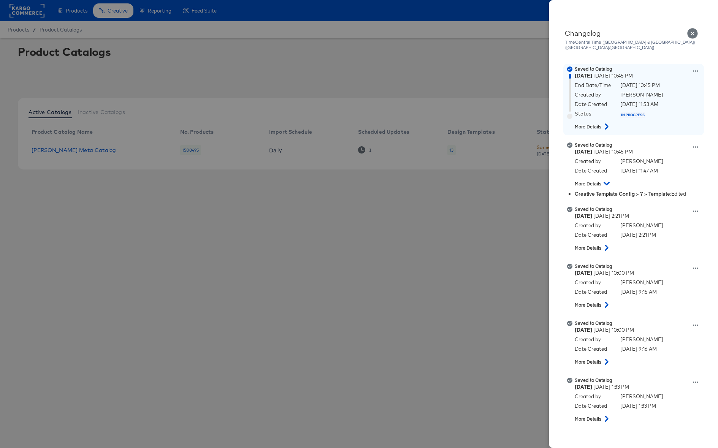
click at [607, 124] on icon at bounding box center [606, 127] width 9 height 6
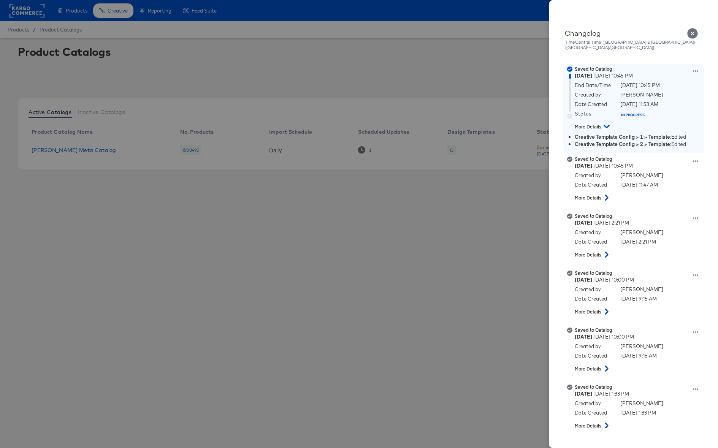
click at [693, 70] on icon at bounding box center [695, 71] width 5 height 2
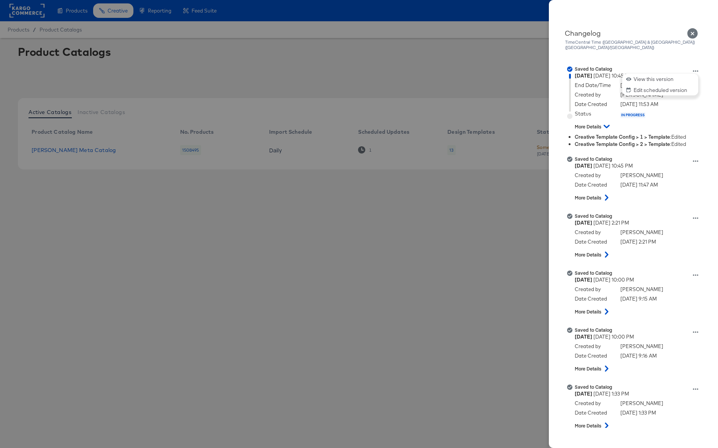
click at [697, 31] on icon "Close" at bounding box center [692, 33] width 11 height 11
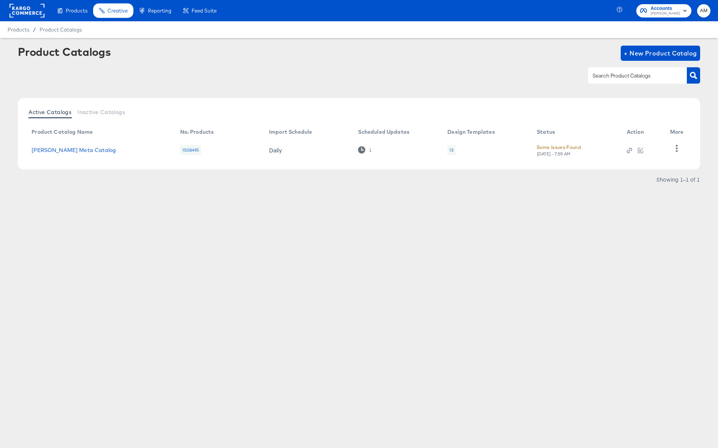
click at [24, 11] on rect at bounding box center [27, 11] width 35 height 14
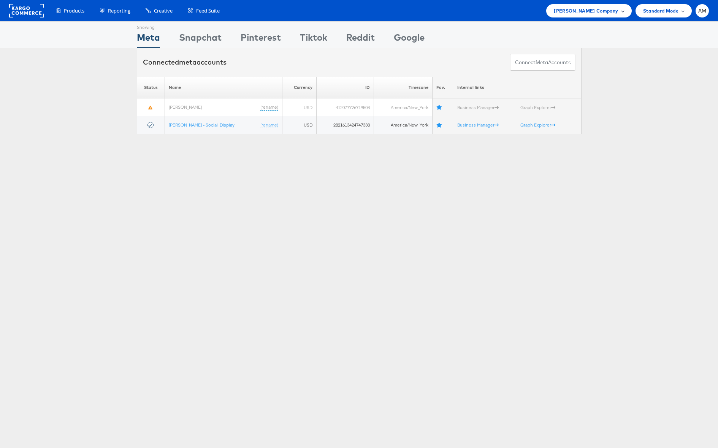
click at [606, 11] on span "[PERSON_NAME] Company" at bounding box center [586, 11] width 64 height 8
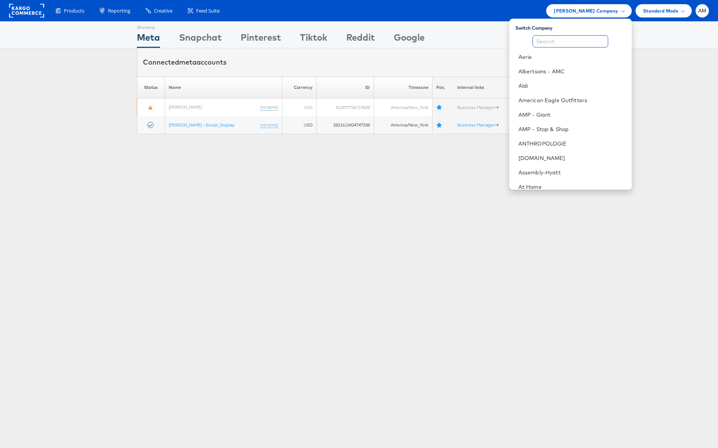
click at [554, 39] on input "text" at bounding box center [571, 41] width 76 height 12
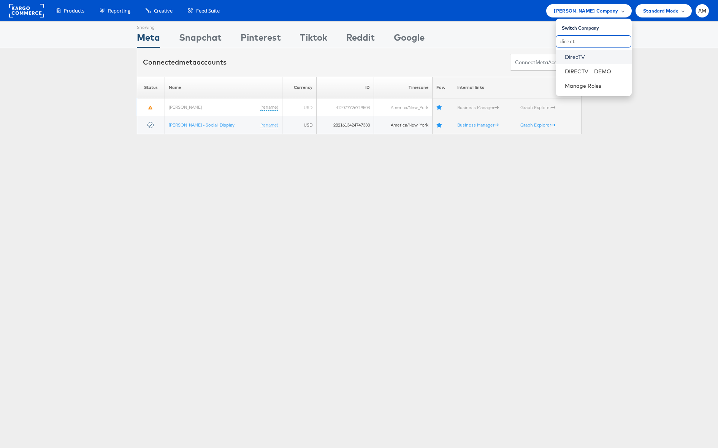
type input "direct"
click at [574, 56] on link "DirecTV" at bounding box center [595, 57] width 61 height 8
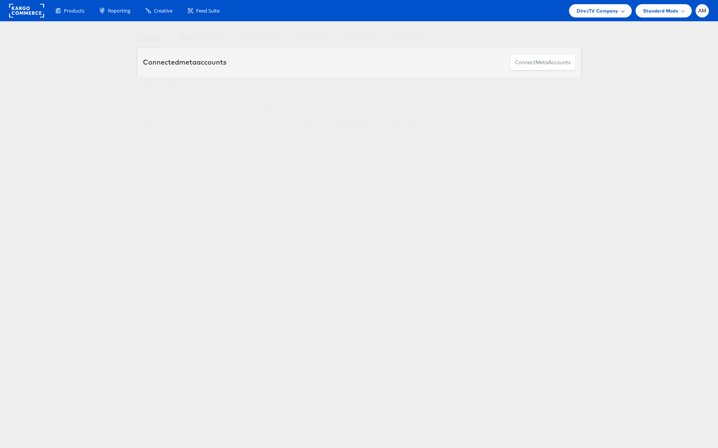
click at [599, 11] on span "DirecTV Company" at bounding box center [597, 11] width 41 height 8
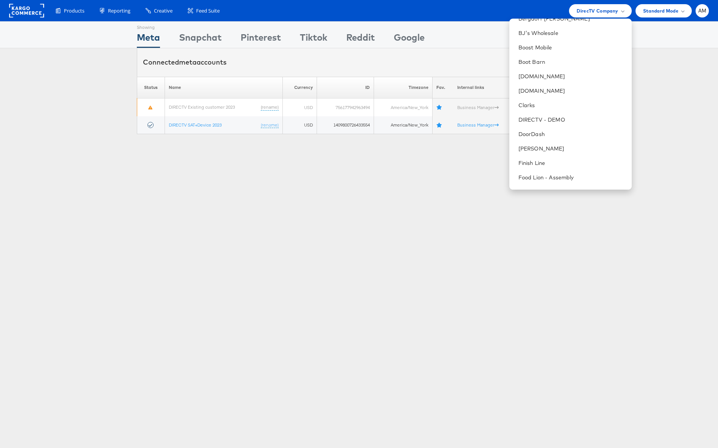
scroll to position [298, 0]
drag, startPoint x: 440, startPoint y: 243, endPoint x: 456, endPoint y: 218, distance: 30.3
click at [440, 240] on div "Showing Meta Showing [GEOGRAPHIC_DATA] Showing Pinterest Showing Tiktok Showing…" at bounding box center [359, 211] width 718 height 380
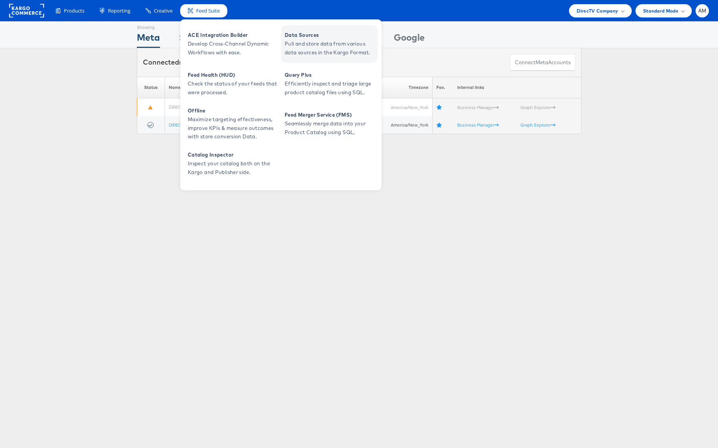
click at [325, 48] on span "Pull and store data from various data sources in the Kargo Format." at bounding box center [330, 48] width 91 height 17
